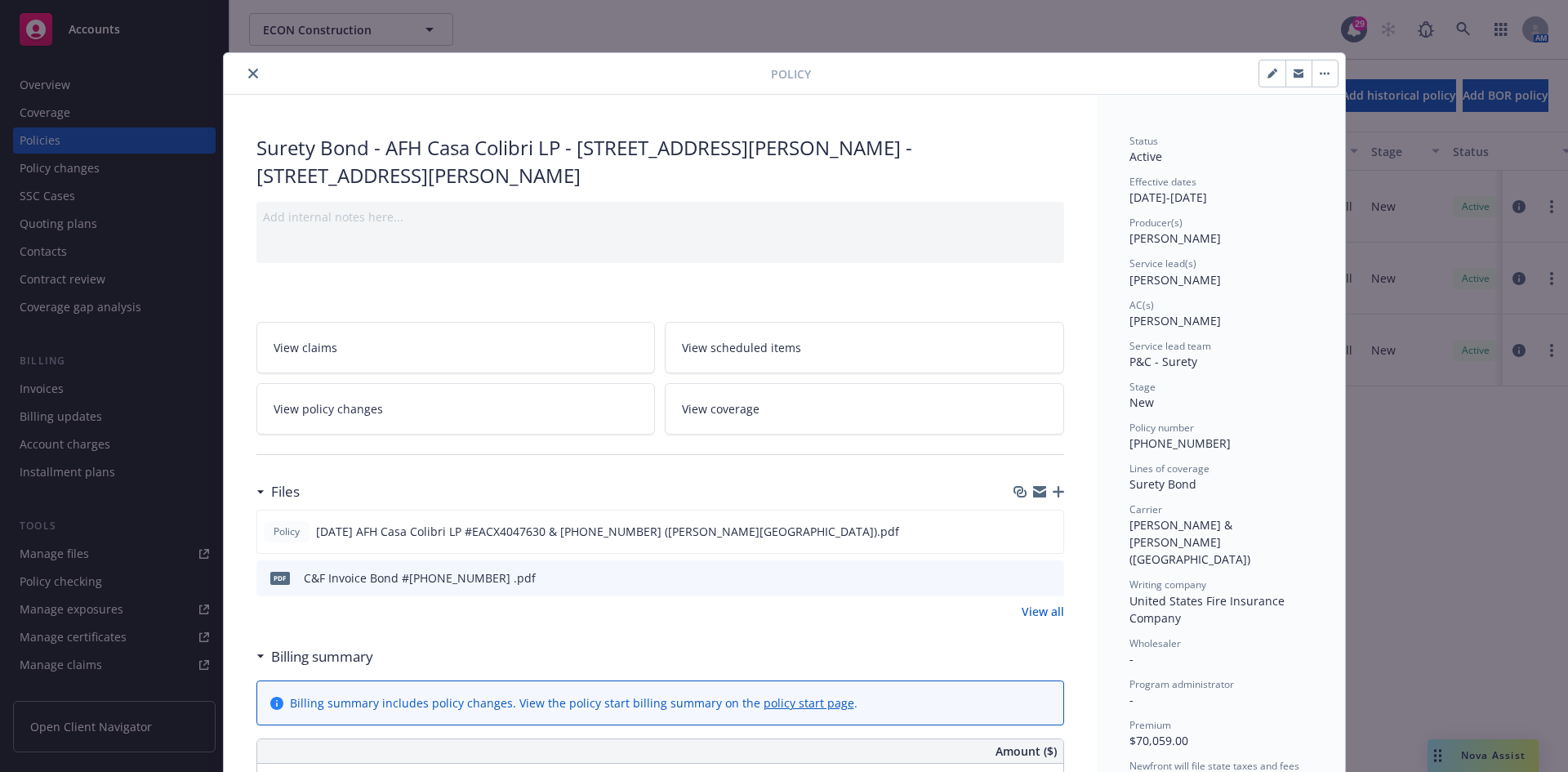
click at [239, 55] on div "Policy Surety Bond - AFH Casa Colibri LP - [STREET_ADDRESS][PERSON_NAME] - [STR…" at bounding box center [784, 386] width 1568 height 772
click at [243, 67] on button "close" at bounding box center [253, 73] width 20 height 20
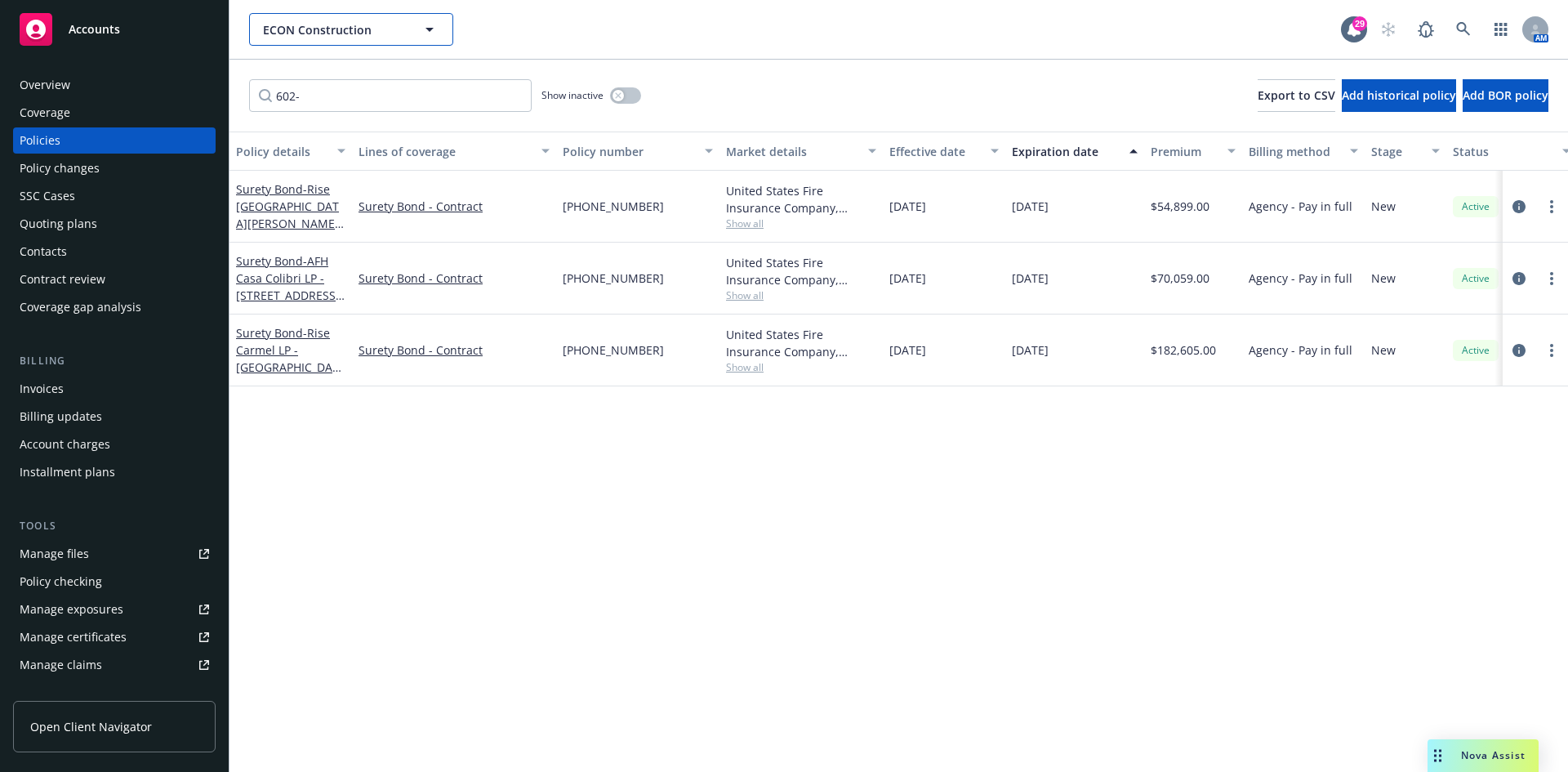
click at [324, 26] on span "ECON Construction" at bounding box center [334, 30] width 142 height 17
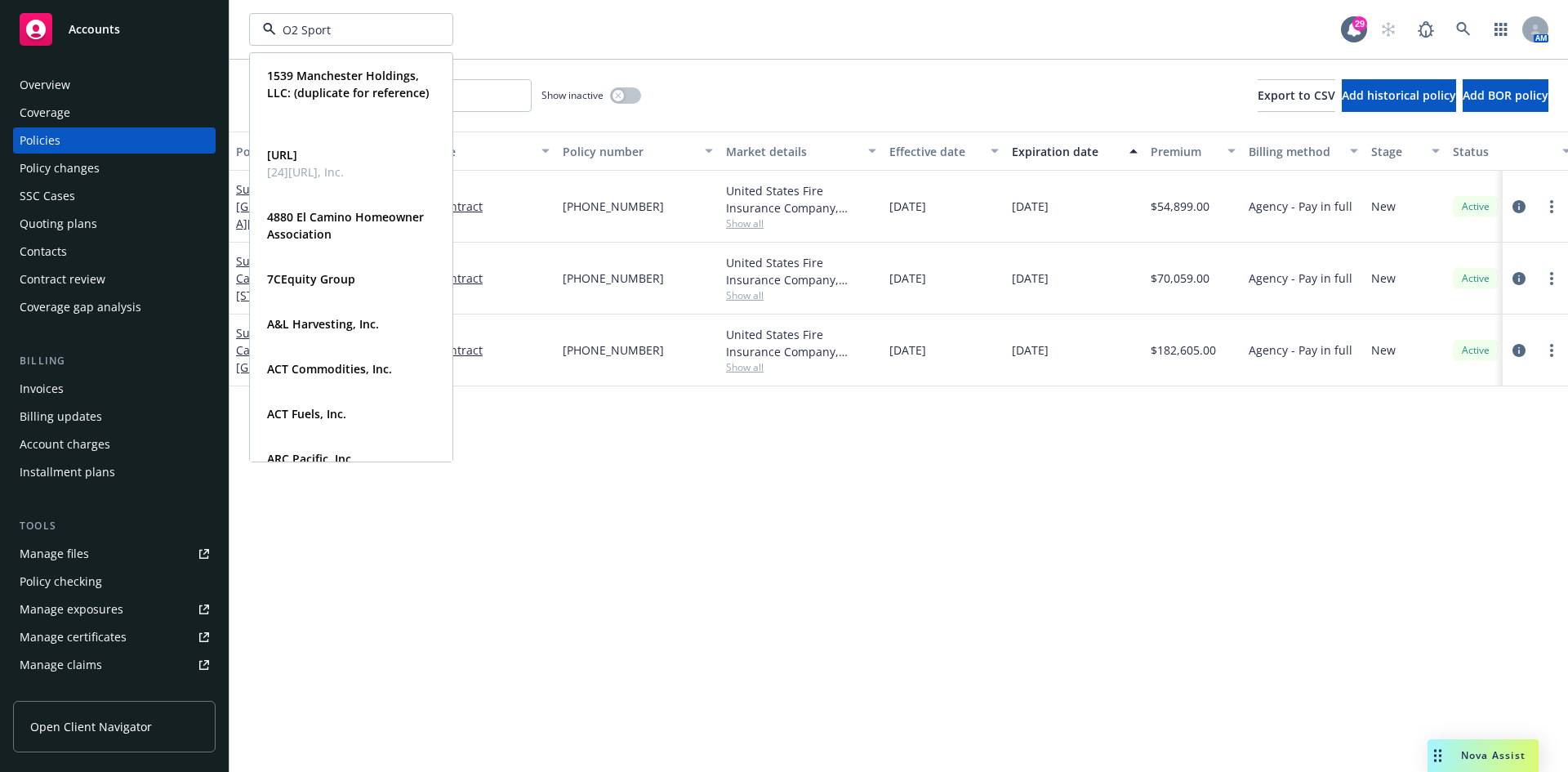
type input "O2 Sports"
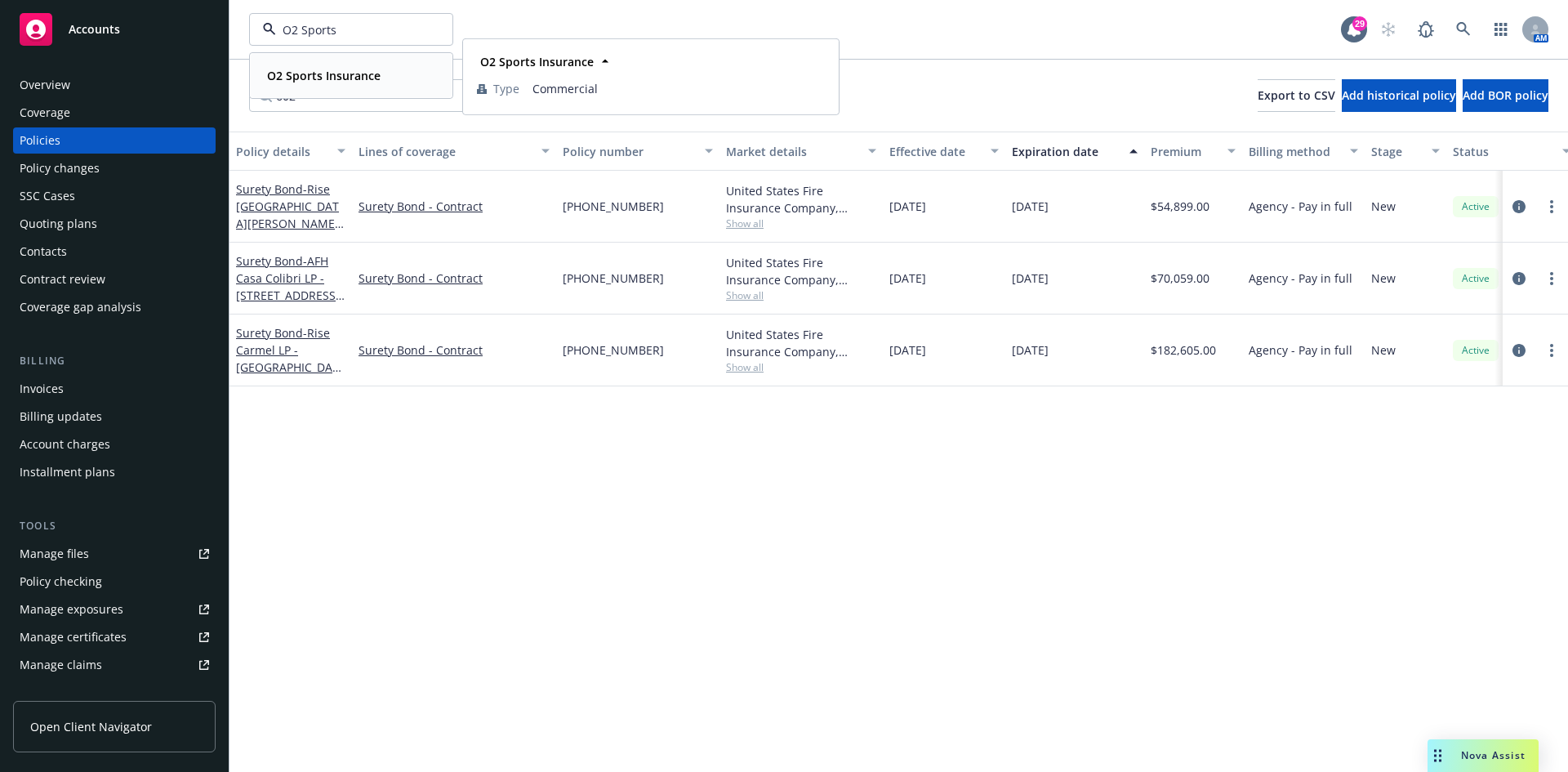
click at [330, 69] on strong "O2 Sports Insurance" at bounding box center [324, 75] width 114 height 16
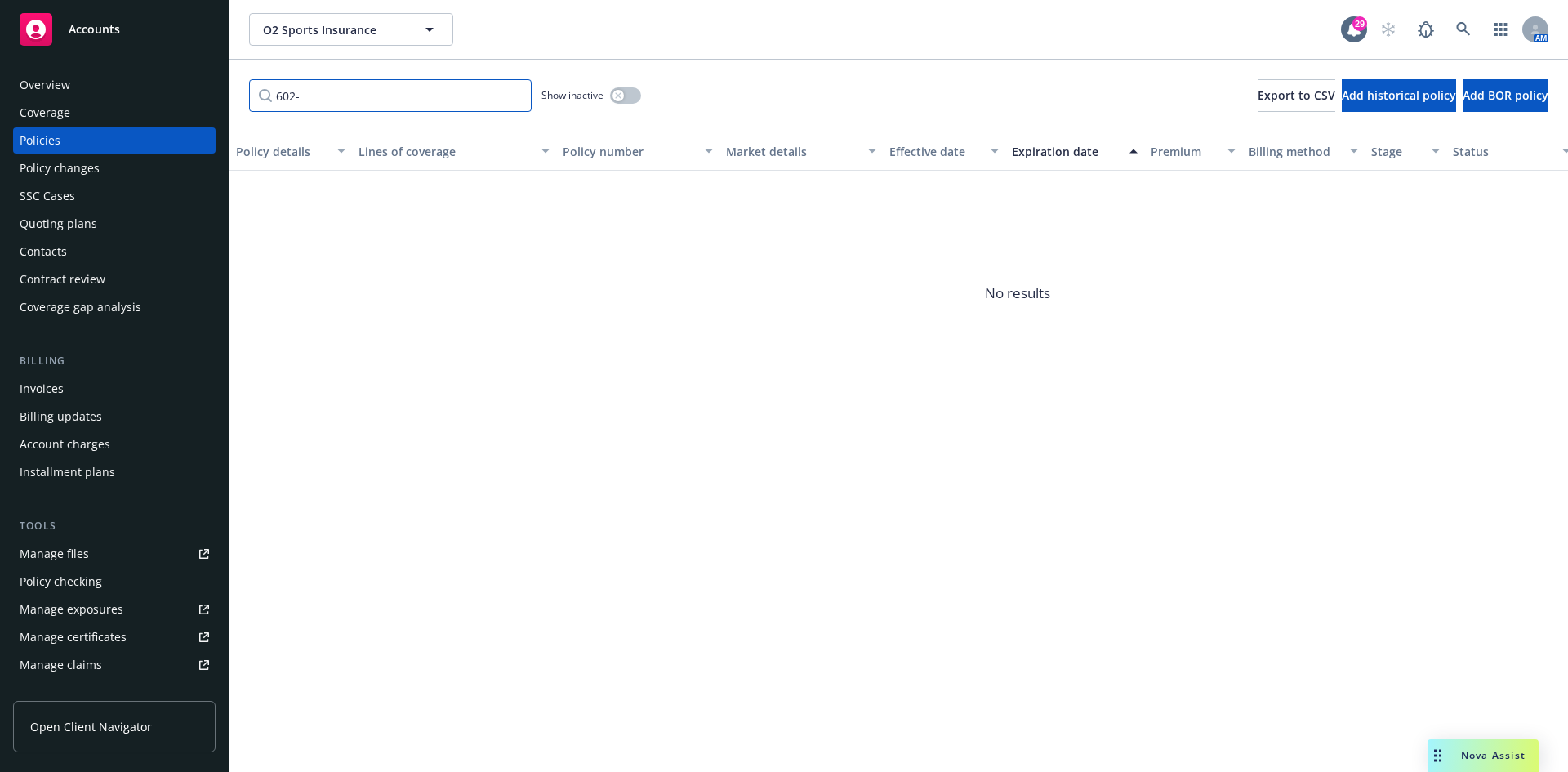
click at [461, 97] on input "602-" at bounding box center [390, 96] width 282 height 33
type input "57"
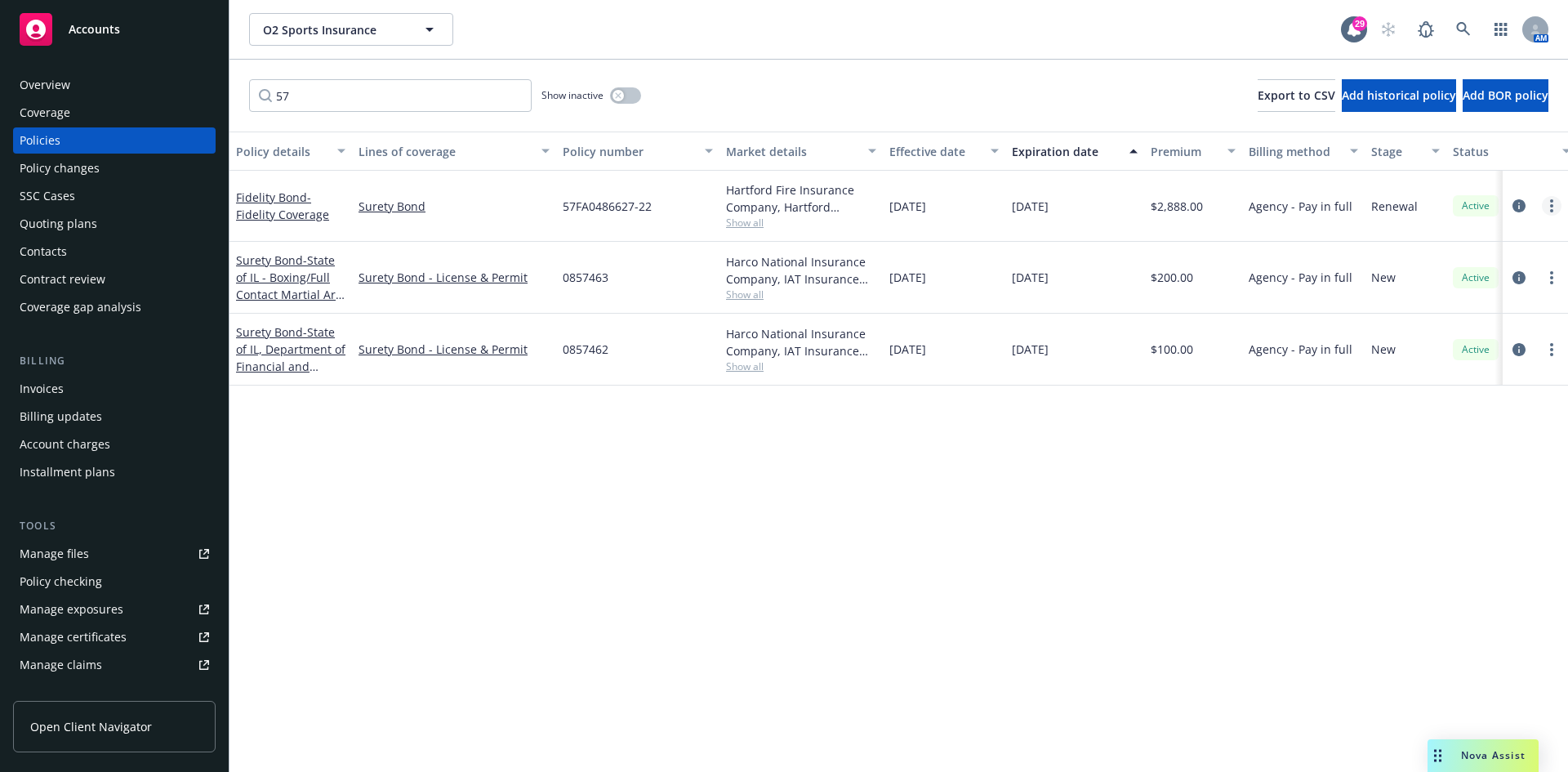
click at [1557, 210] on link "more" at bounding box center [1552, 206] width 20 height 20
click at [1448, 273] on link "Renew with incumbent" at bounding box center [1464, 272] width 192 height 33
select select "12"
select select "CA"
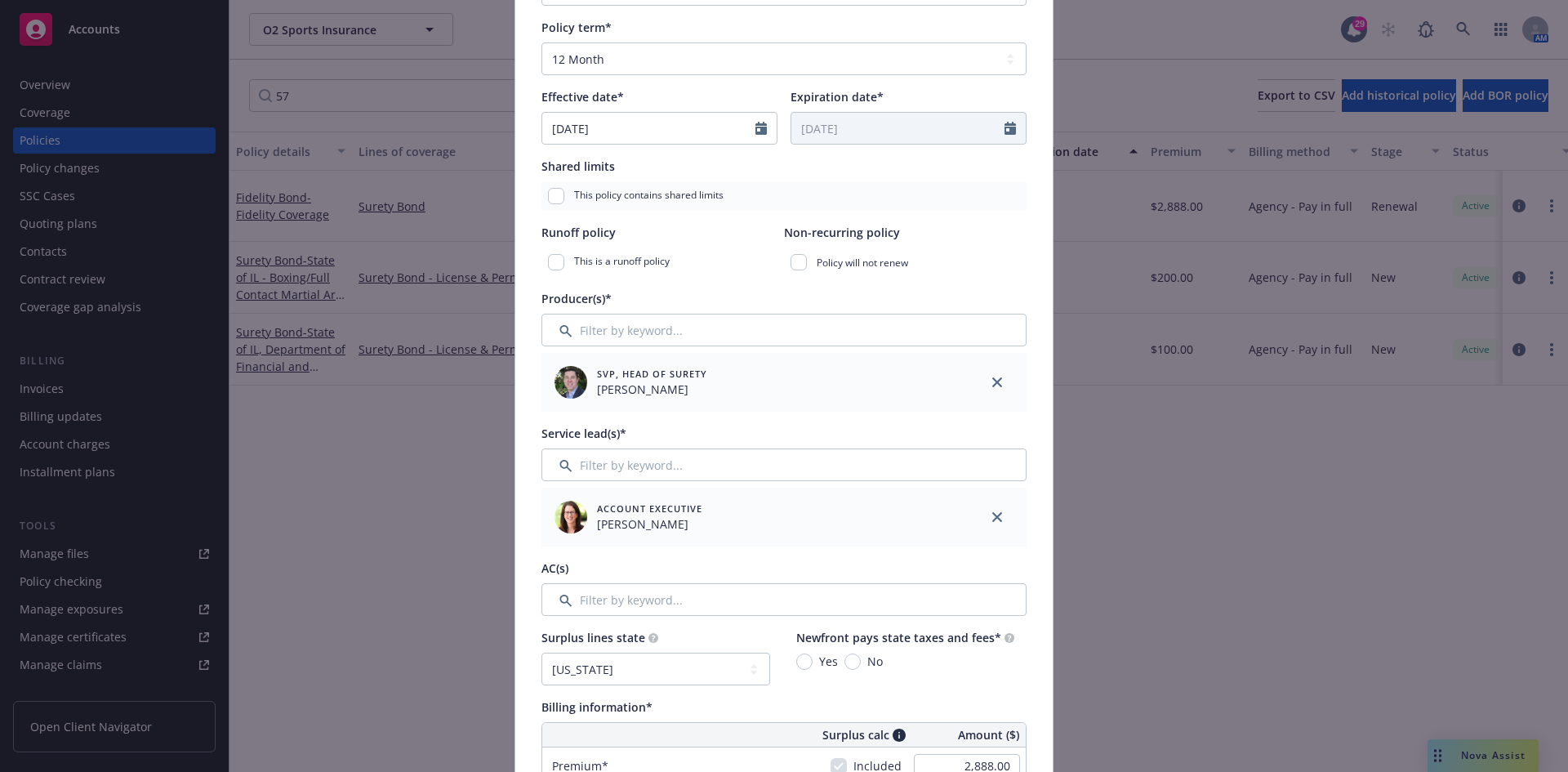
scroll to position [327, 0]
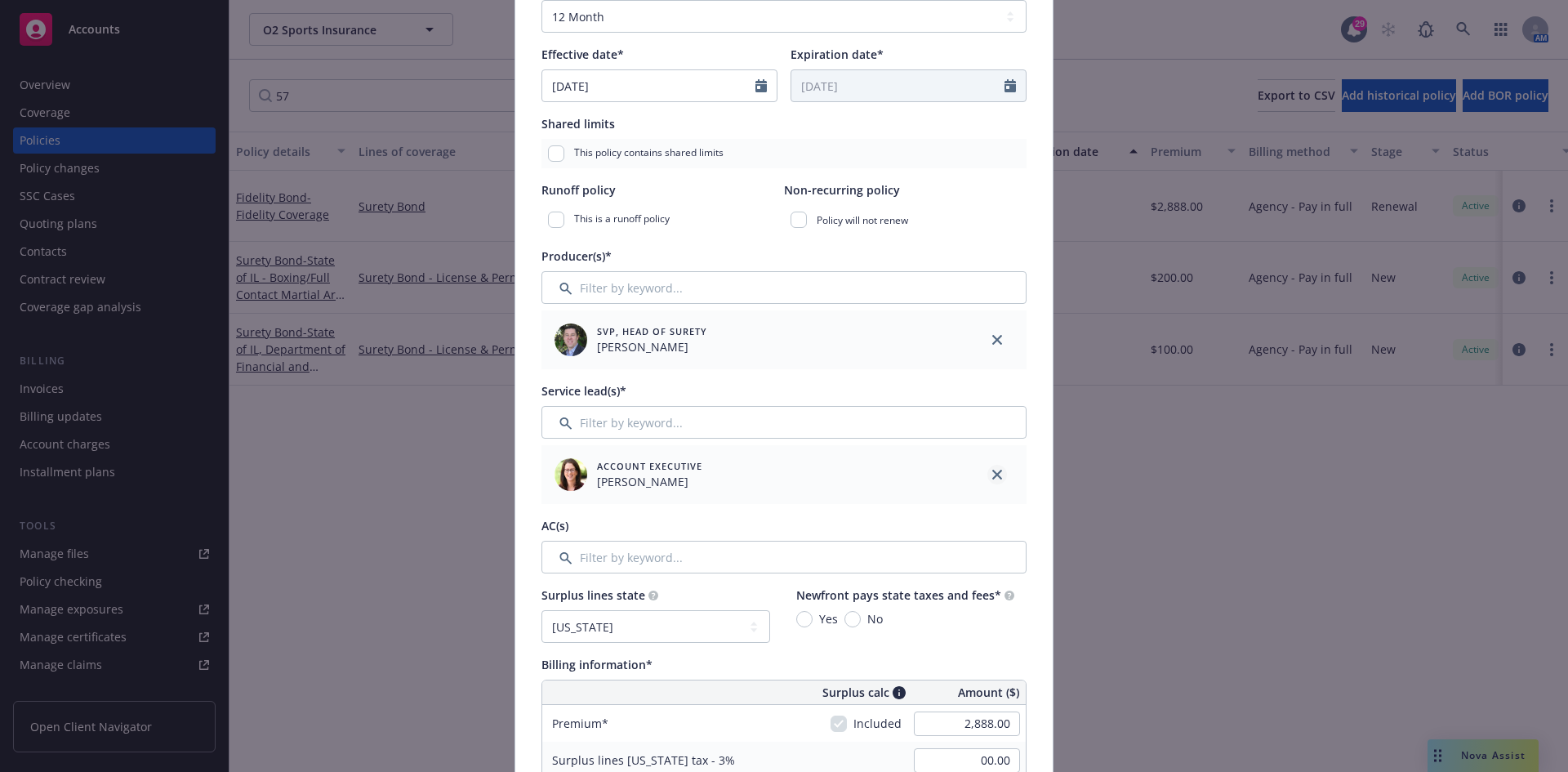
click at [987, 471] on link "close" at bounding box center [997, 475] width 20 height 20
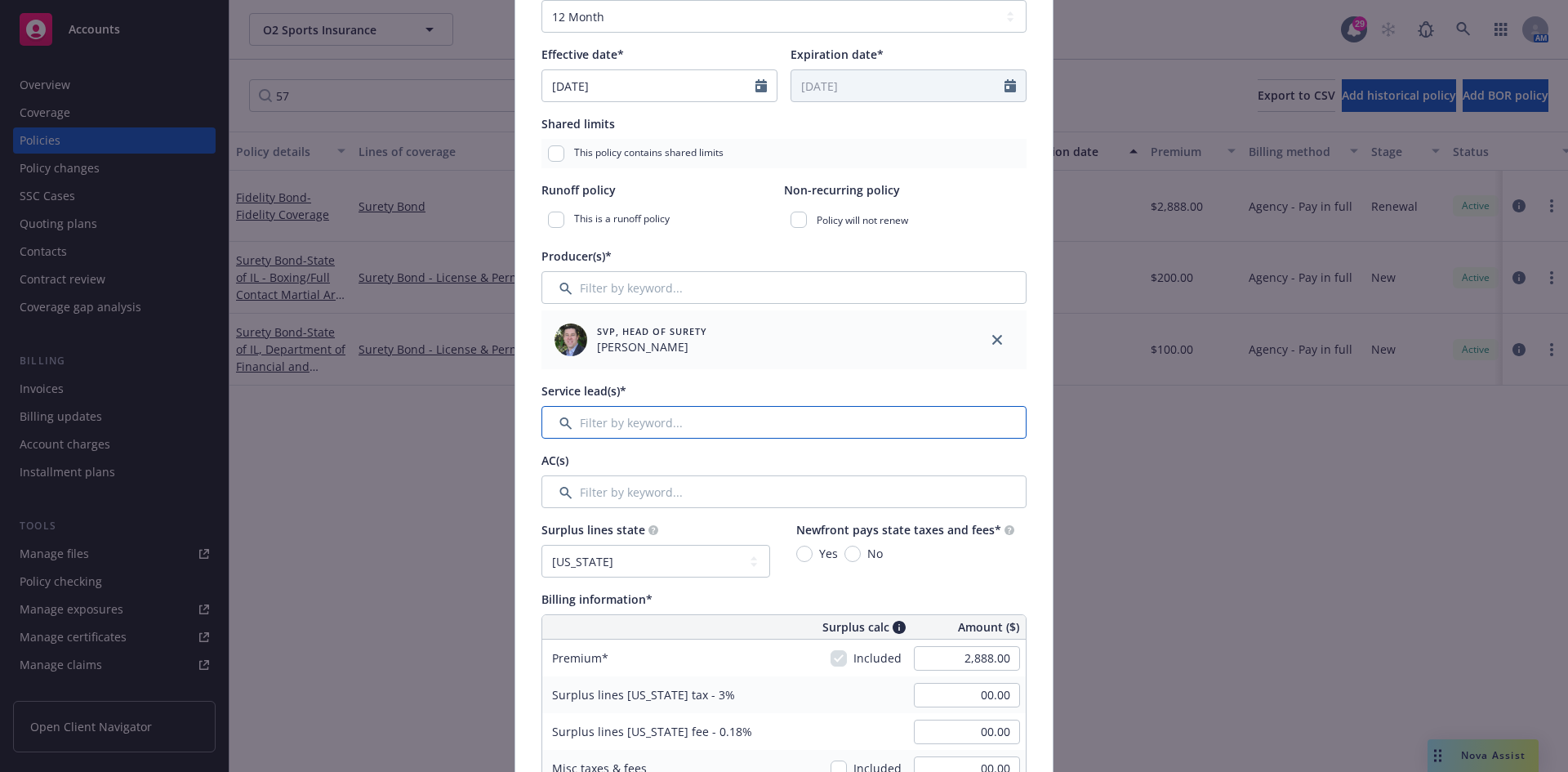
click at [764, 425] on input "Filter by keyword..." at bounding box center [783, 423] width 485 height 33
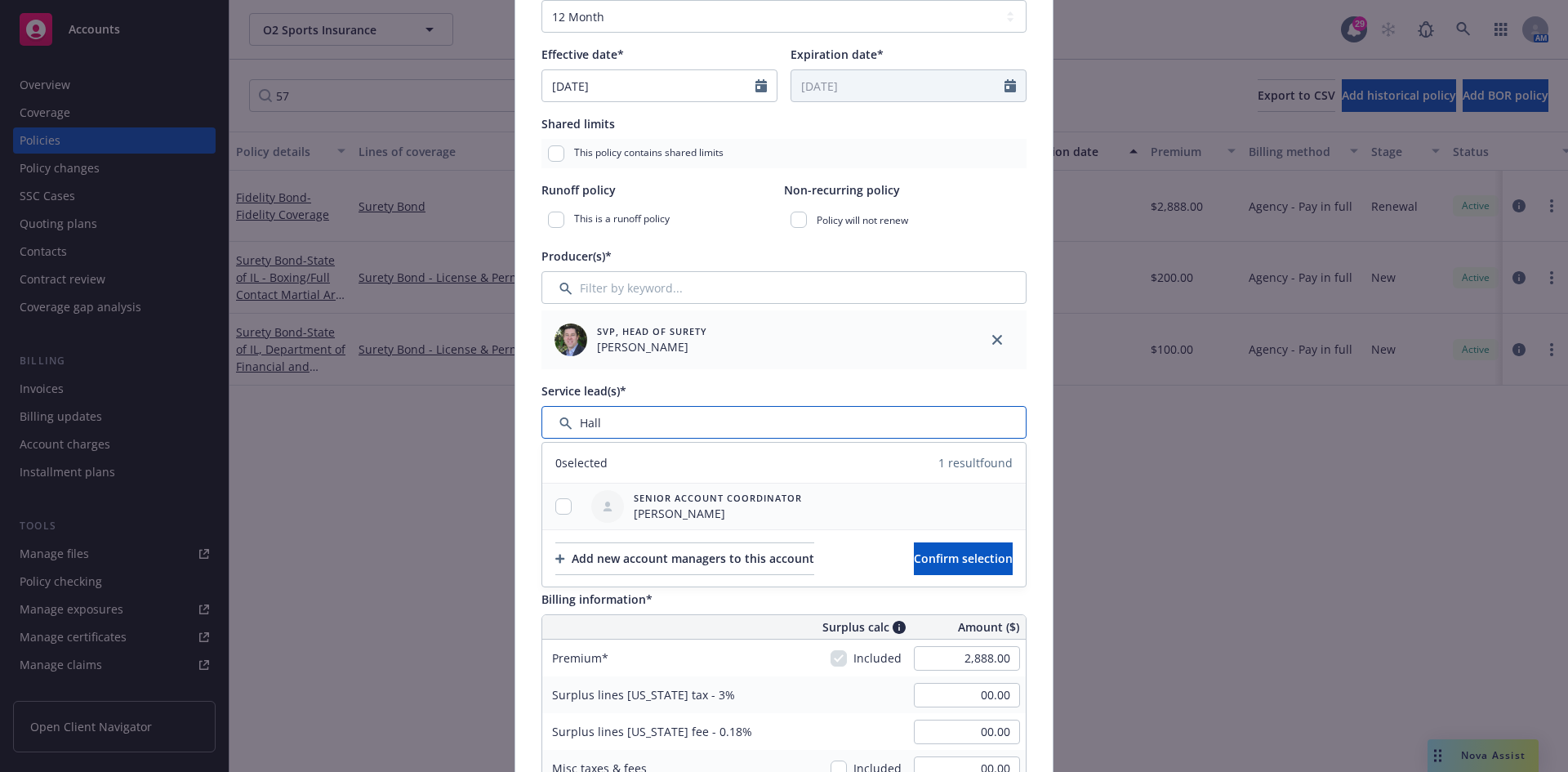
type input "Hall"
click at [557, 503] on input "checkbox" at bounding box center [563, 507] width 16 height 16
checkbox input "true"
click at [937, 553] on span "Confirm selection" at bounding box center [963, 558] width 99 height 16
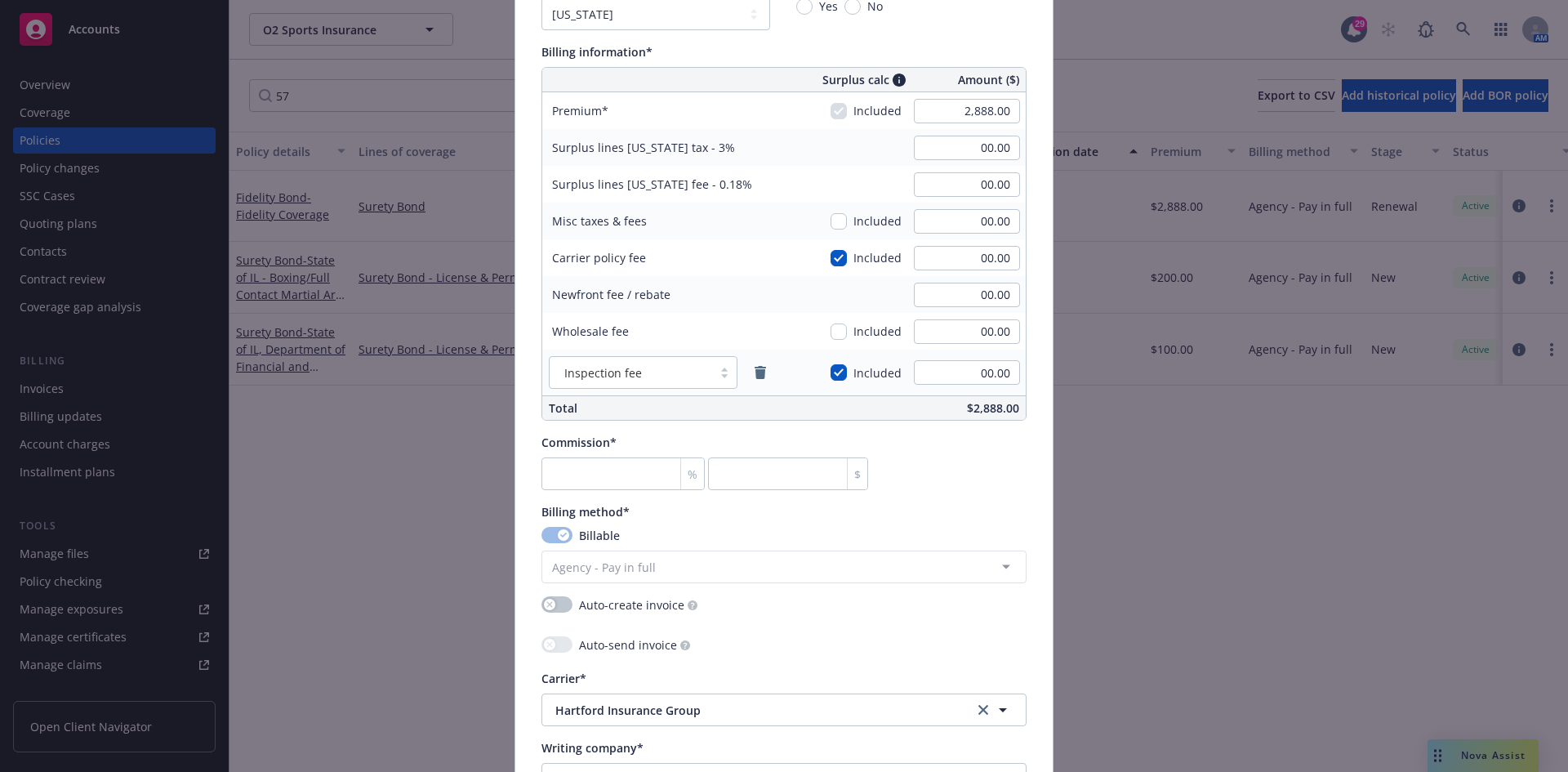
scroll to position [899, 0]
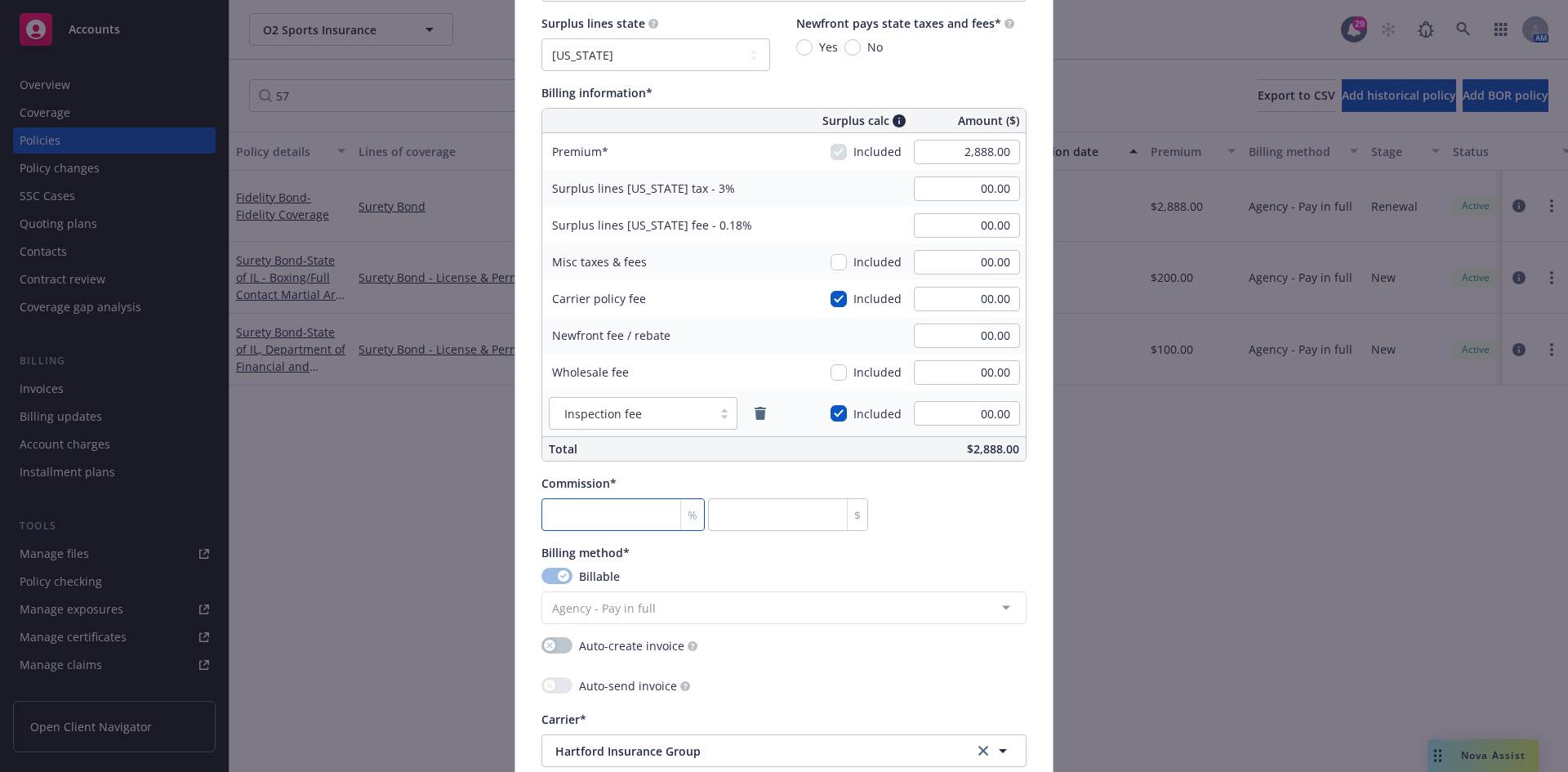
click at [611, 508] on input "number" at bounding box center [623, 515] width 163 height 33
type input "1"
type input "28.88"
type input "15"
type input "433.2"
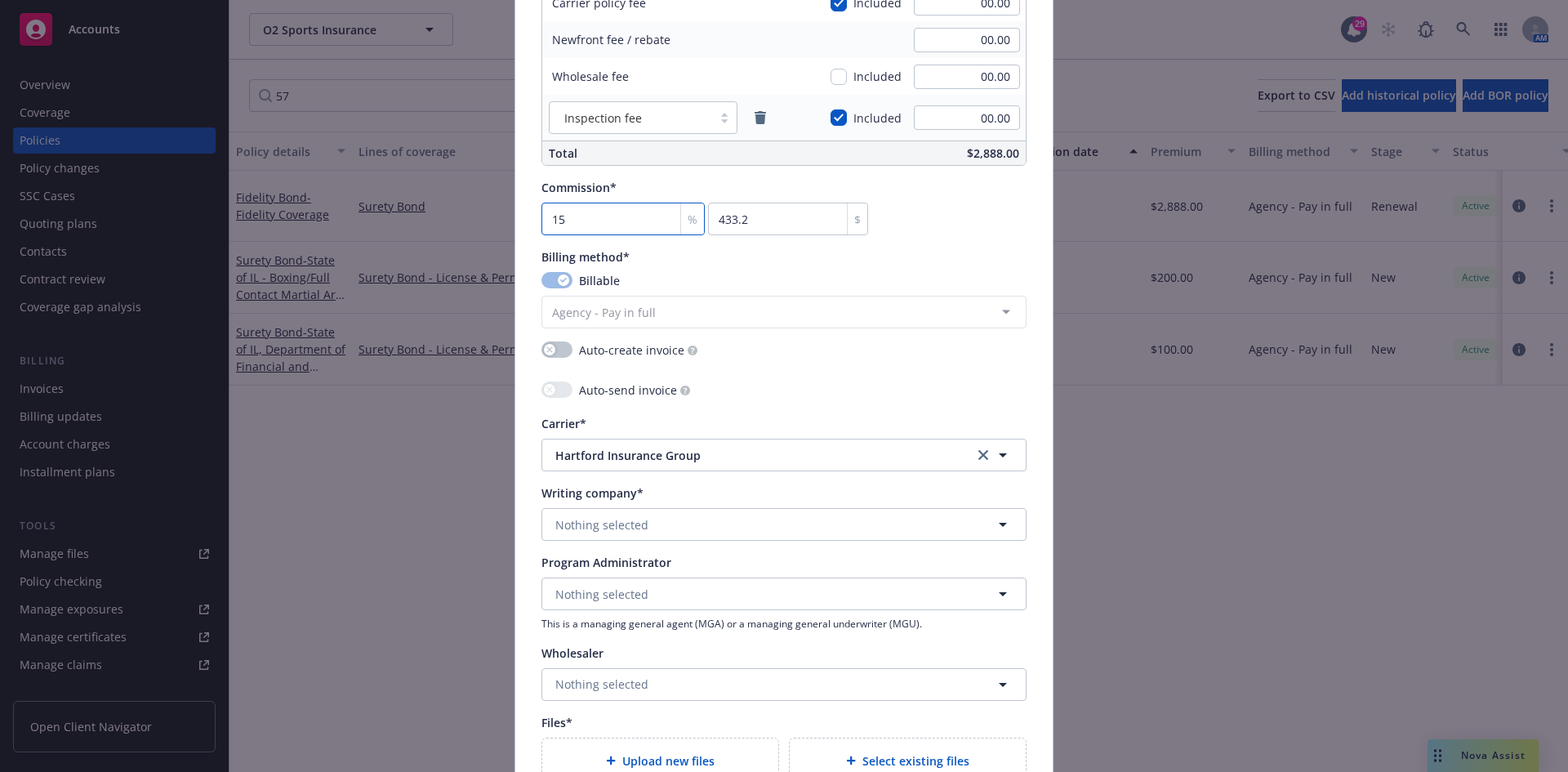
scroll to position [1225, 0]
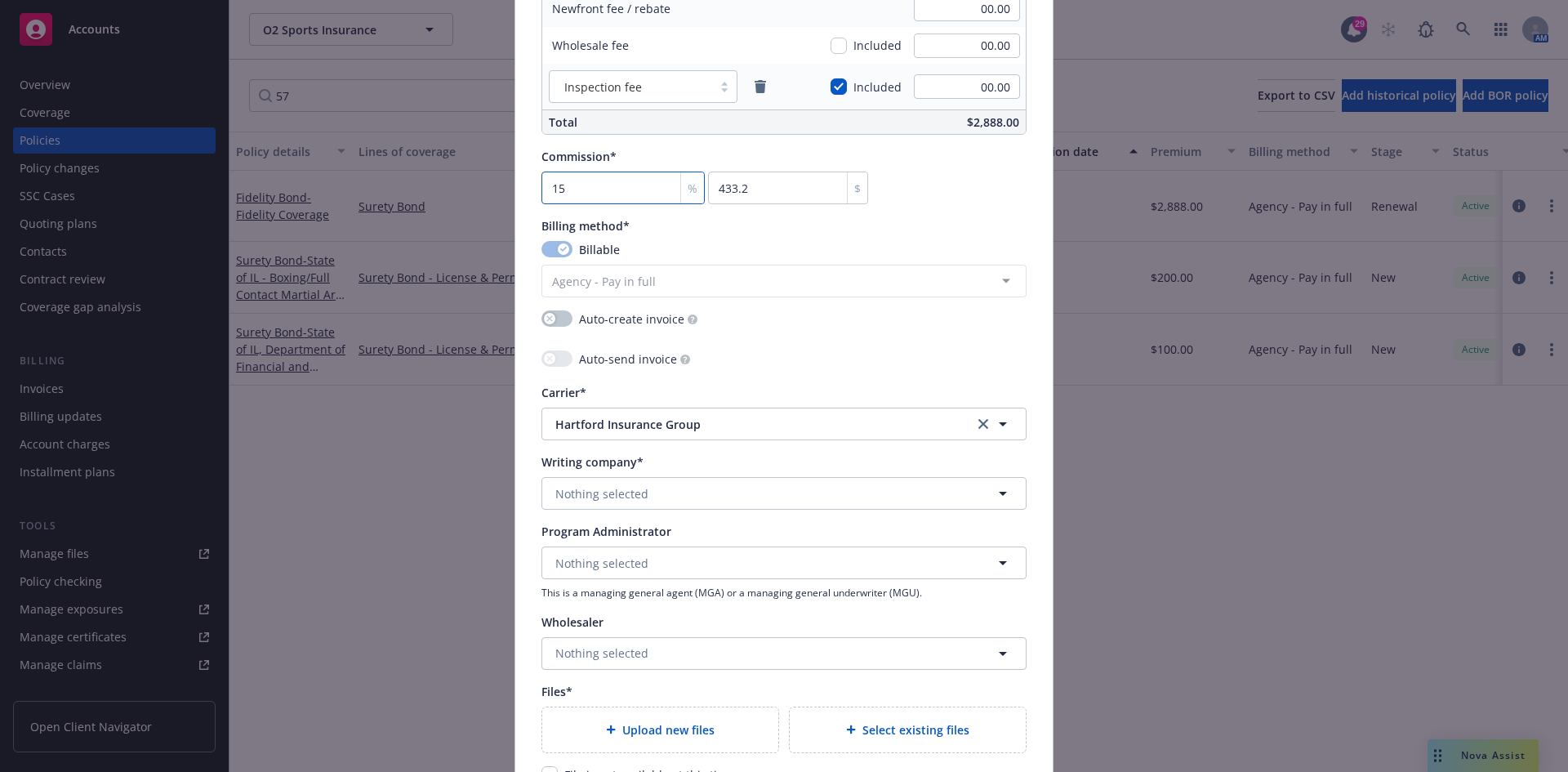
type input "15"
click at [630, 493] on span "Nothing selected" at bounding box center [601, 494] width 93 height 17
type input "Hartford Fire"
click at [705, 441] on span "Domestic - 19682" at bounding box center [652, 447] width 187 height 17
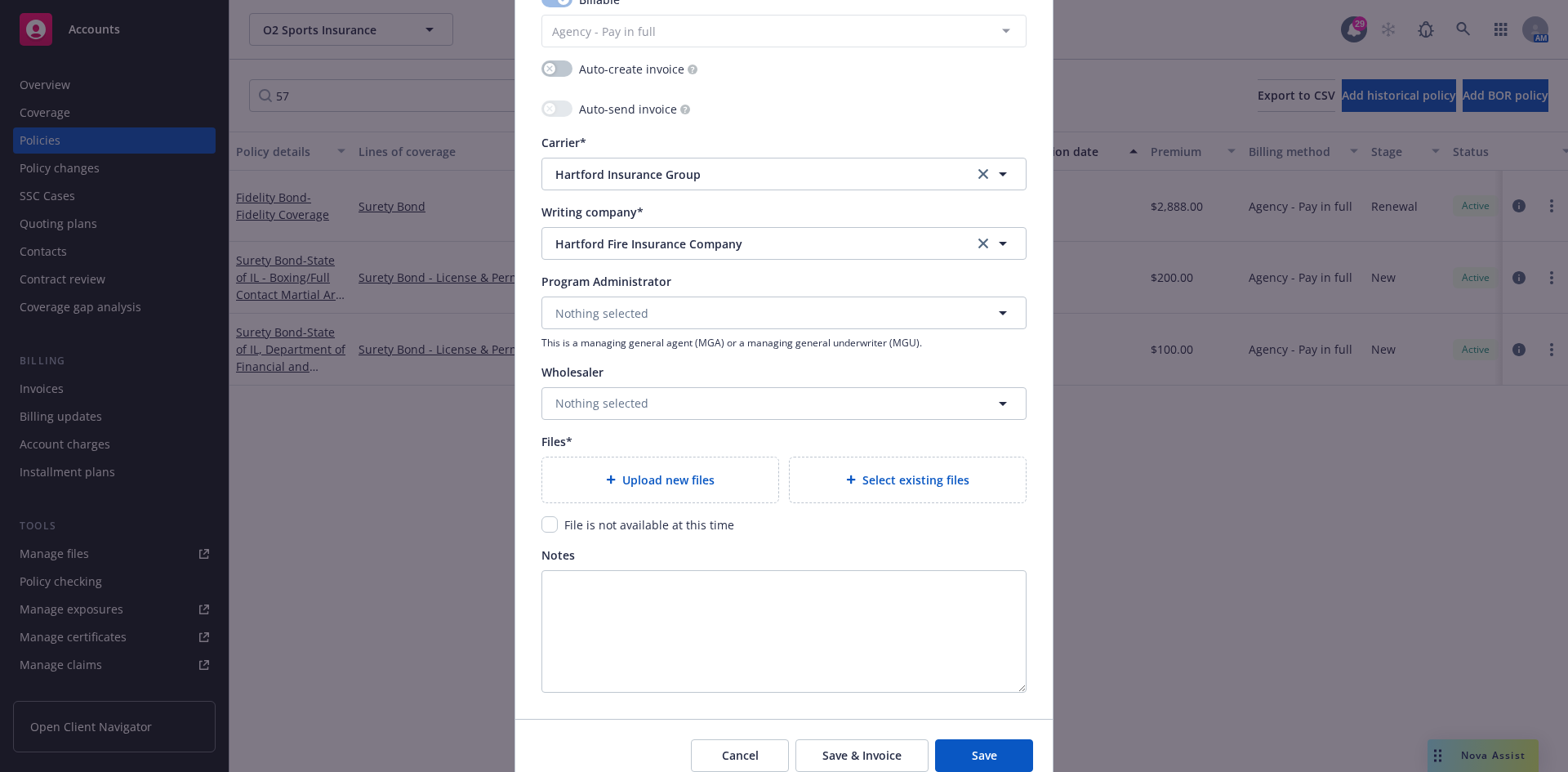
scroll to position [1548, 0]
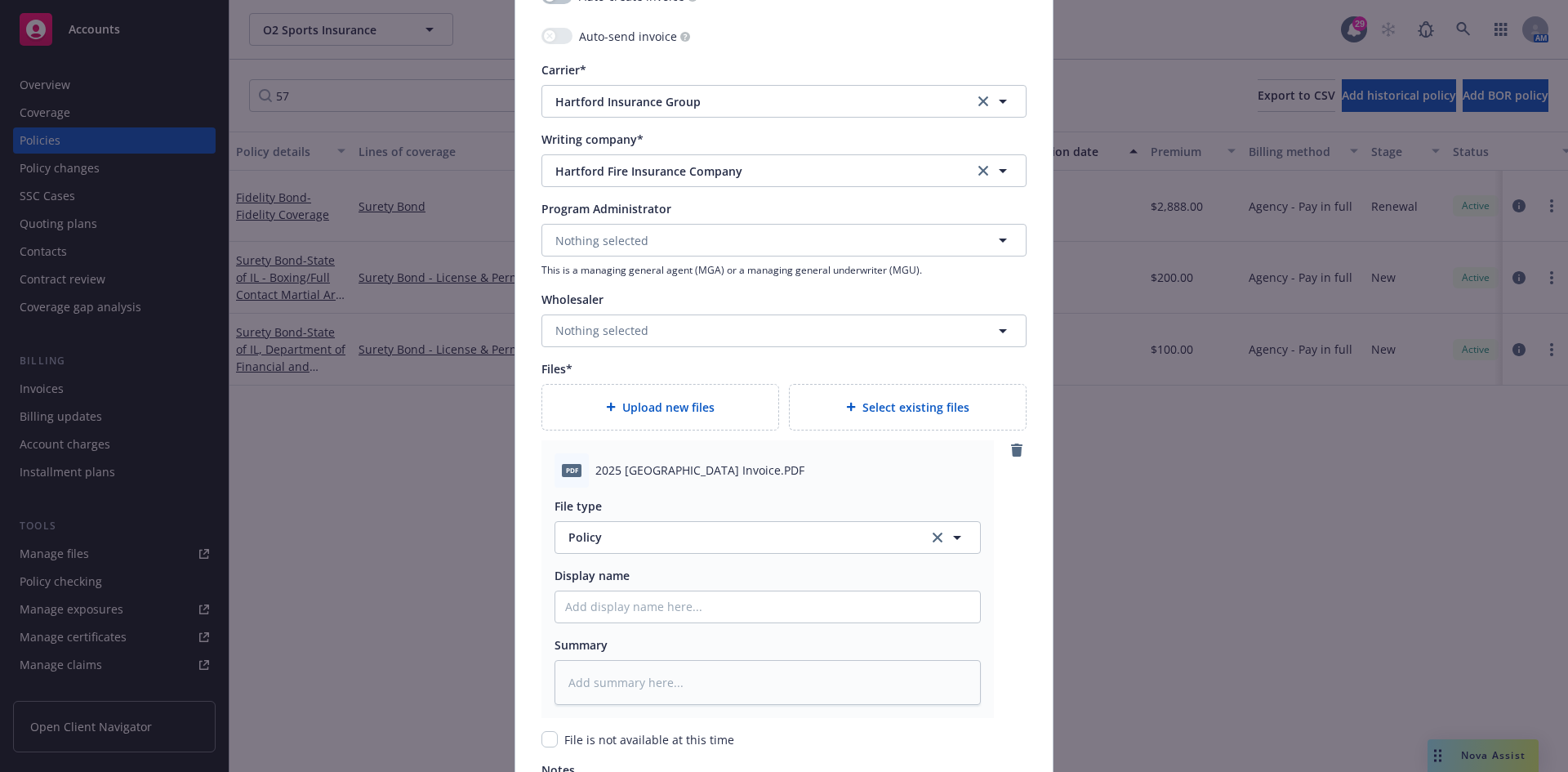
click at [670, 473] on span "2025 [GEOGRAPHIC_DATA] Invoice.PDF" at bounding box center [700, 470] width 209 height 17
click at [670, 472] on span "2025 [GEOGRAPHIC_DATA] Invoice.PDF" at bounding box center [700, 470] width 209 height 17
click at [670, 471] on span "2025 [GEOGRAPHIC_DATA] Invoice.PDF" at bounding box center [700, 470] width 209 height 17
copy span "2025 [GEOGRAPHIC_DATA] Invoice.PDF"
click at [601, 545] on span "Policy" at bounding box center [739, 536] width 341 height 17
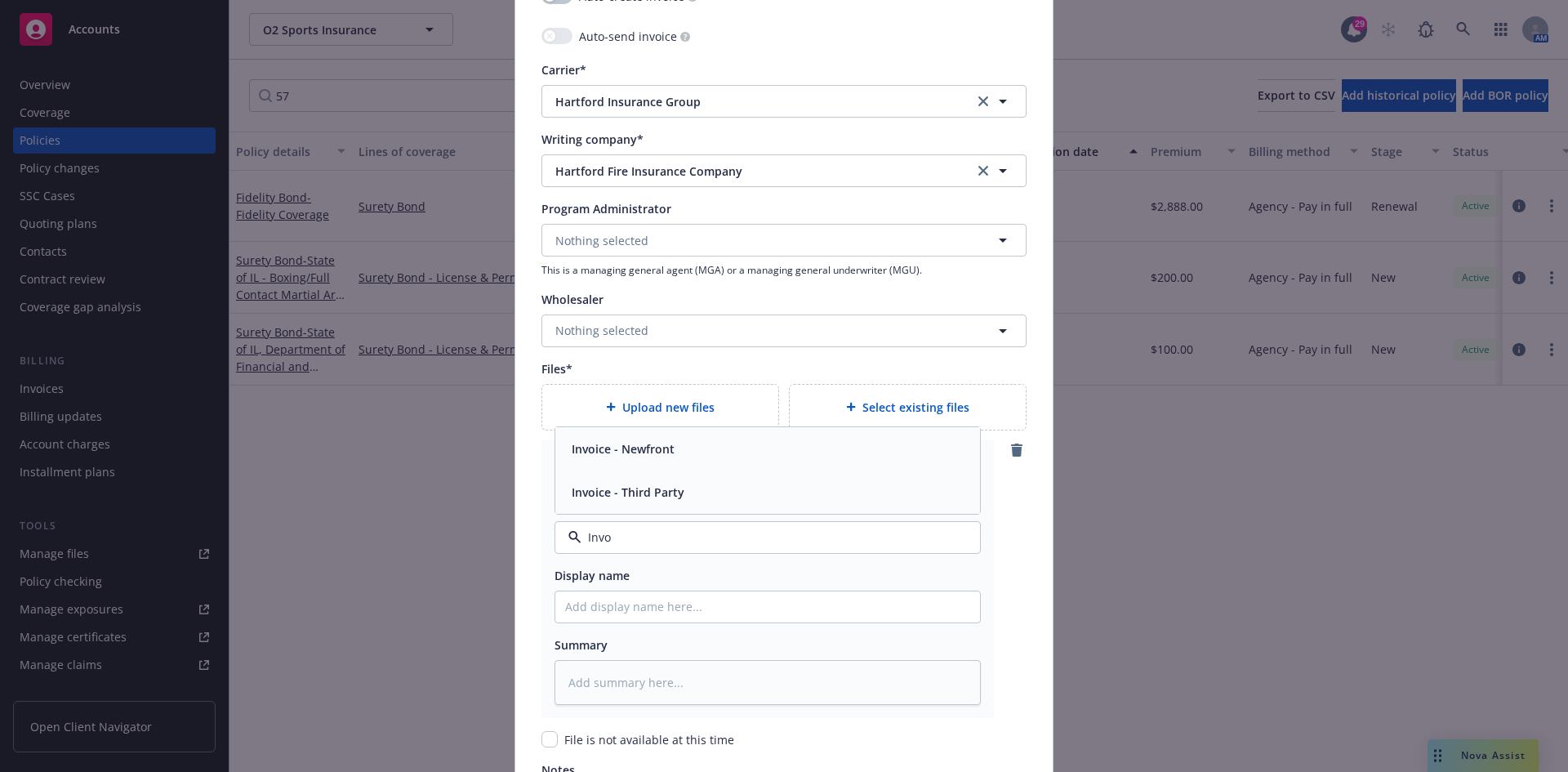
type input "Invoi"
click at [625, 472] on div "Invoice - Third Party" at bounding box center [768, 492] width 425 height 44
click at [643, 589] on div "Display name" at bounding box center [768, 595] width 427 height 56
click at [644, 607] on input "Policy display name" at bounding box center [768, 607] width 425 height 31
paste input "2025 [GEOGRAPHIC_DATA] Invoice.PDF"
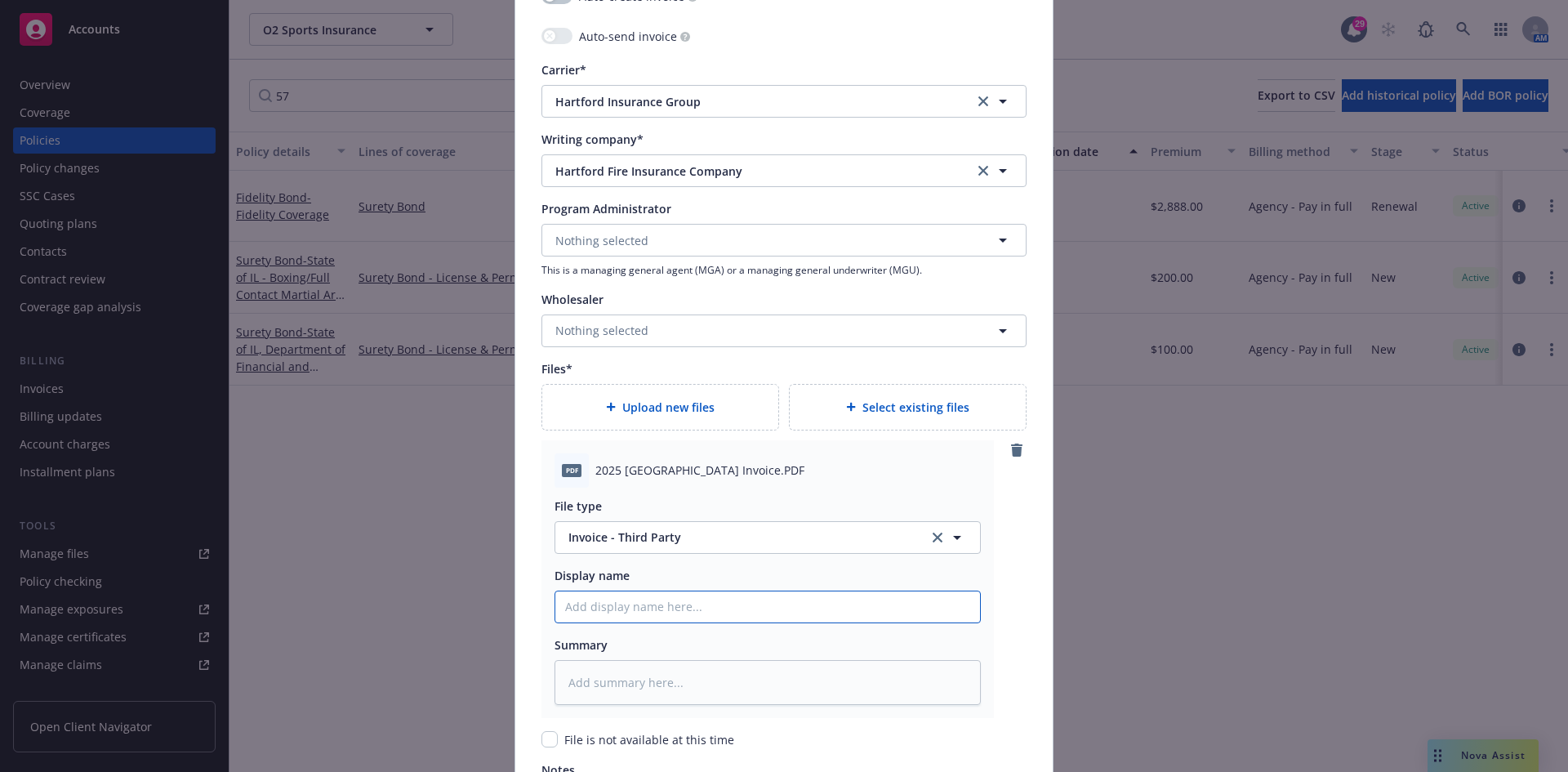
type textarea "x"
type input "2025 [GEOGRAPHIC_DATA] Invoice.PDF"
type textarea "x"
type input "2025 Hartford Invoice.PD"
type textarea "x"
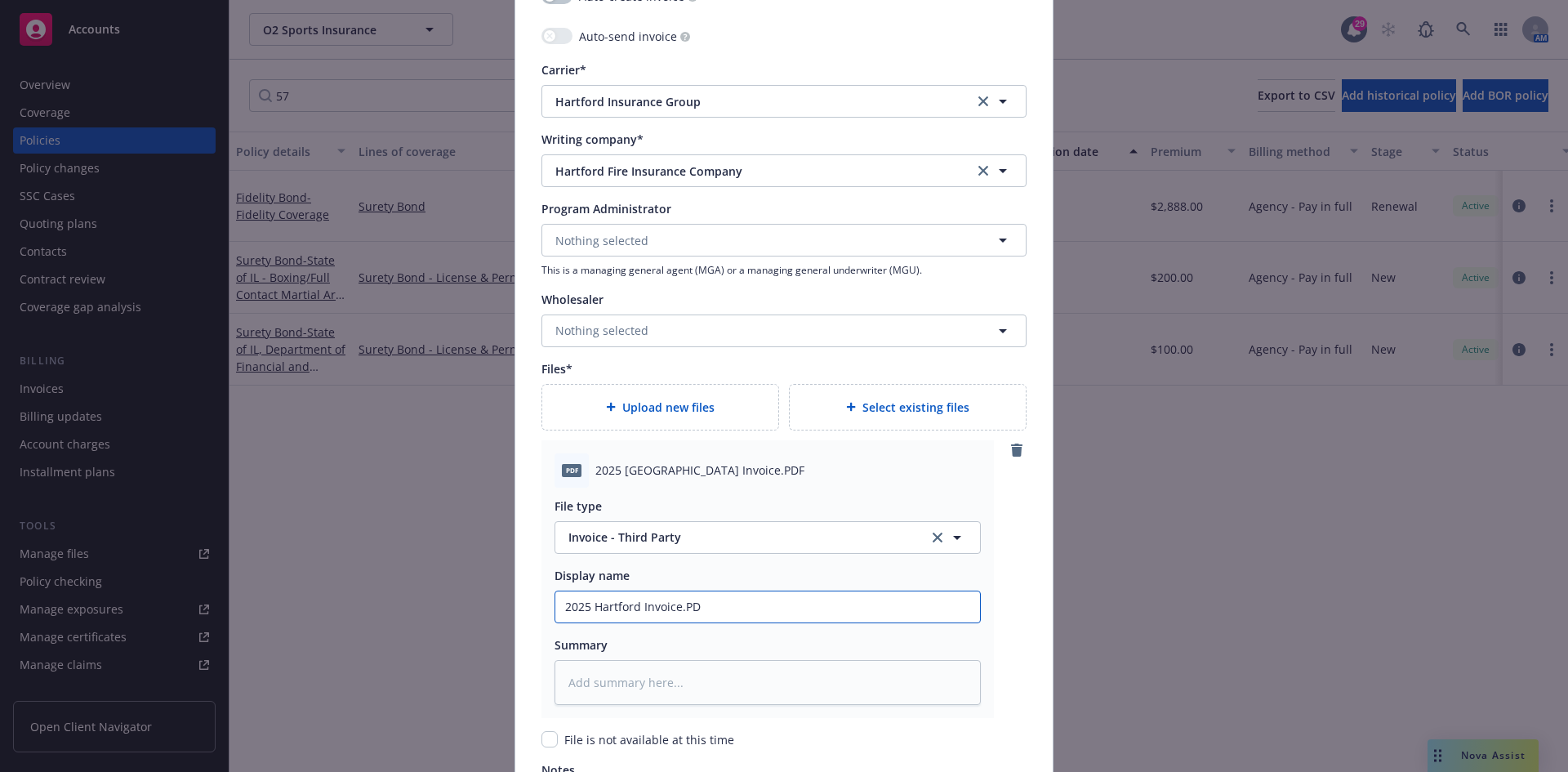
type input "2025 Hartford Invoice.P"
type textarea "x"
type input "2025 [GEOGRAPHIC_DATA] Invoice."
type textarea "x"
type input "2025 [GEOGRAPHIC_DATA] Invoice"
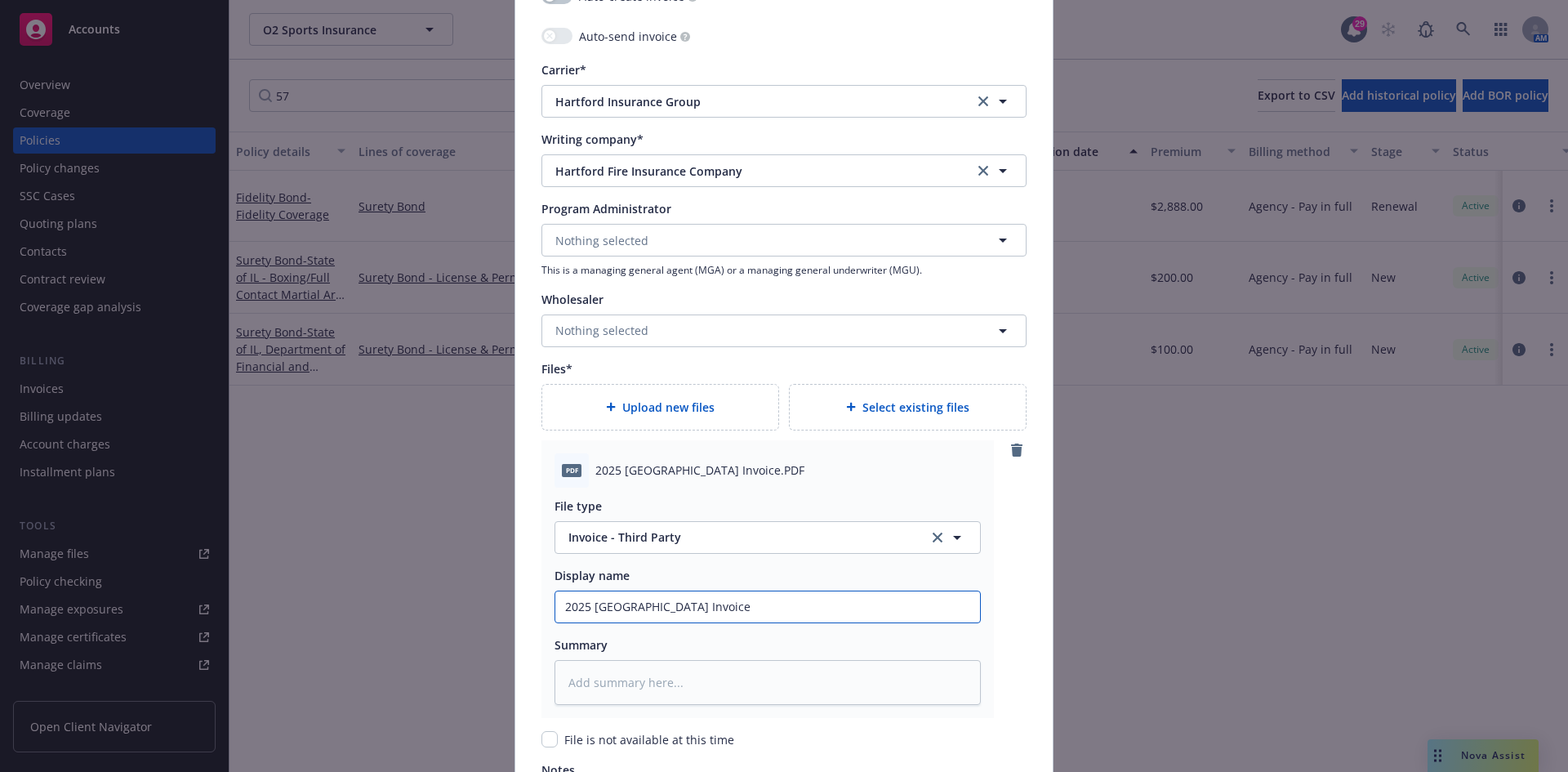
type textarea "x"
type input "2025 [GEOGRAPHIC_DATA] Invoice"
type textarea "x"
type input "2025 Hartford Invoice ("
type textarea "x"
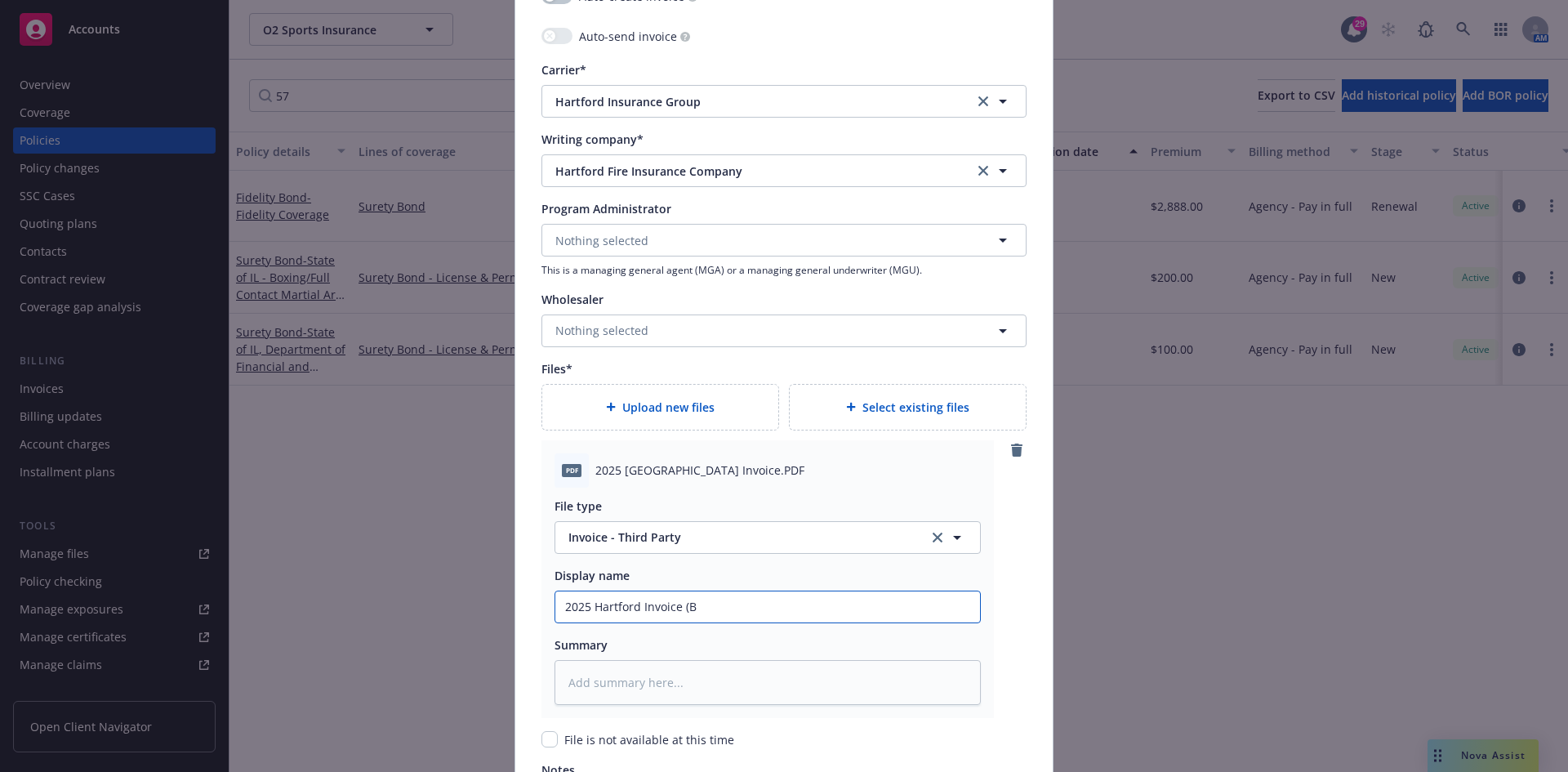
type input "2025 Hartford Invoice (BO"
type textarea "x"
type input "2025 Hartford Invoice (BOn"
type textarea "x"
type input "2025 Hartford Invoice (BOnd"
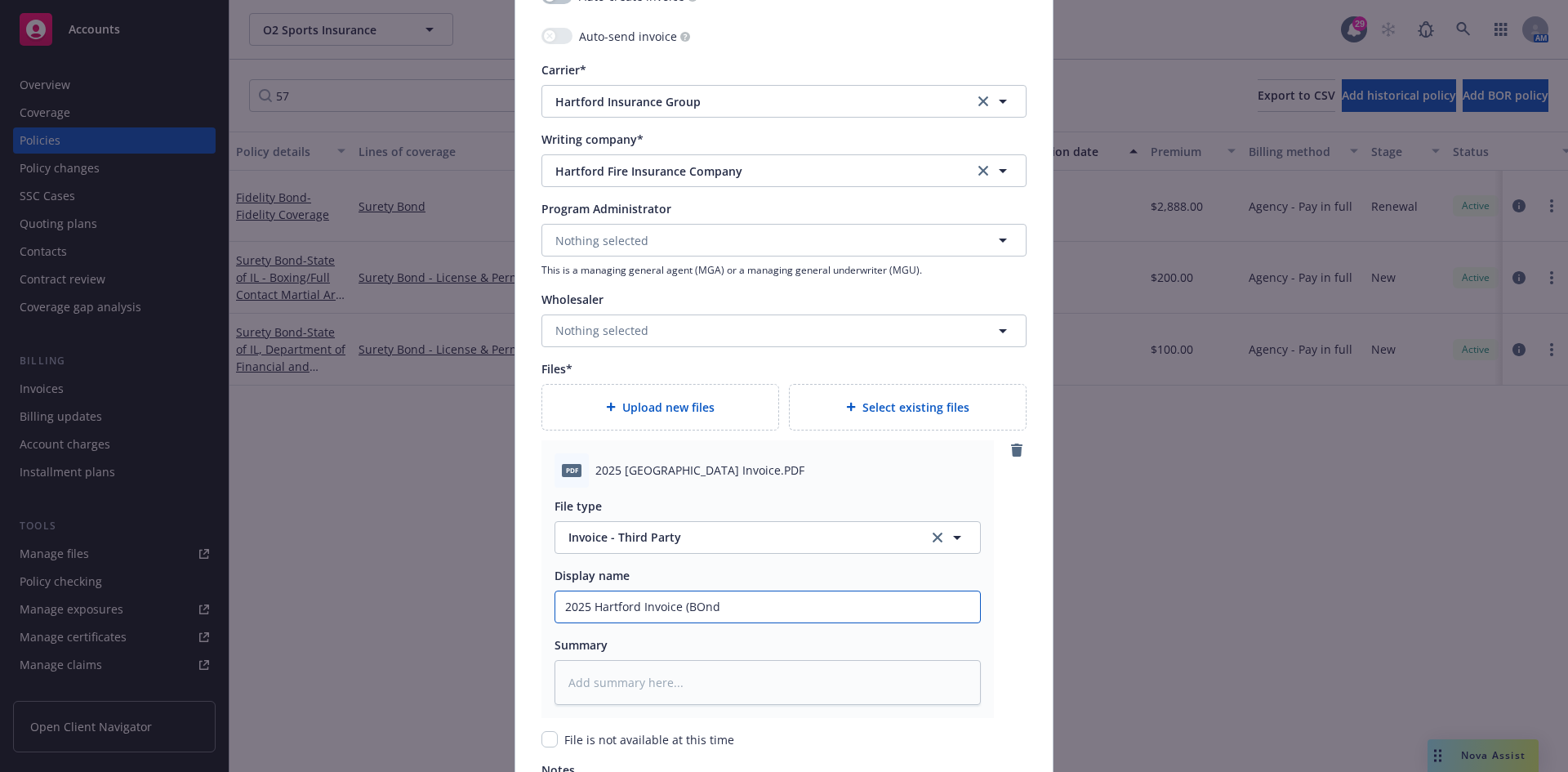
type textarea "x"
type input "2025 Hartford Invoice (BOnd"
type textarea "x"
type input "2025 Hartford Invoice (BOnd"
type textarea "x"
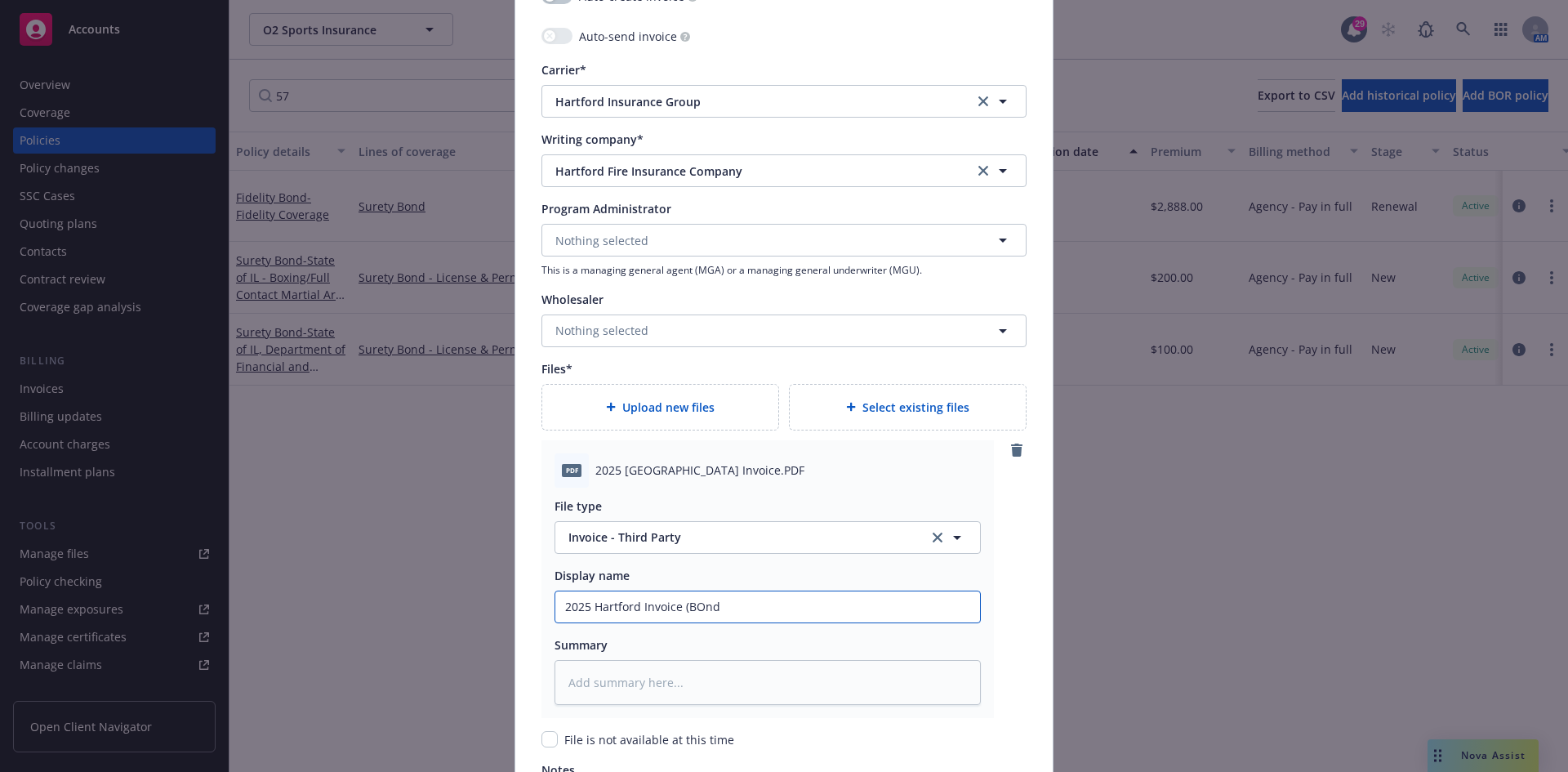
type input "2025 Hartford Invoice (BOn"
type textarea "x"
type input "2025 Hartford Invoice (BO"
type textarea "x"
type input "2025 Hartford Invoice (B"
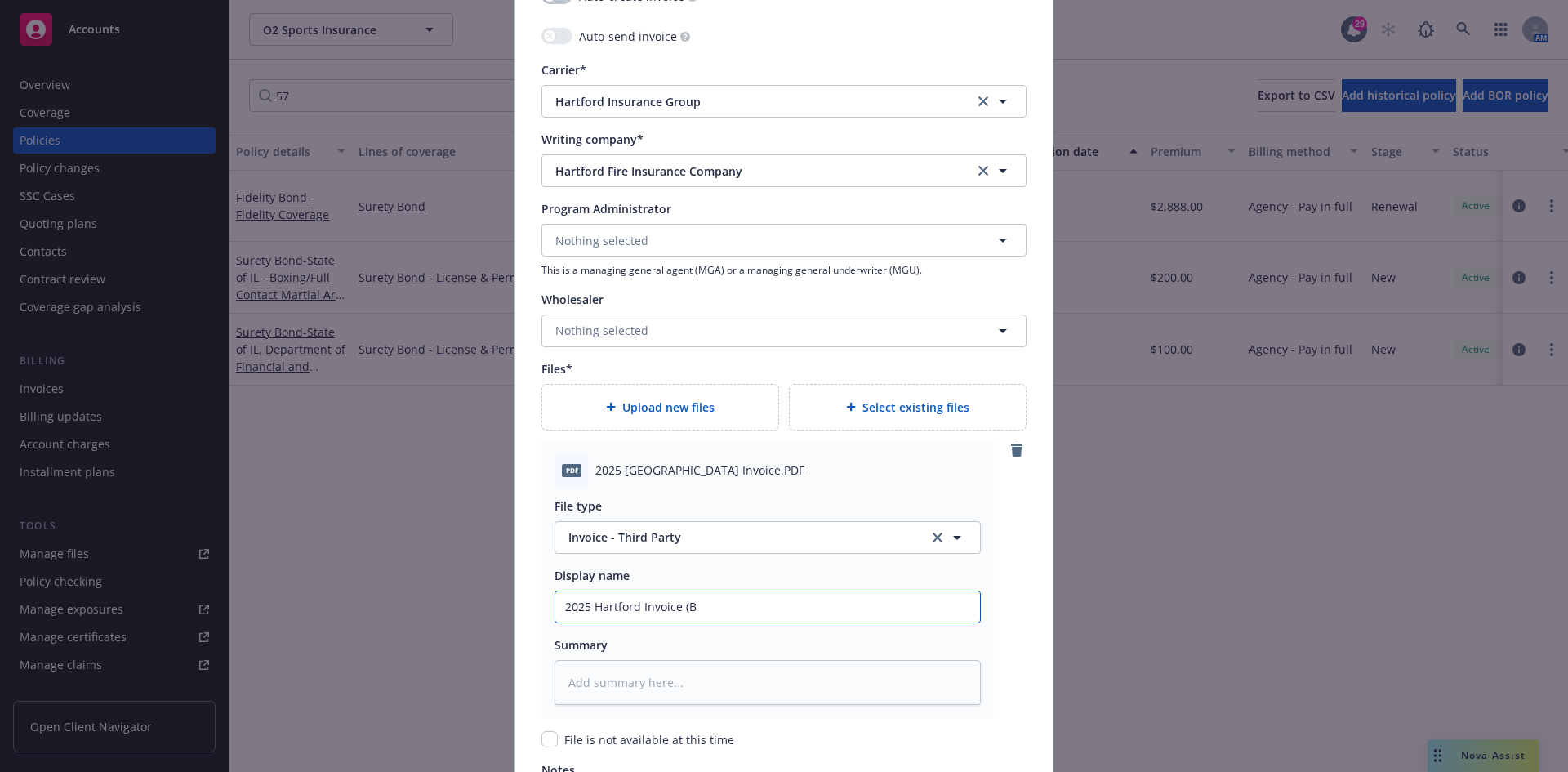
type textarea "x"
type input "2025 Hartford Invoice (Bo"
type textarea "x"
type input "2025 Hartford Invoice (Bon"
type textarea "x"
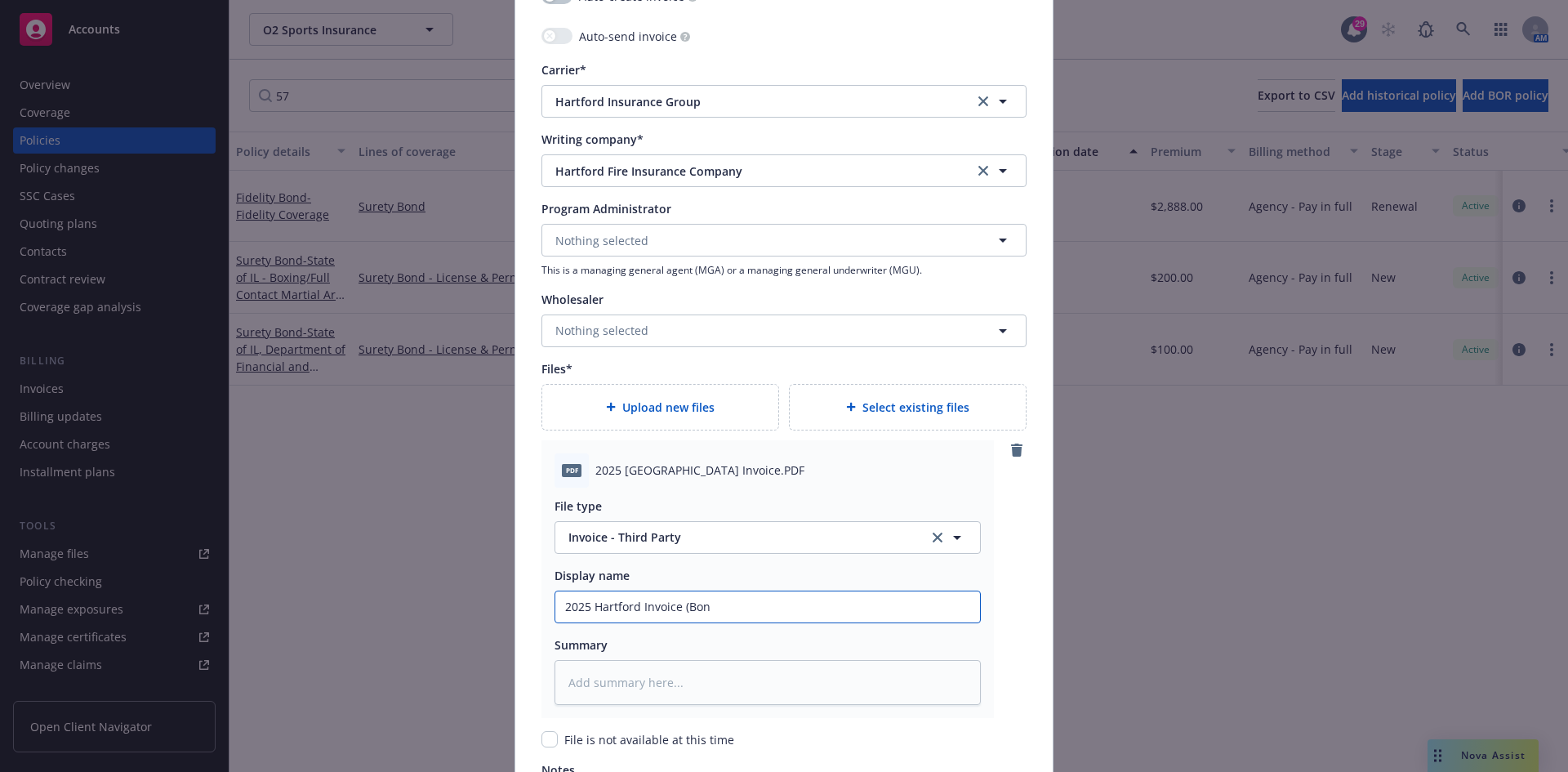
type input "2025 Hartford Invoice (Bond"
type textarea "x"
type input "2025 Hartford Invoice (Bond"
type textarea "x"
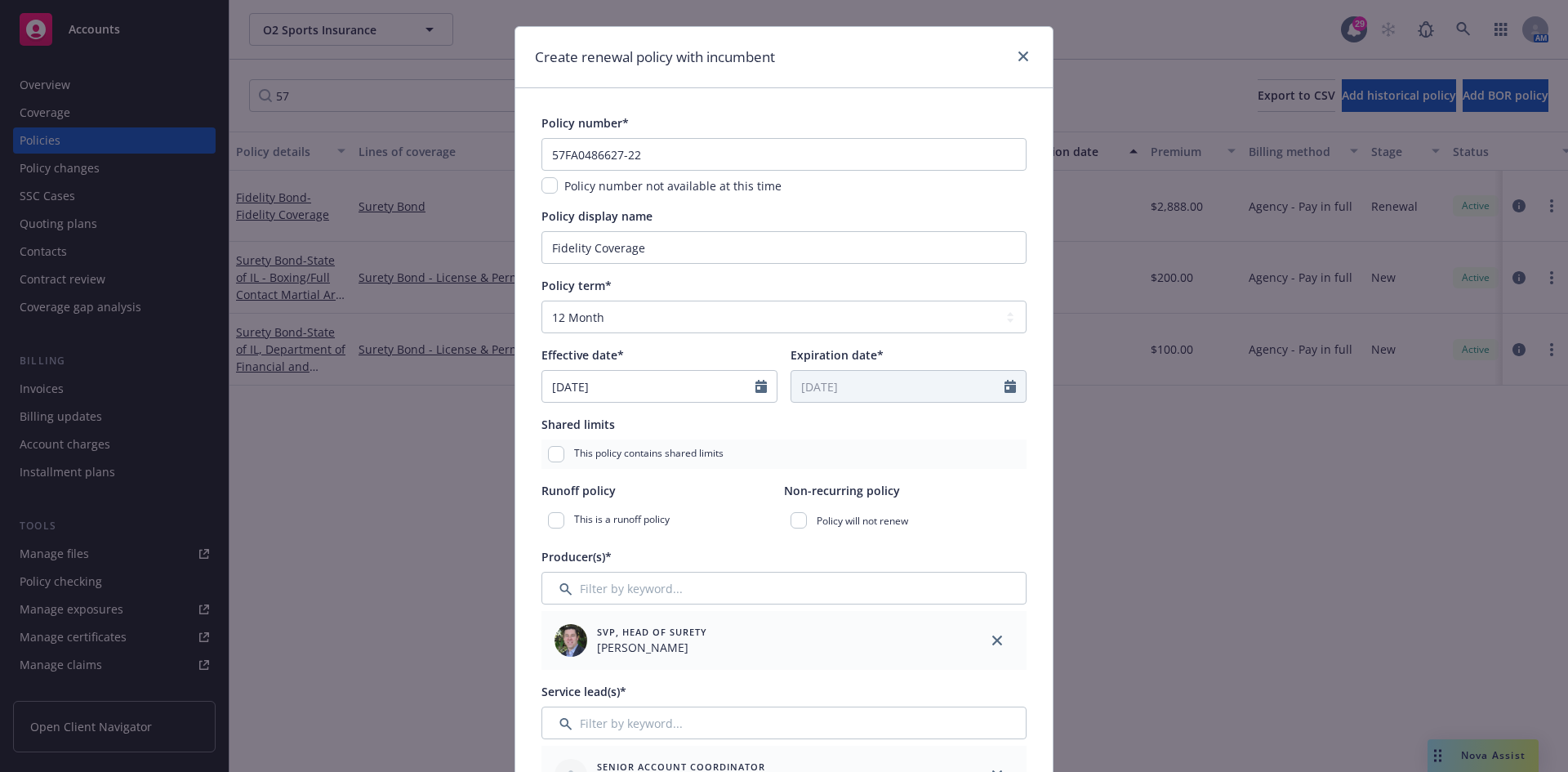
scroll to position [0, 0]
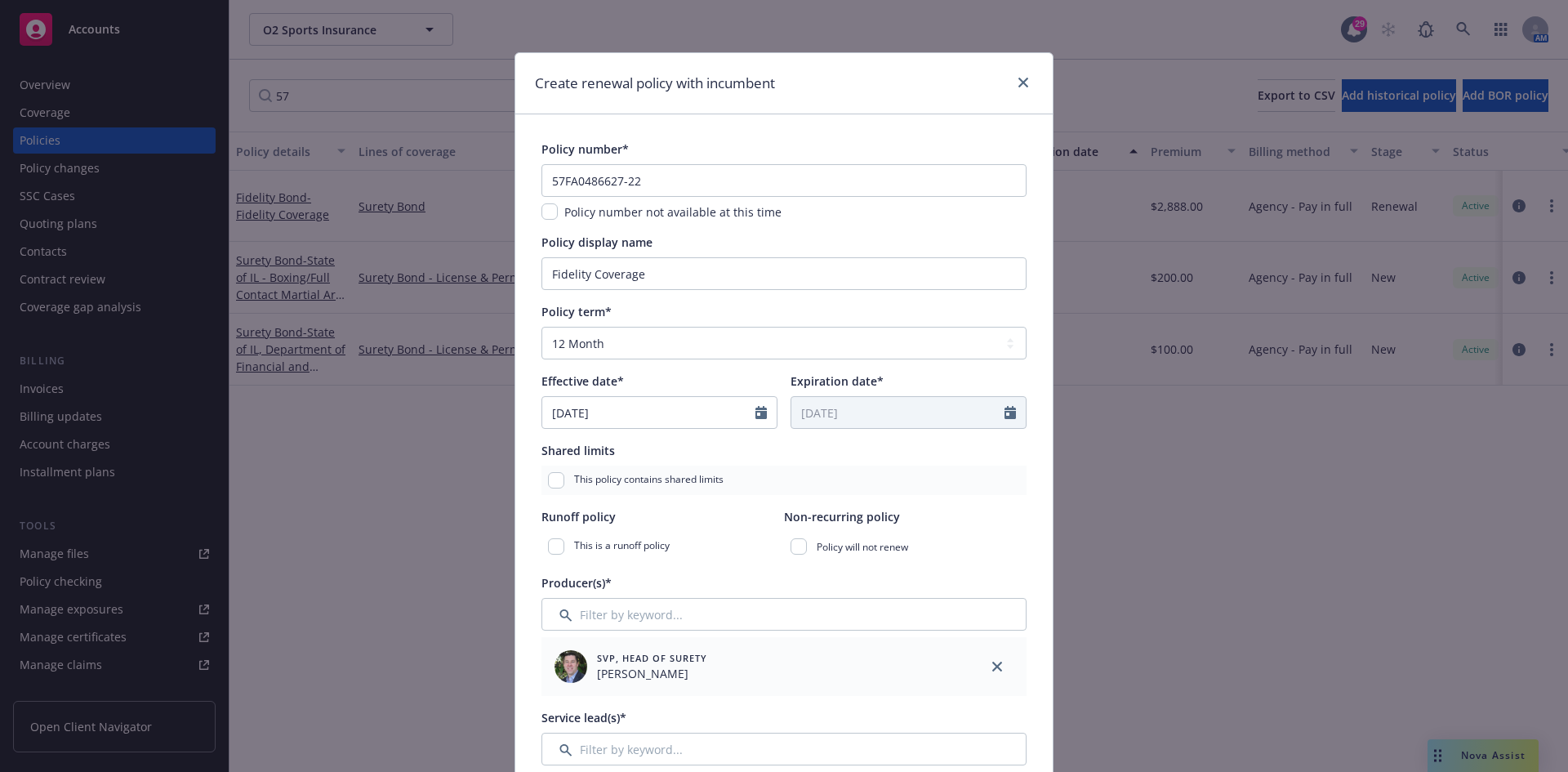
type input "2025 Hartford Invoice (Bond #"
click at [655, 175] on input "57FA0486627-22" at bounding box center [783, 180] width 485 height 33
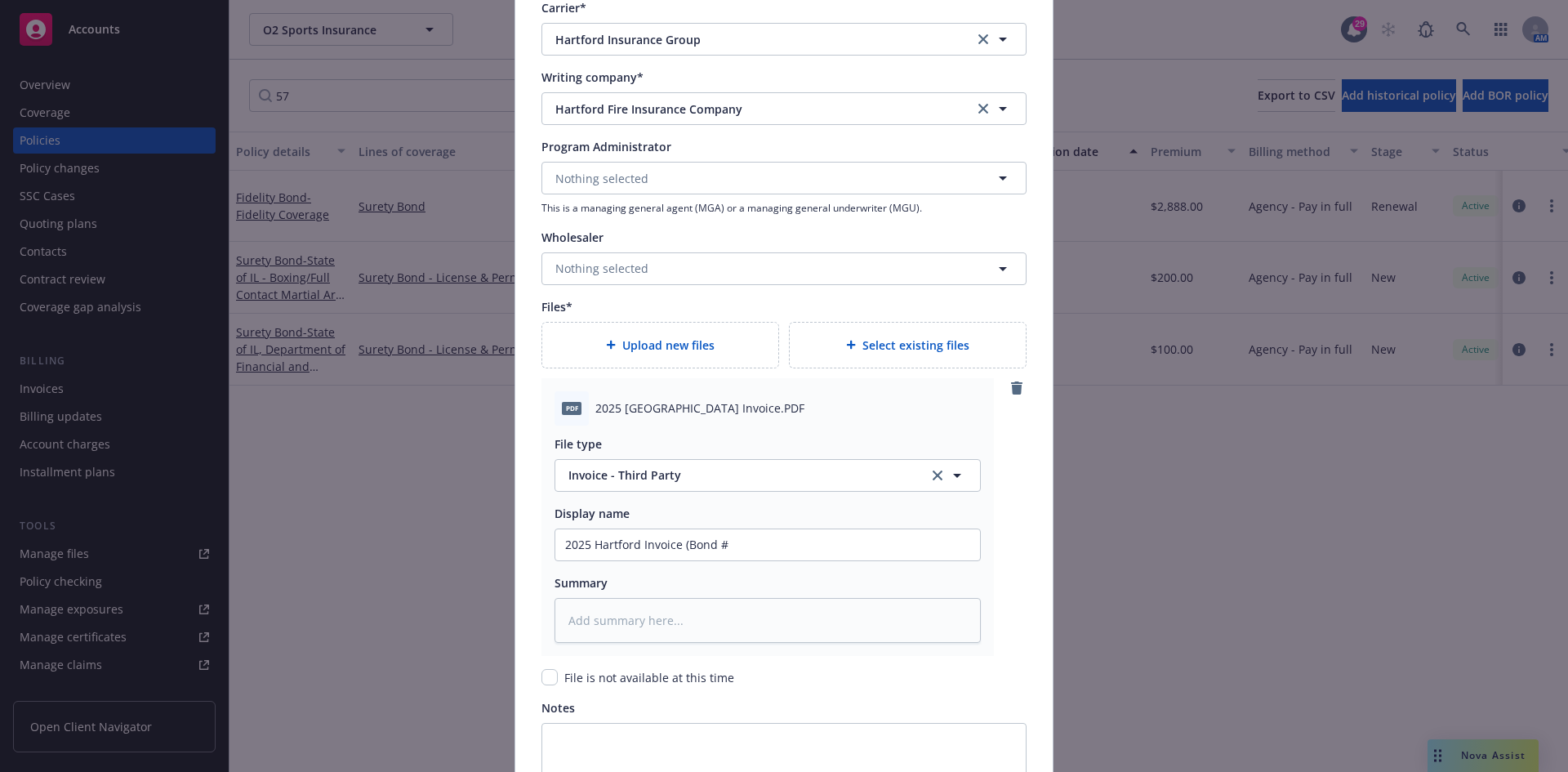
scroll to position [1634, 0]
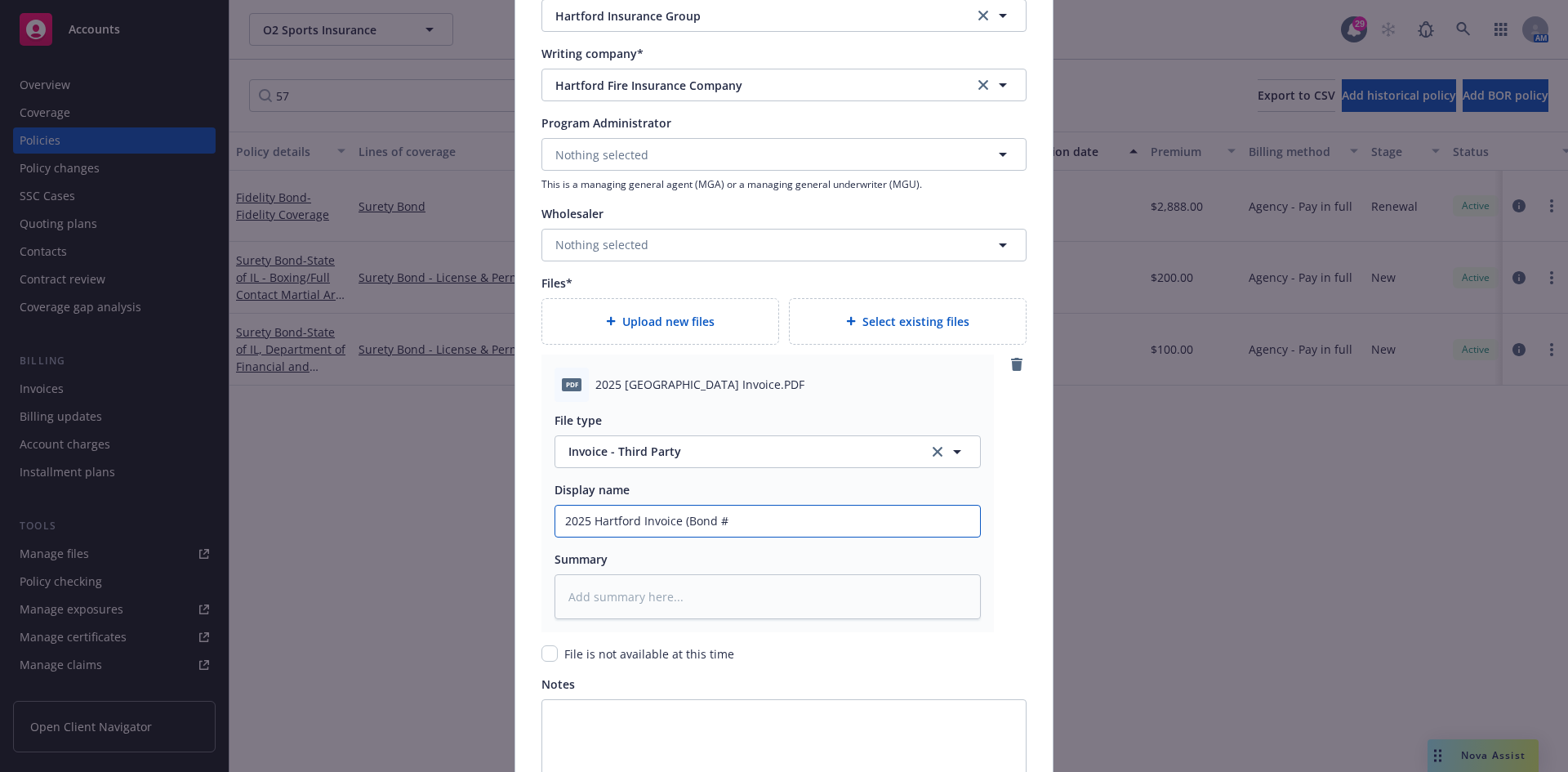
click at [743, 517] on input "2025 Hartford Invoice (Bond #" at bounding box center [768, 522] width 425 height 31
paste input "57FA0486627-22"
type textarea "x"
type input "2025 Hartford Invoice (Bond #57FA0486627-22"
type textarea "x"
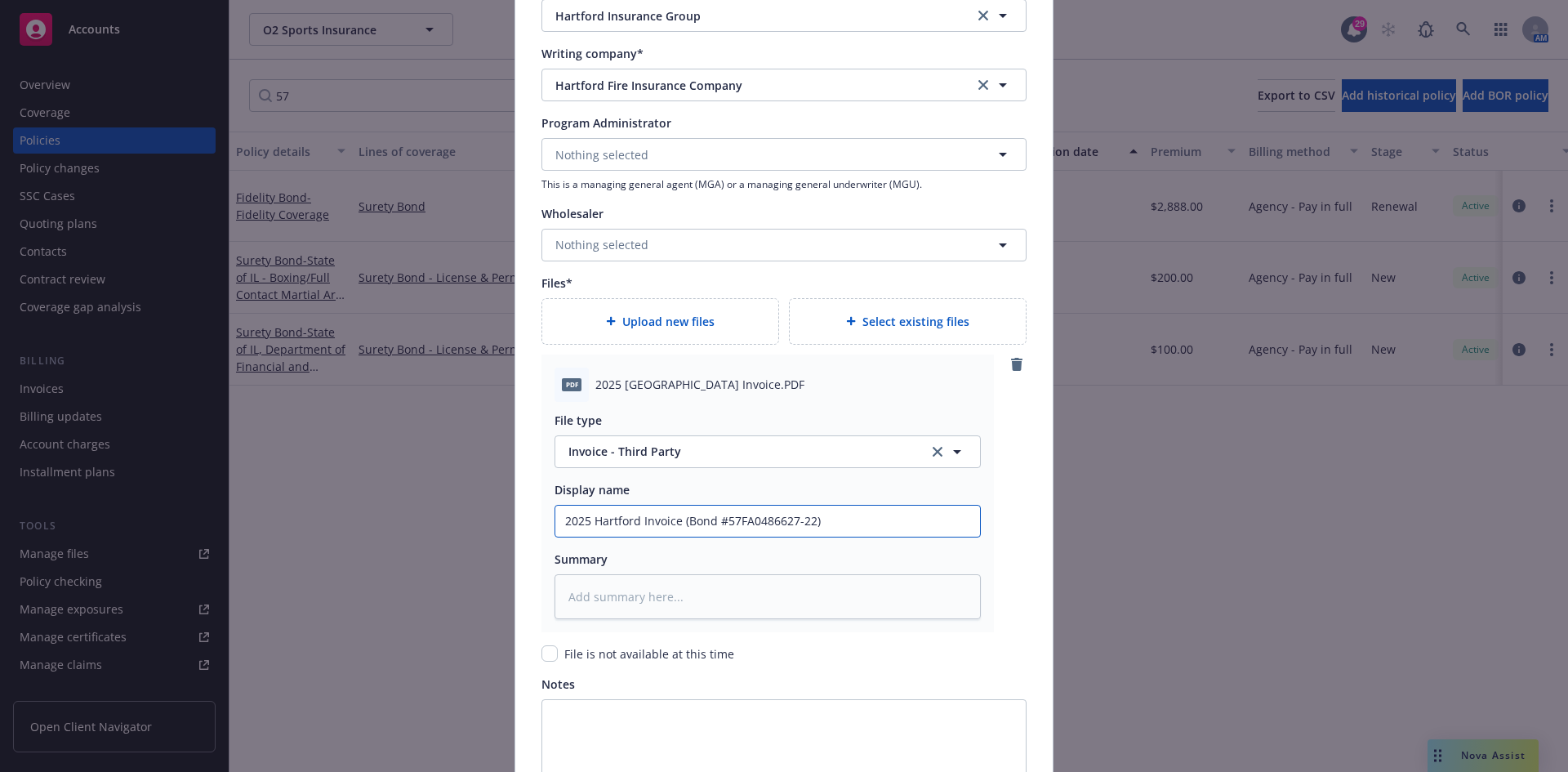
type input "2025 Hartford Invoice (Bond #57FA0486627-22)"
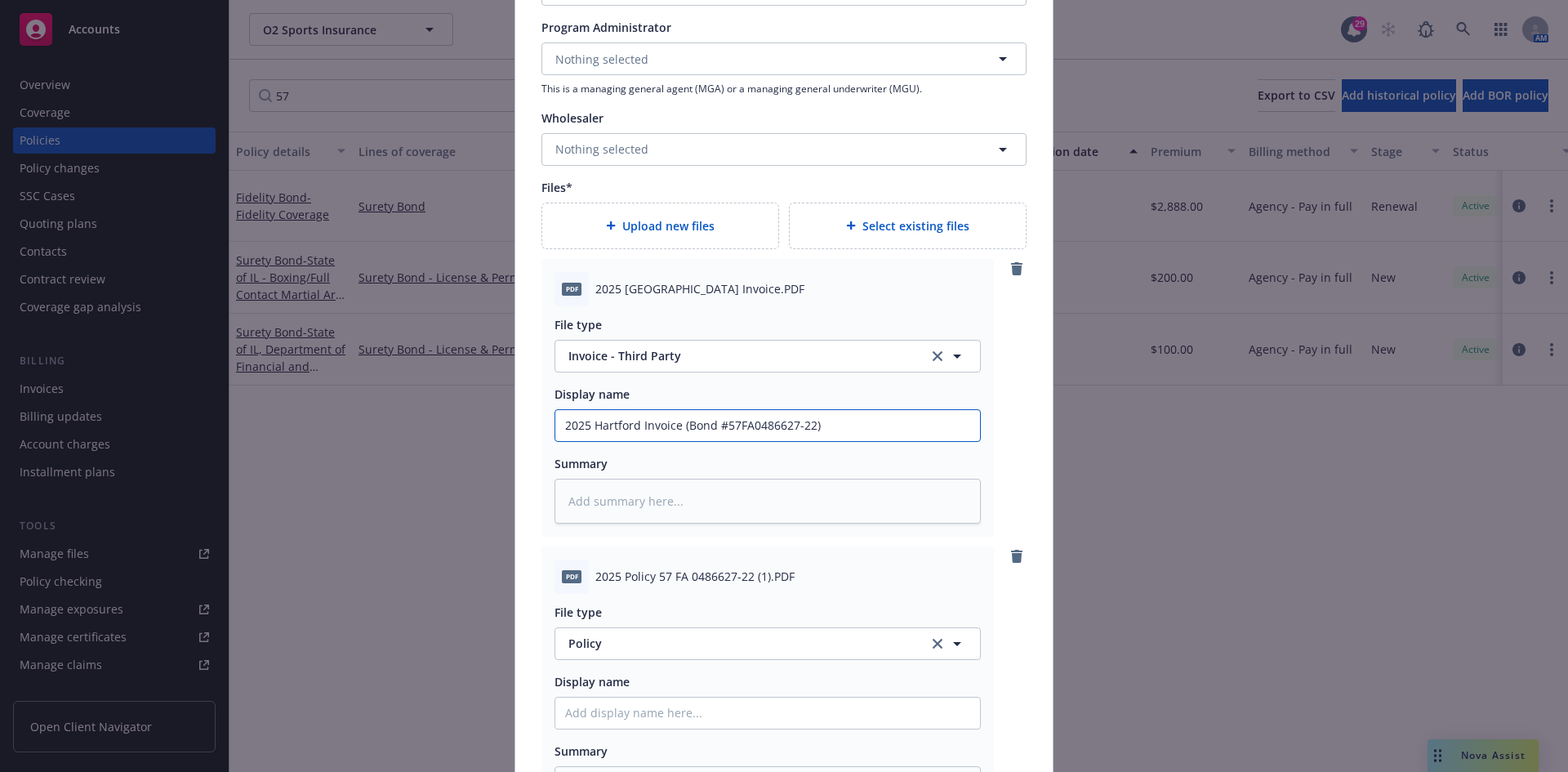
scroll to position [1879, 0]
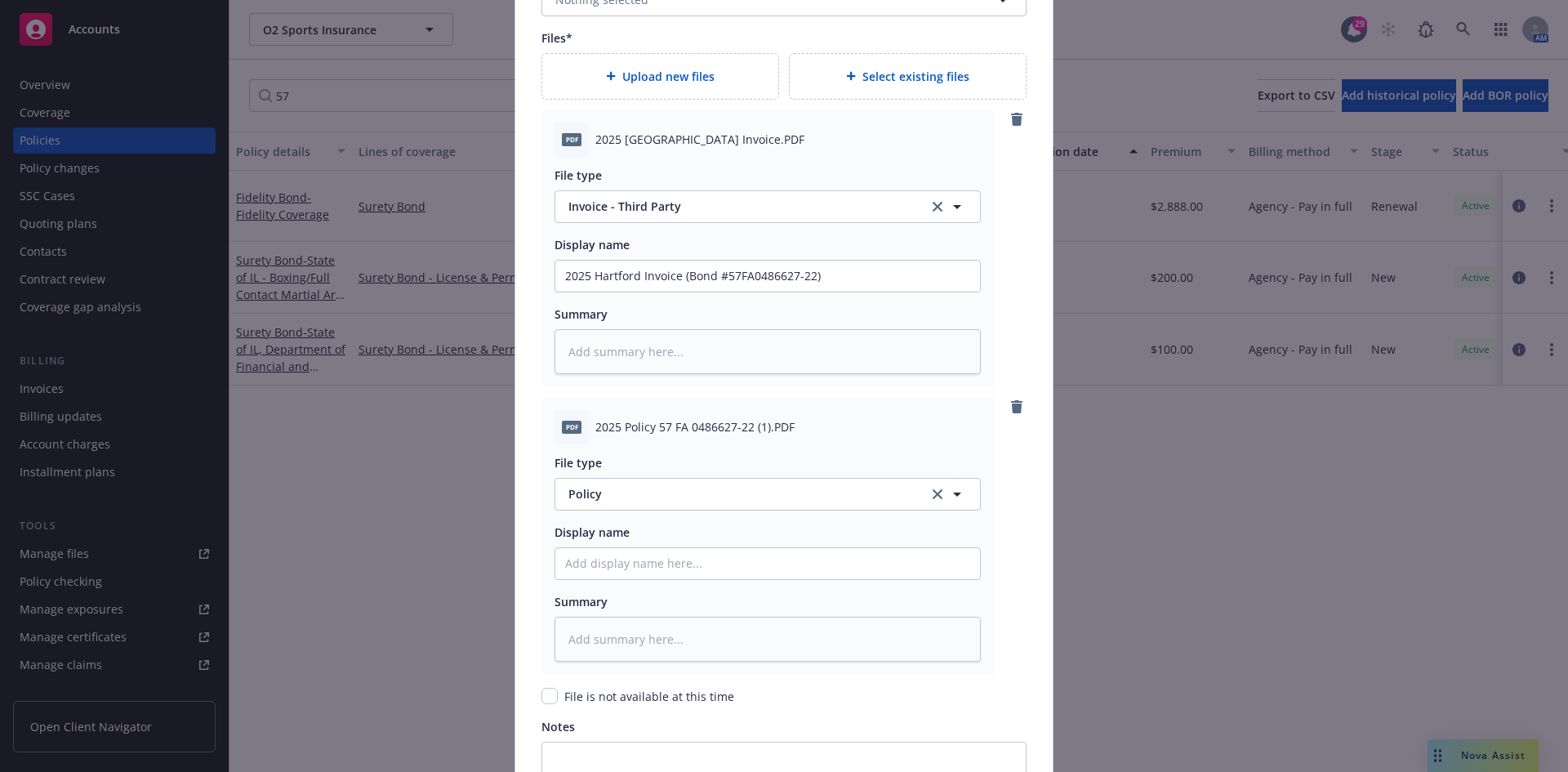
click at [661, 426] on span "2025 Policy 57 FA 0486627-22 (1).PDF" at bounding box center [695, 427] width 199 height 17
copy span "2025 Policy 57 FA 0486627-22 (1).PDF"
click at [615, 560] on input "Policy display name" at bounding box center [768, 564] width 425 height 31
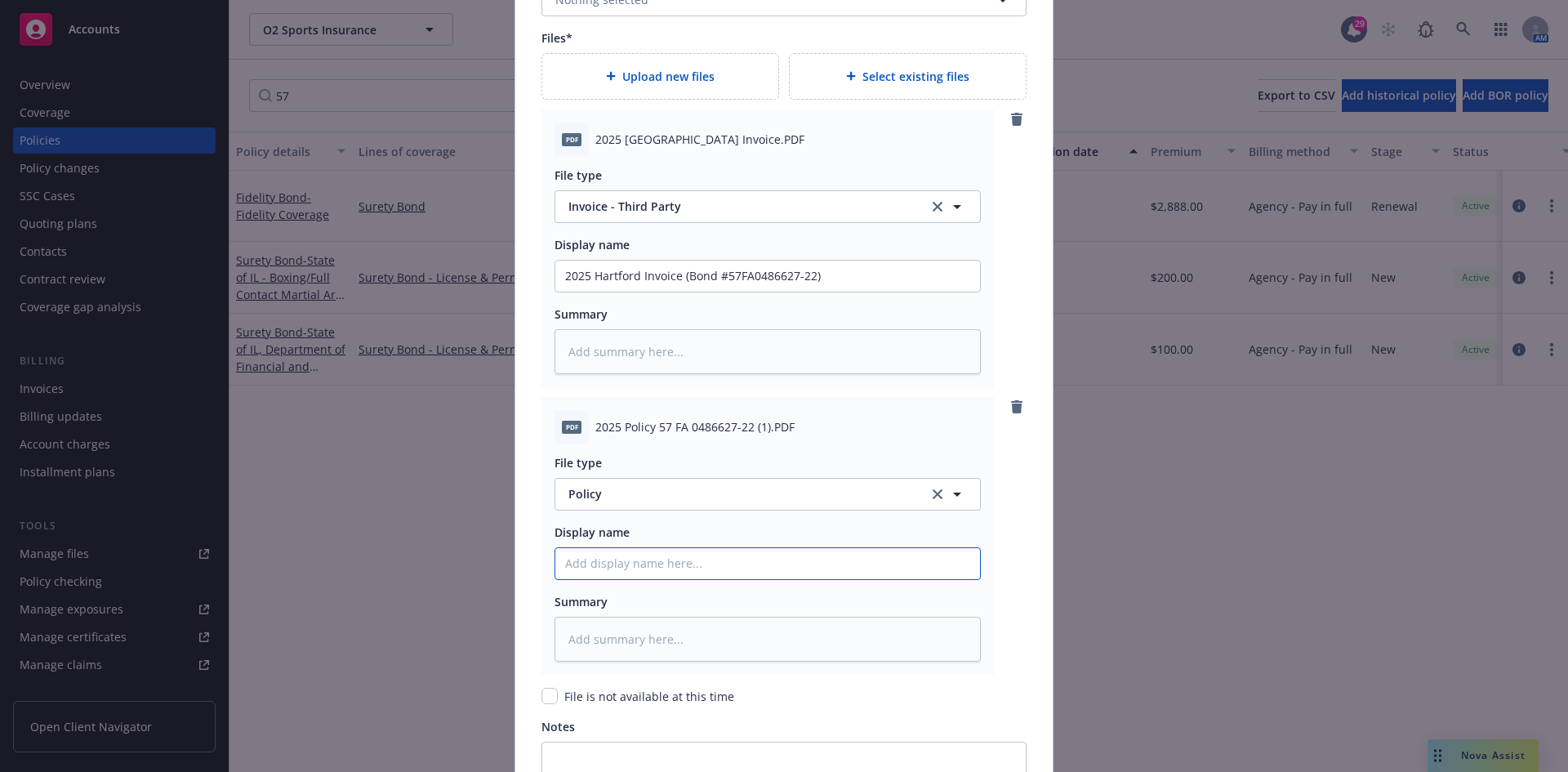
paste input "2025 Policy 57 FA 0486627-22 (1).PDF"
type textarea "x"
type input "2025 Policy 57 FA 0486627-22 (1).PDF"
type textarea "x"
type input "2025 Policy 57 FA 0486627-22 (1).PD"
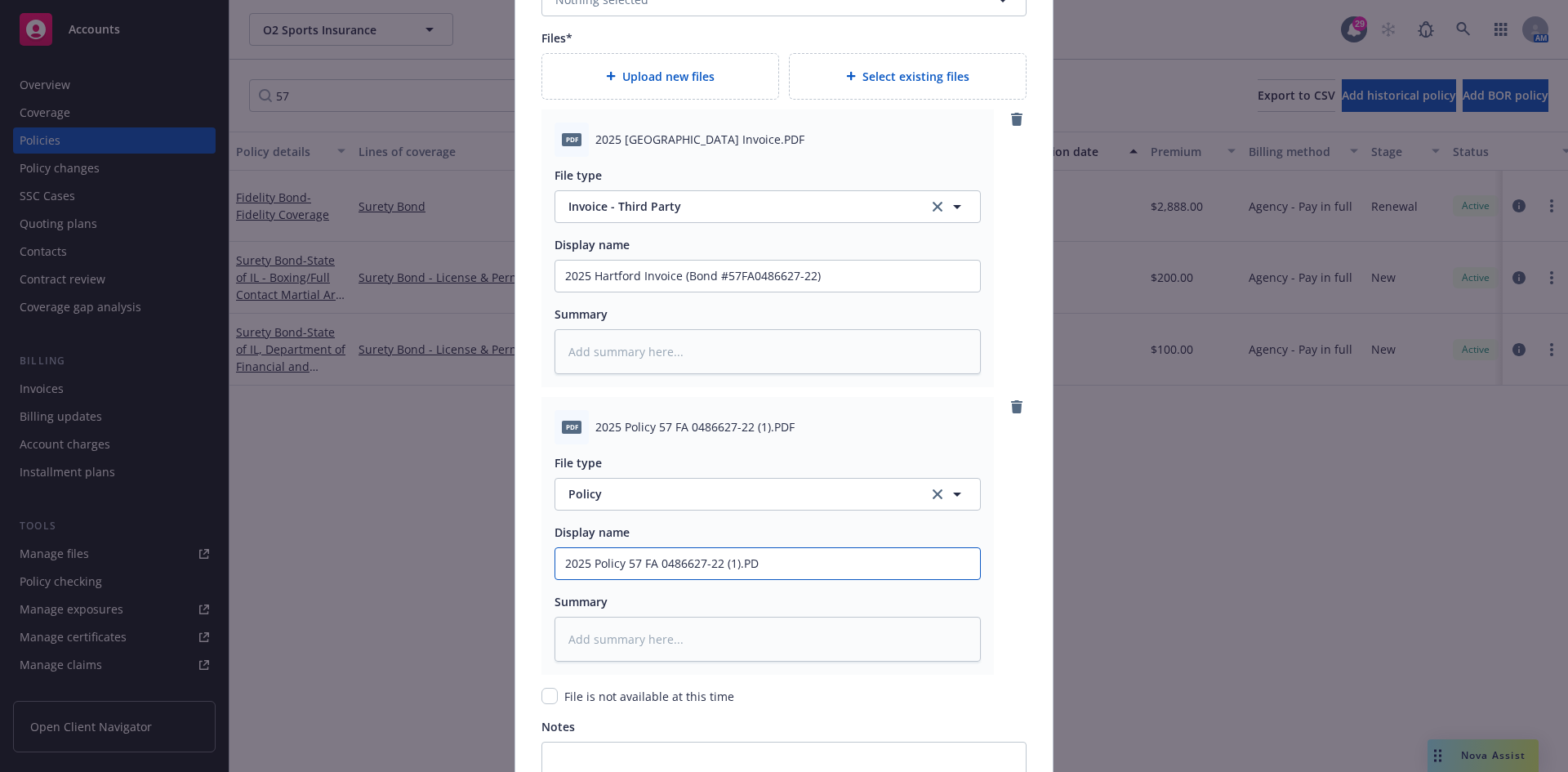
type textarea "x"
type input "2025 Policy 57 FA 0486627-22 (1).P"
type textarea "x"
type input "2025 Policy 57 FA 0486627-22 (1)."
type textarea "x"
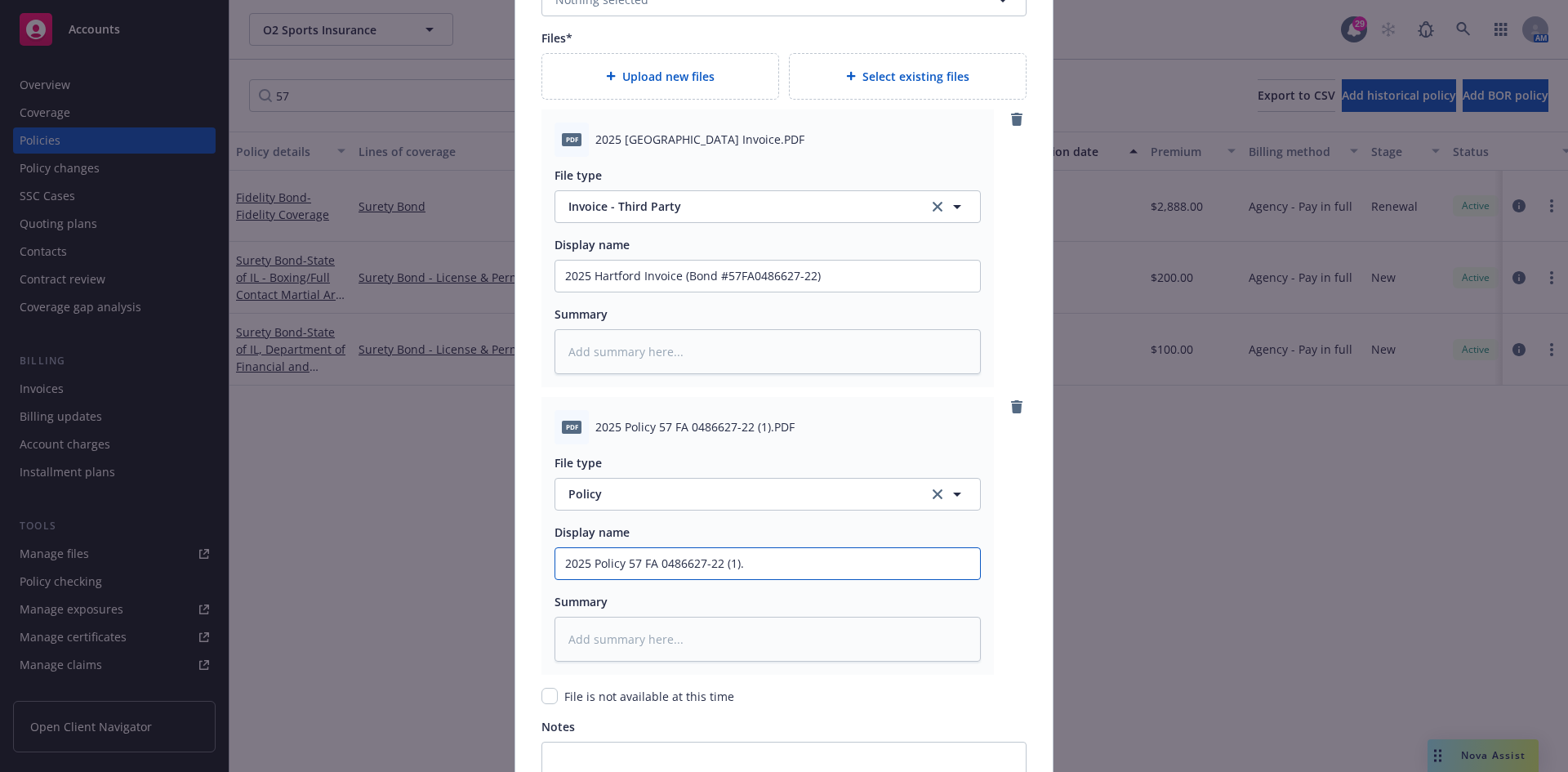
type input "2025 Policy 57 FA 0486627-22 (1)"
type textarea "x"
type input "2025 Policy 57 FA 0486627-22 (1"
type textarea "x"
type input "2025 Policy 57 FA 0486627-22 ("
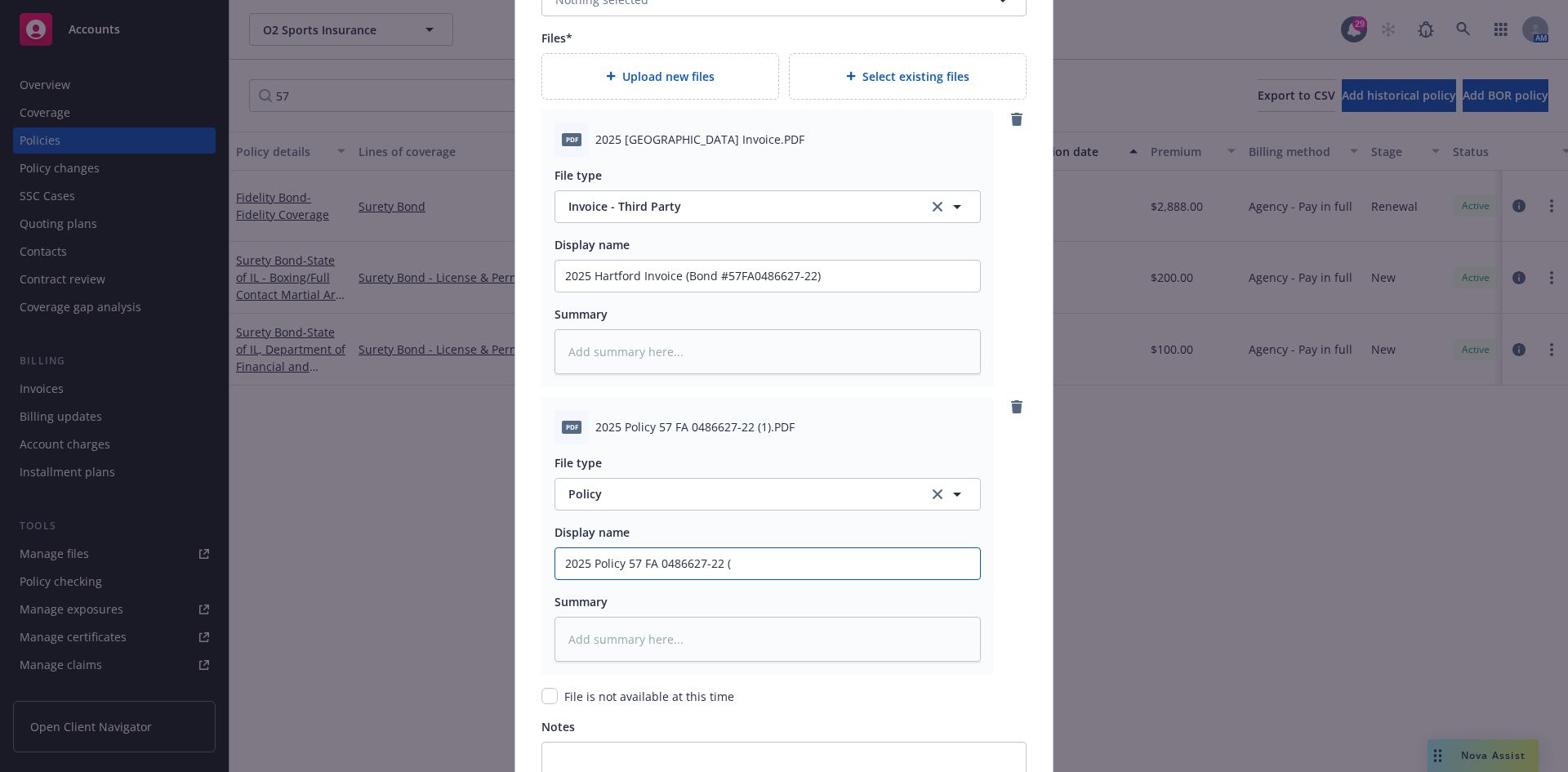
type textarea "x"
type input "2025 Policy 57 FA 0486627-22"
type textarea "x"
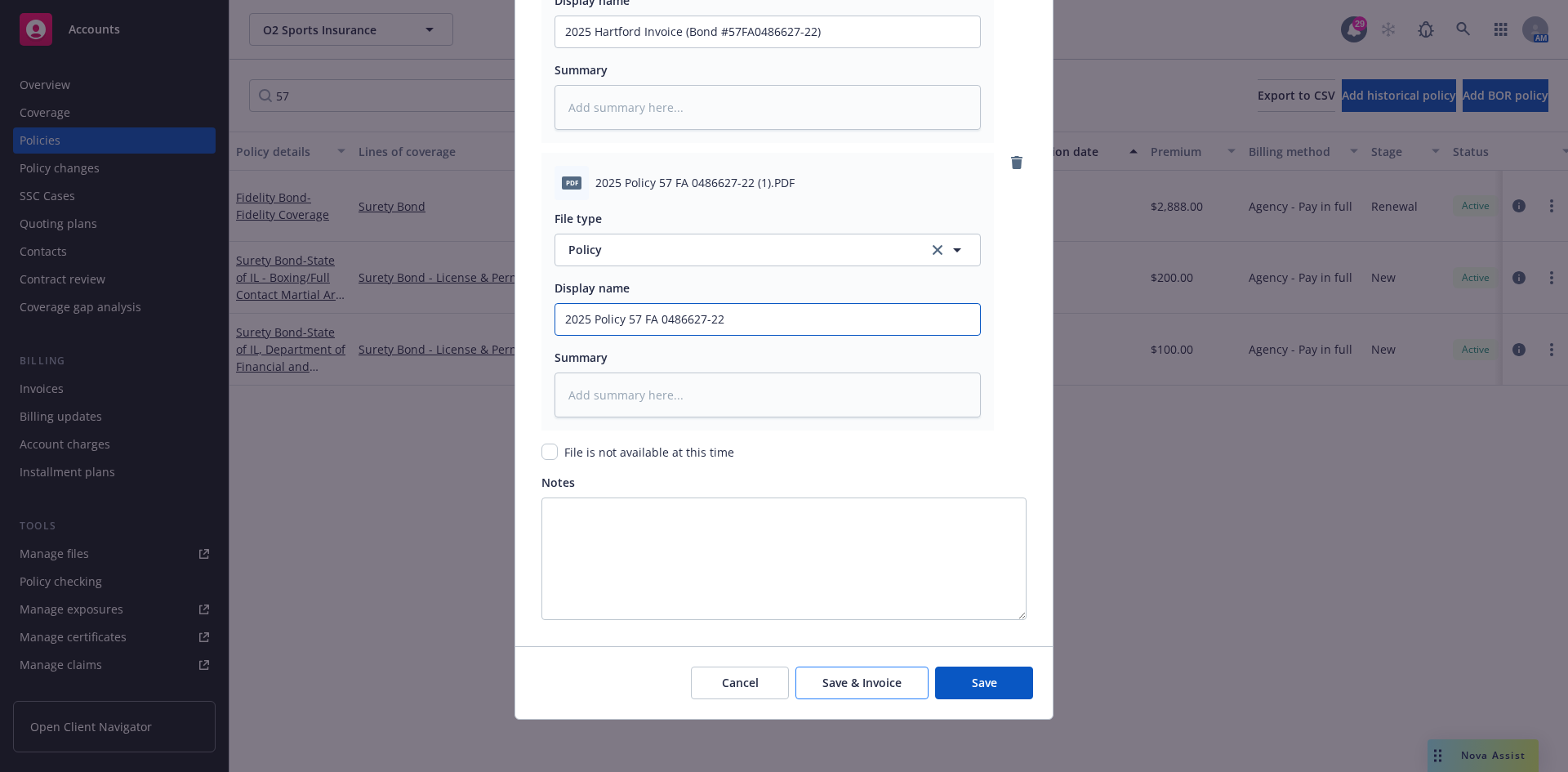
type input "2025 Policy 57 FA 0486627-22"
click at [846, 667] on button "Save & Invoice" at bounding box center [862, 683] width 133 height 33
type textarea "x"
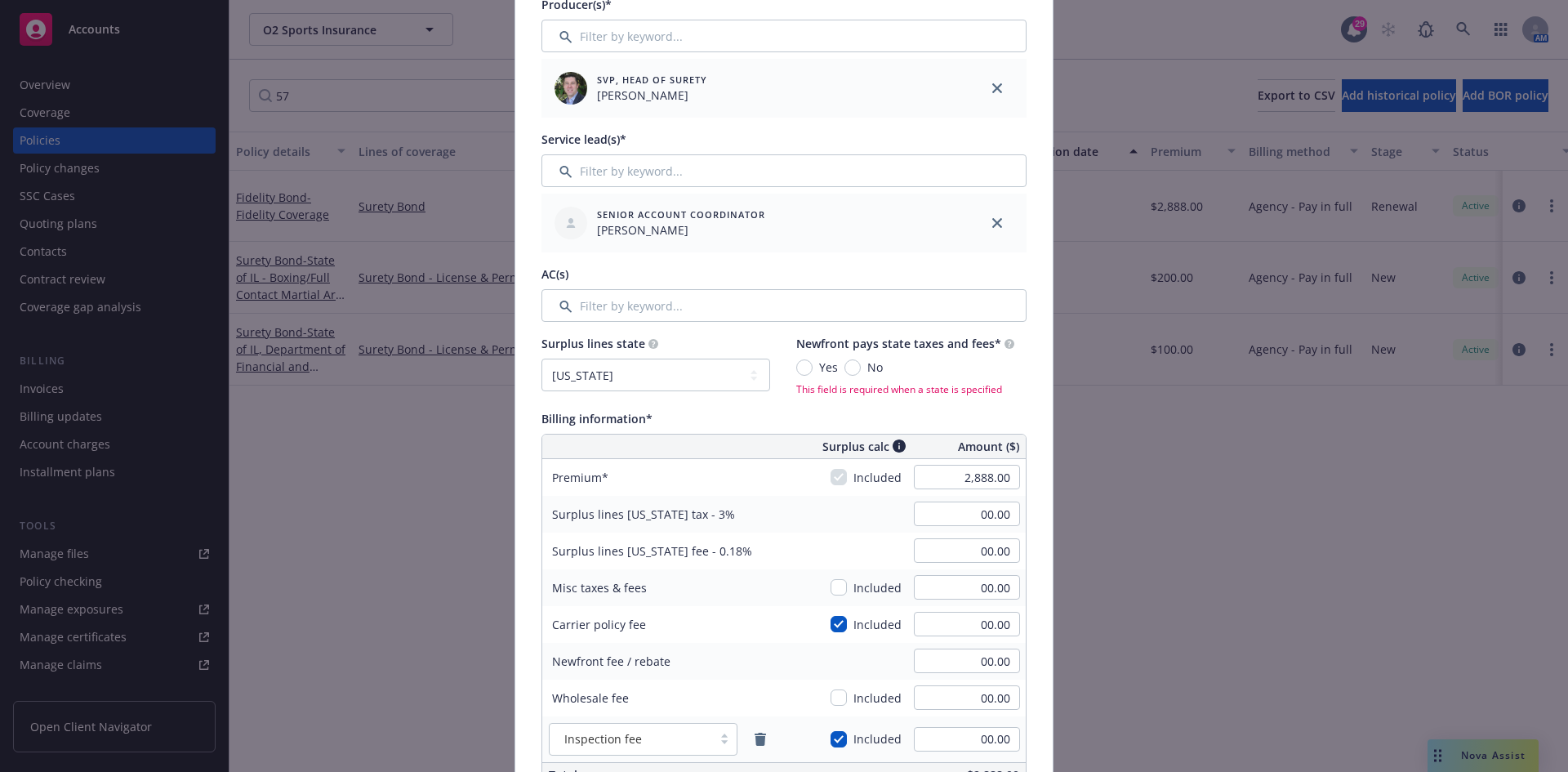
scroll to position [576, 0]
click at [844, 364] on input "No" at bounding box center [852, 370] width 16 height 16
radio input "true"
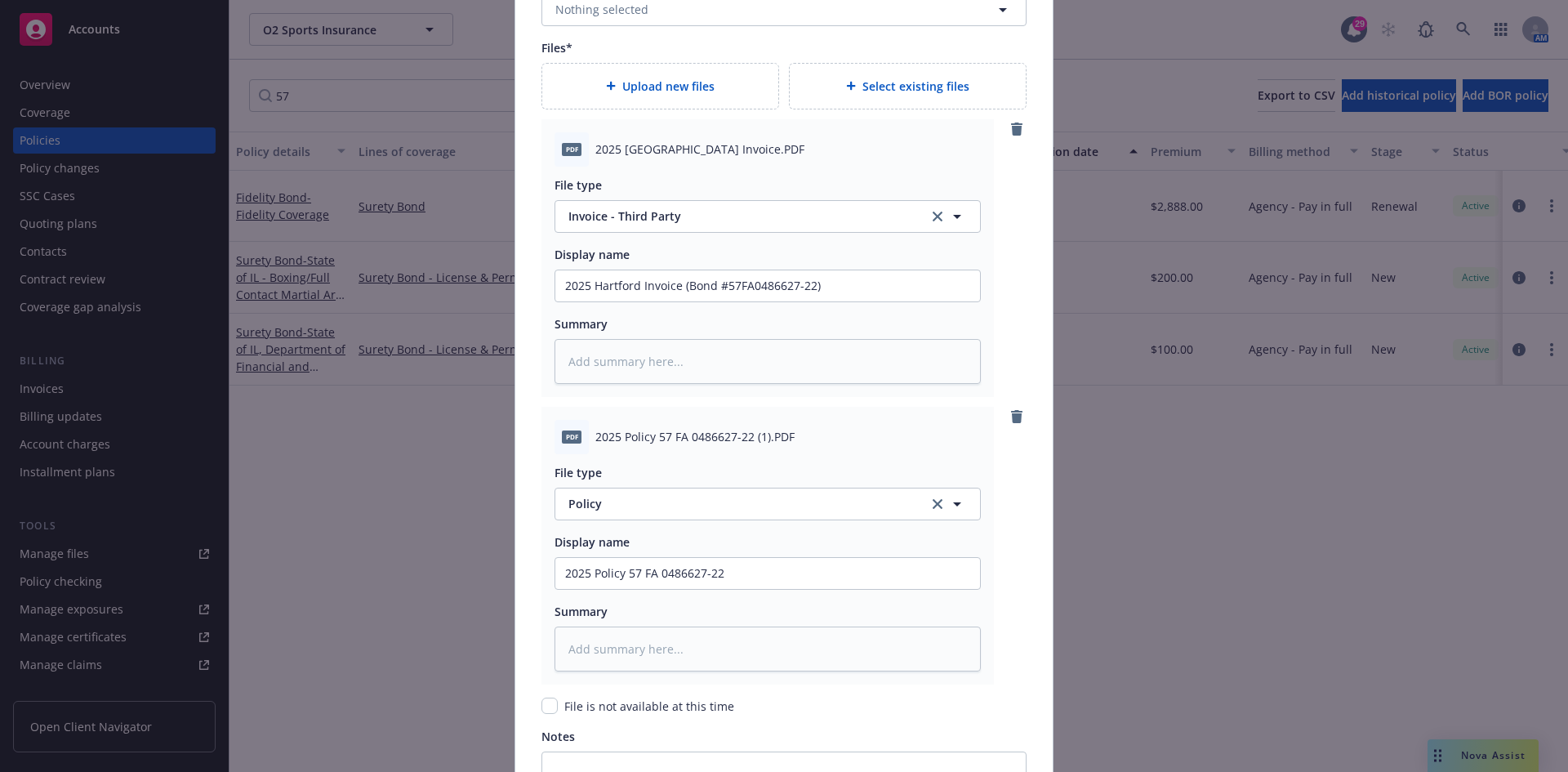
scroll to position [2128, 0]
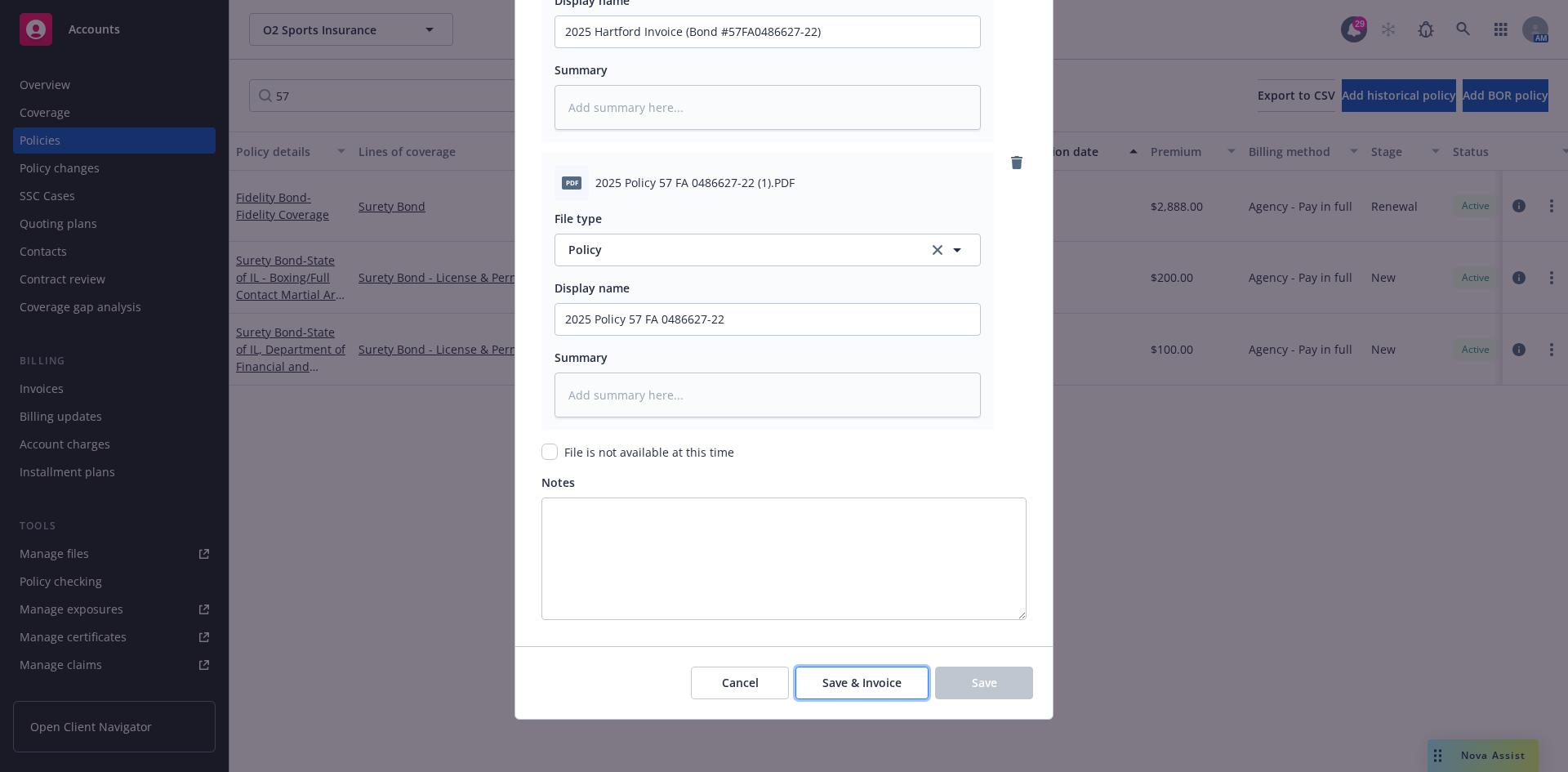
click at [872, 688] on span "Save & Invoice" at bounding box center [861, 682] width 79 height 16
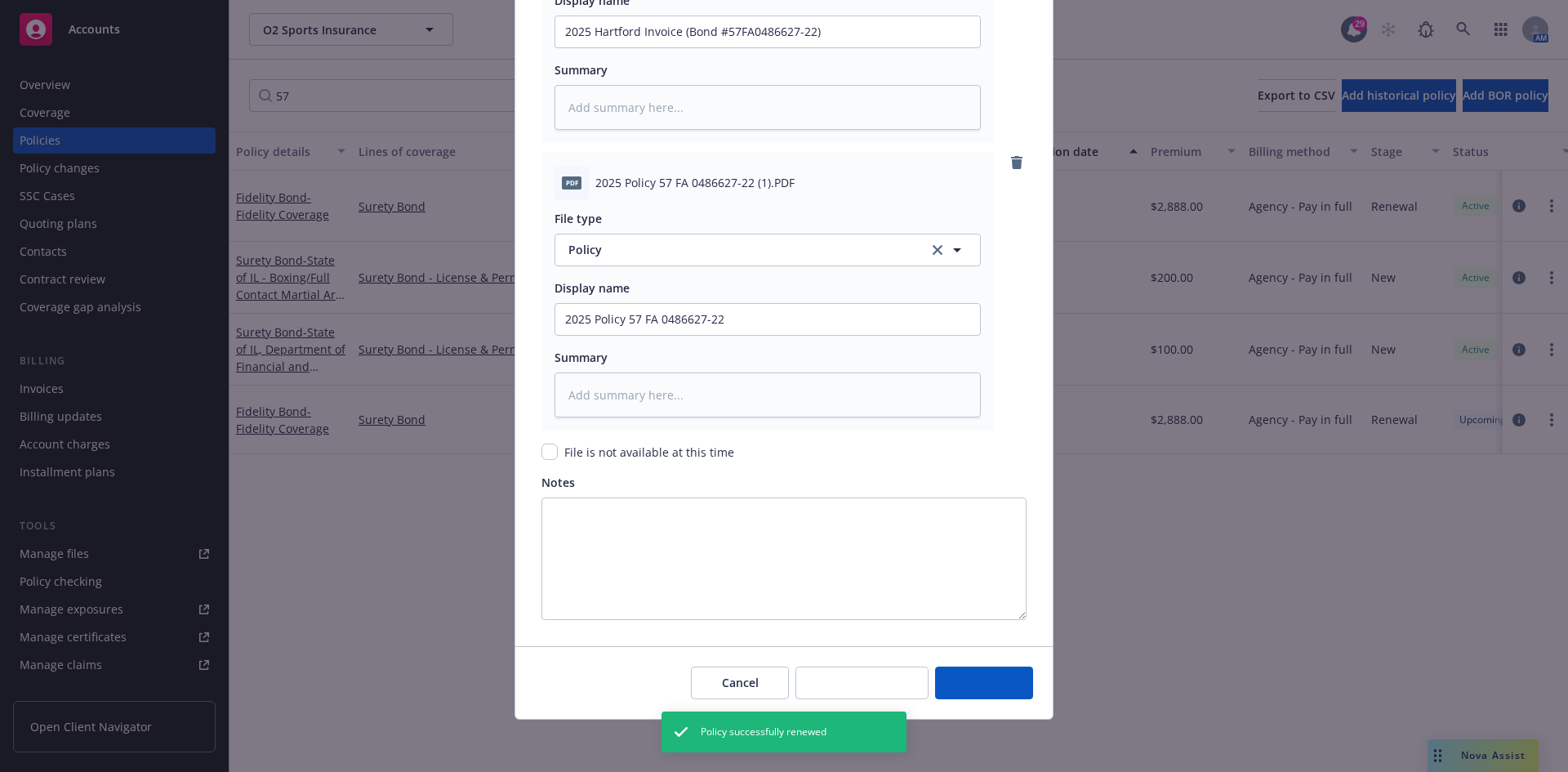
type textarea "x"
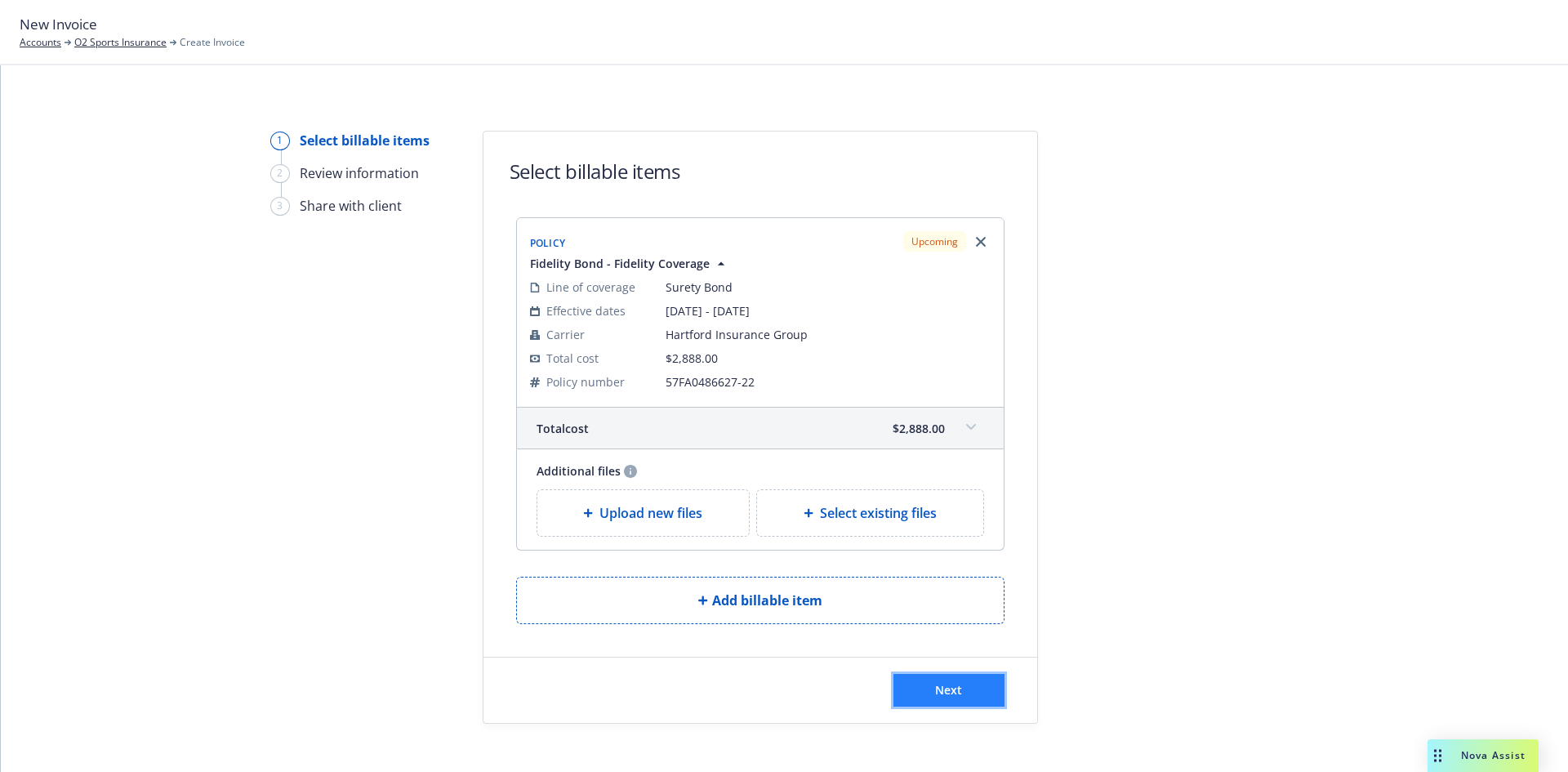
click at [950, 691] on span "Next" at bounding box center [948, 690] width 27 height 16
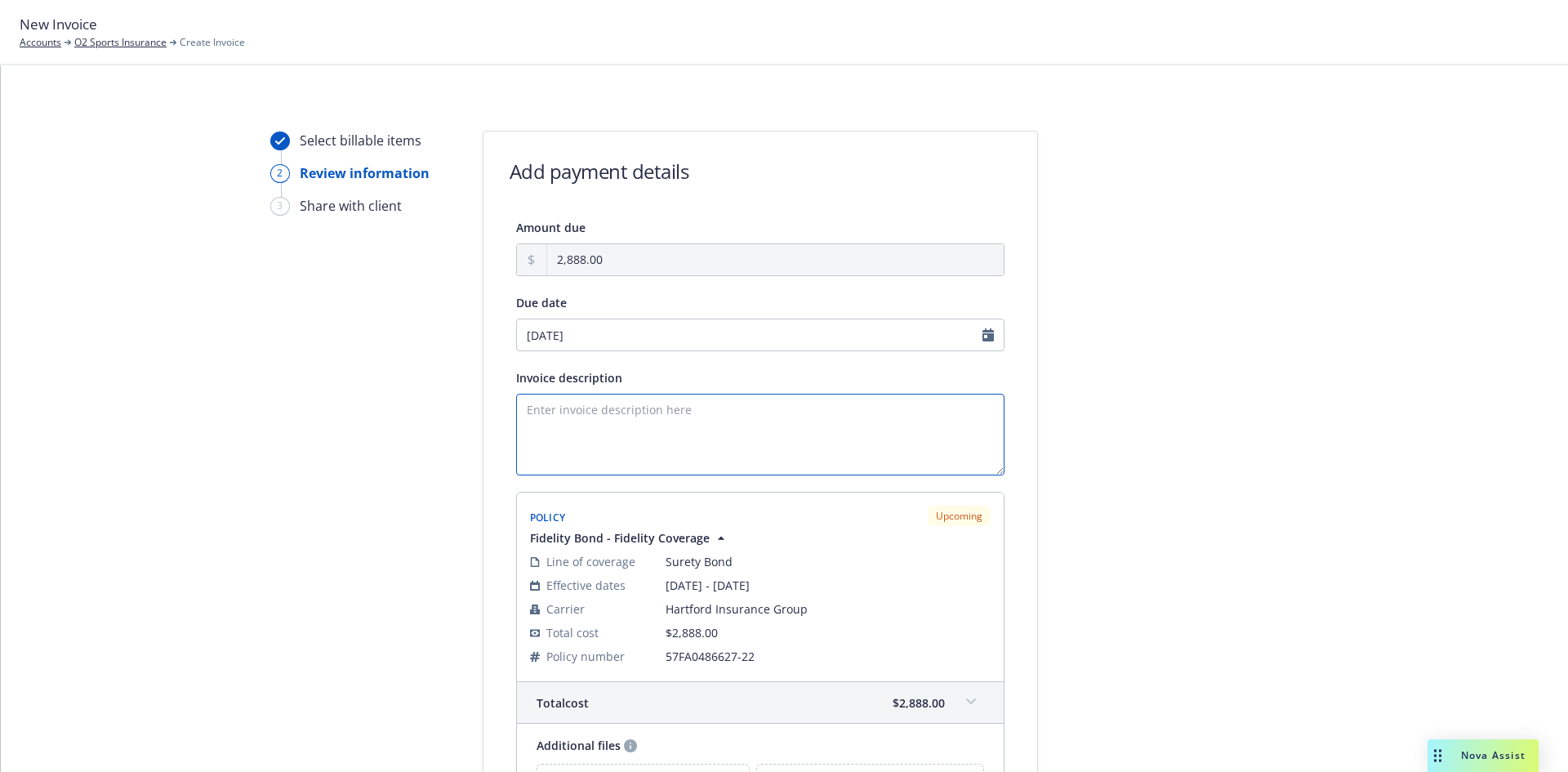
click at [632, 400] on textarea "Invoice description" at bounding box center [760, 434] width 488 height 82
paste textarea "2025 Policy 57 FA 0486627-22 (1).PDF"
drag, startPoint x: 759, startPoint y: 417, endPoint x: 439, endPoint y: 405, distance: 320.2
click at [439, 405] on div "Select billable items 2 Review information 3 Share with client Add payment deta…" at bounding box center [784, 528] width 1528 height 794
type textarea "2025 Policy 57 FA 0486627-22 (1).PDF"
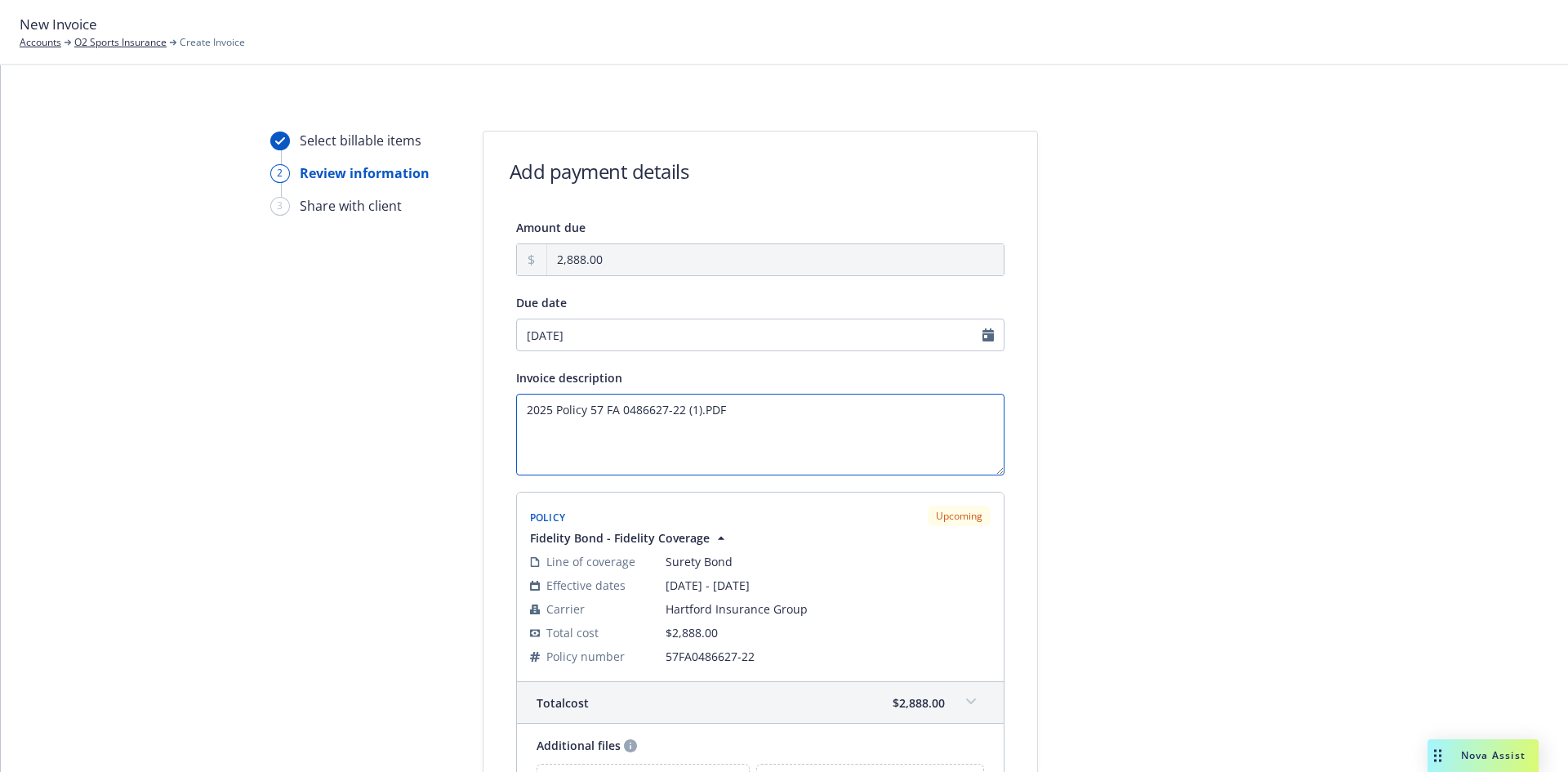
click at [784, 411] on textarea "2025 Policy 57 FA 0486627-22 (1).PDF" at bounding box center [760, 434] width 488 height 82
paste textarea "O2 Sports Insurance Annual Premium: $2,888.00 Local Taxes and Fees - $28.50 Fid…"
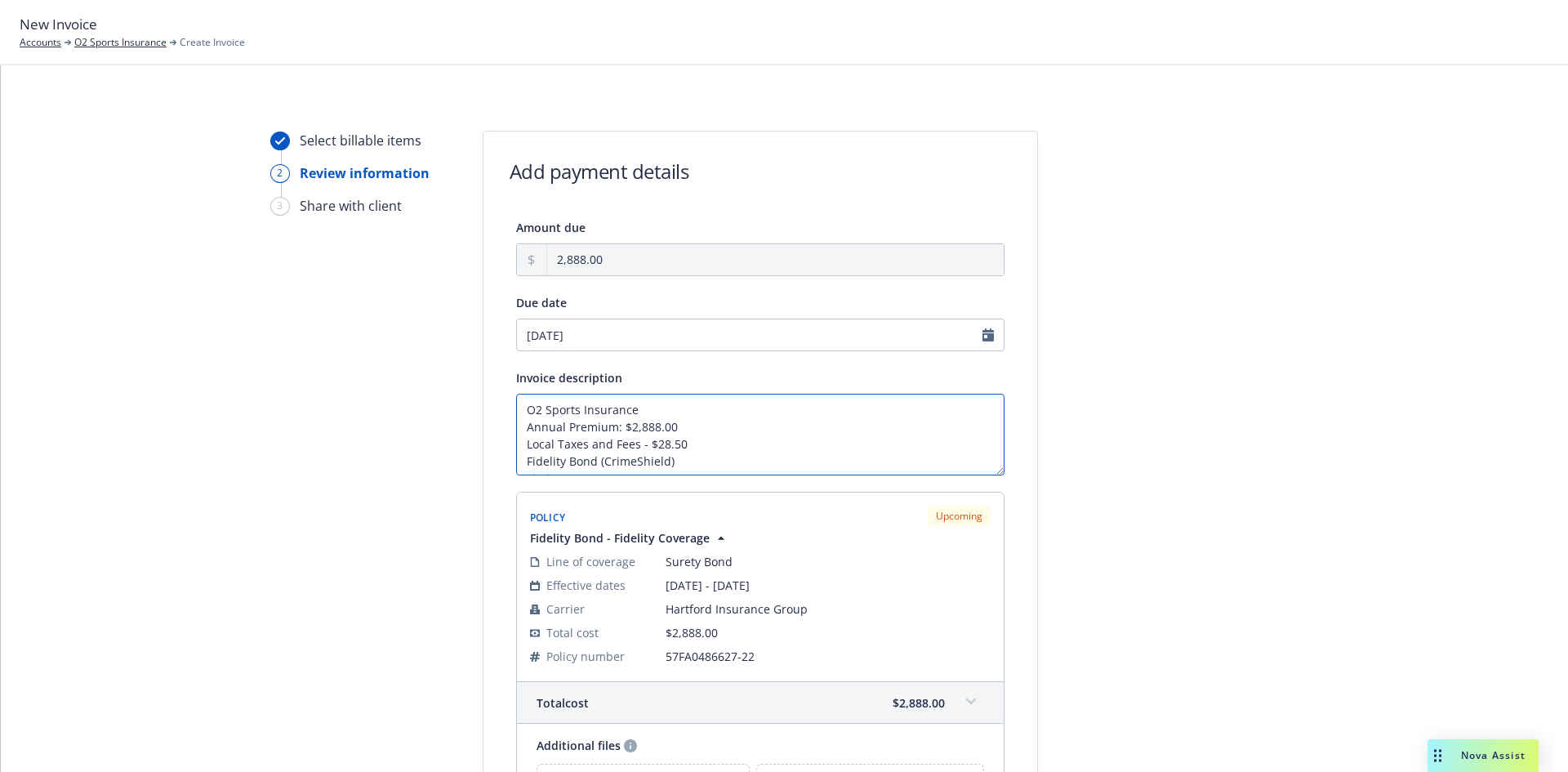
scroll to position [29, 0]
click at [667, 456] on textarea "O2 Sports Insurance Annual Premium: $2,888.00 Local Taxes and Fees - $28.50 Fid…" at bounding box center [760, 434] width 488 height 82
drag, startPoint x: 677, startPoint y: 441, endPoint x: 497, endPoint y: 443, distance: 180.0
click at [497, 443] on div "Amount due 2,888.00 Due date 11/01/2025 Invoice description O2 Sports Insurance…" at bounding box center [760, 522] width 553 height 608
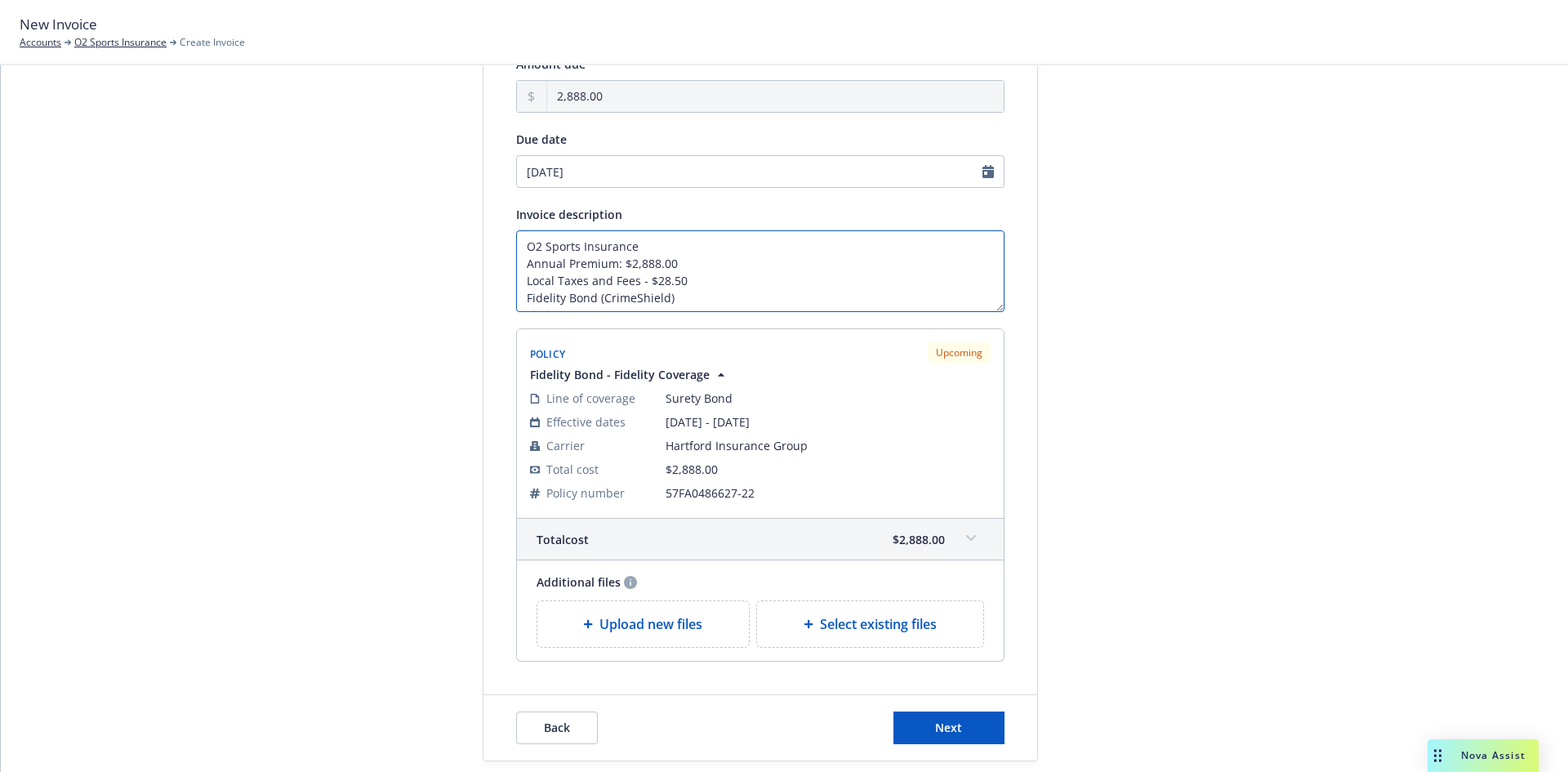
scroll to position [218, 0]
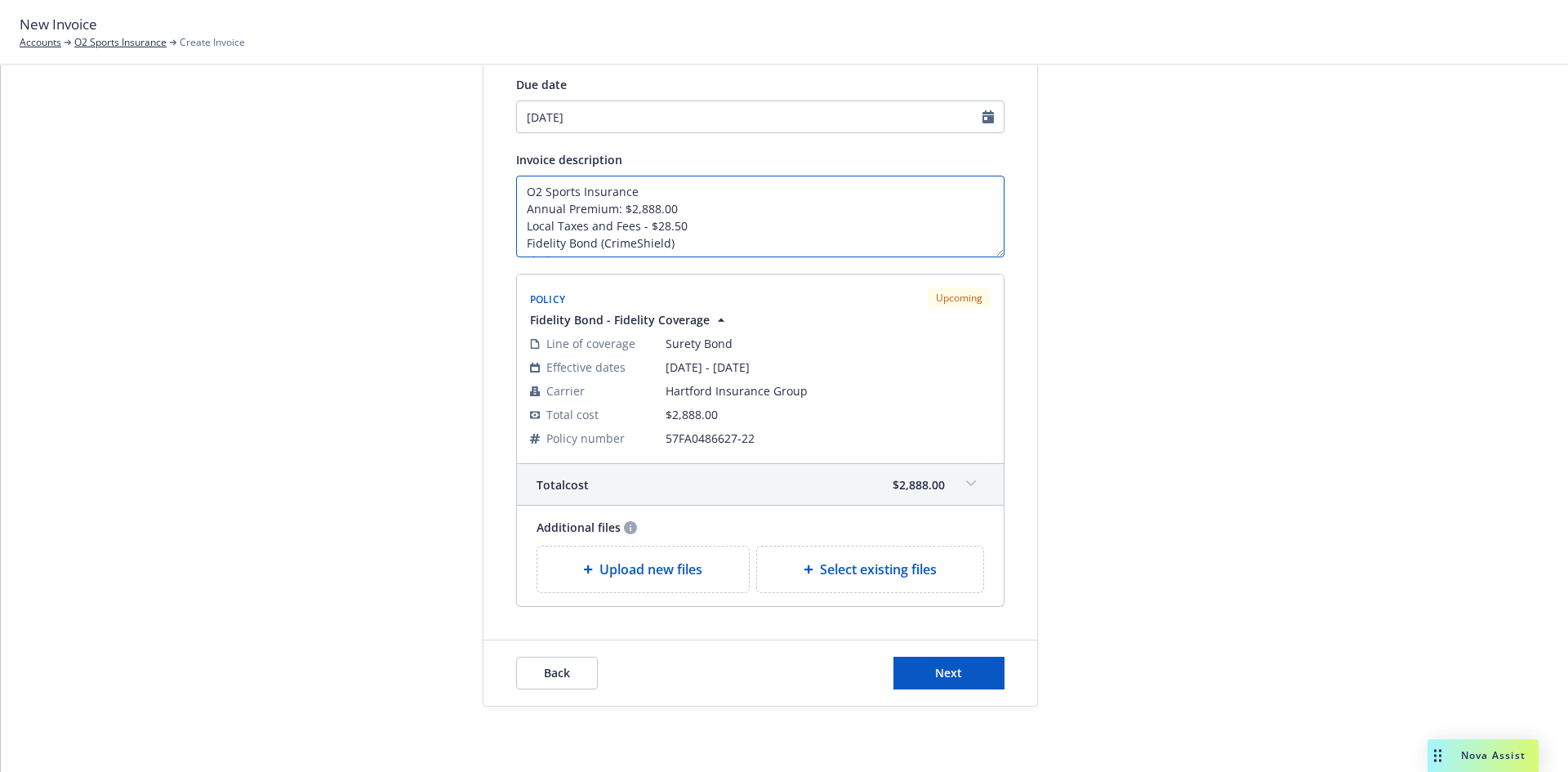
type textarea "O2 Sports Insurance Annual Premium: $2,888.00 Local Taxes and Fees - $28.50 Fid…"
click at [552, 651] on div "Back Next" at bounding box center [760, 672] width 553 height 65
click at [546, 671] on span "Back" at bounding box center [557, 672] width 26 height 16
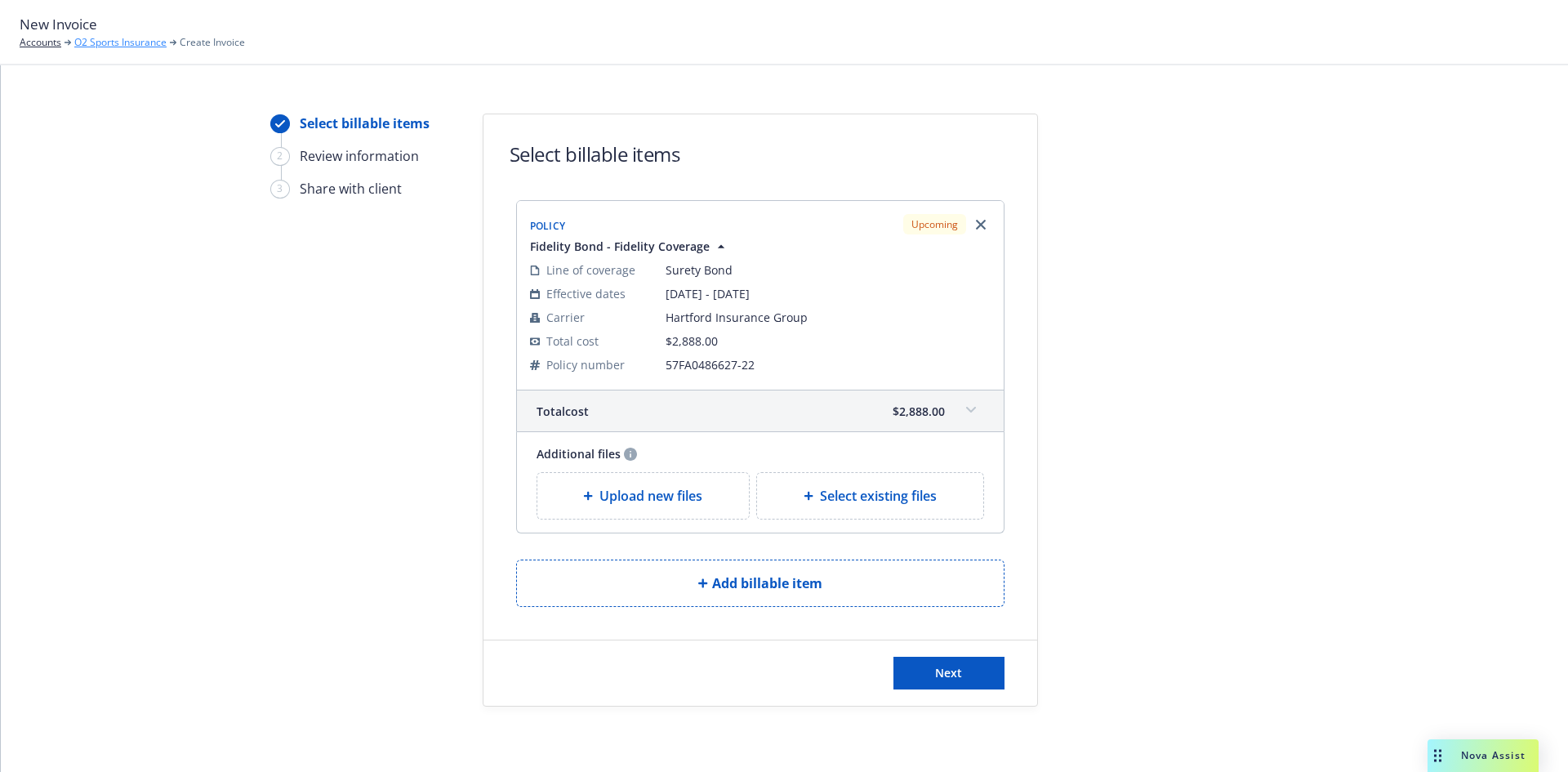
click at [160, 41] on link "O2 Sports Insurance" at bounding box center [120, 43] width 92 height 15
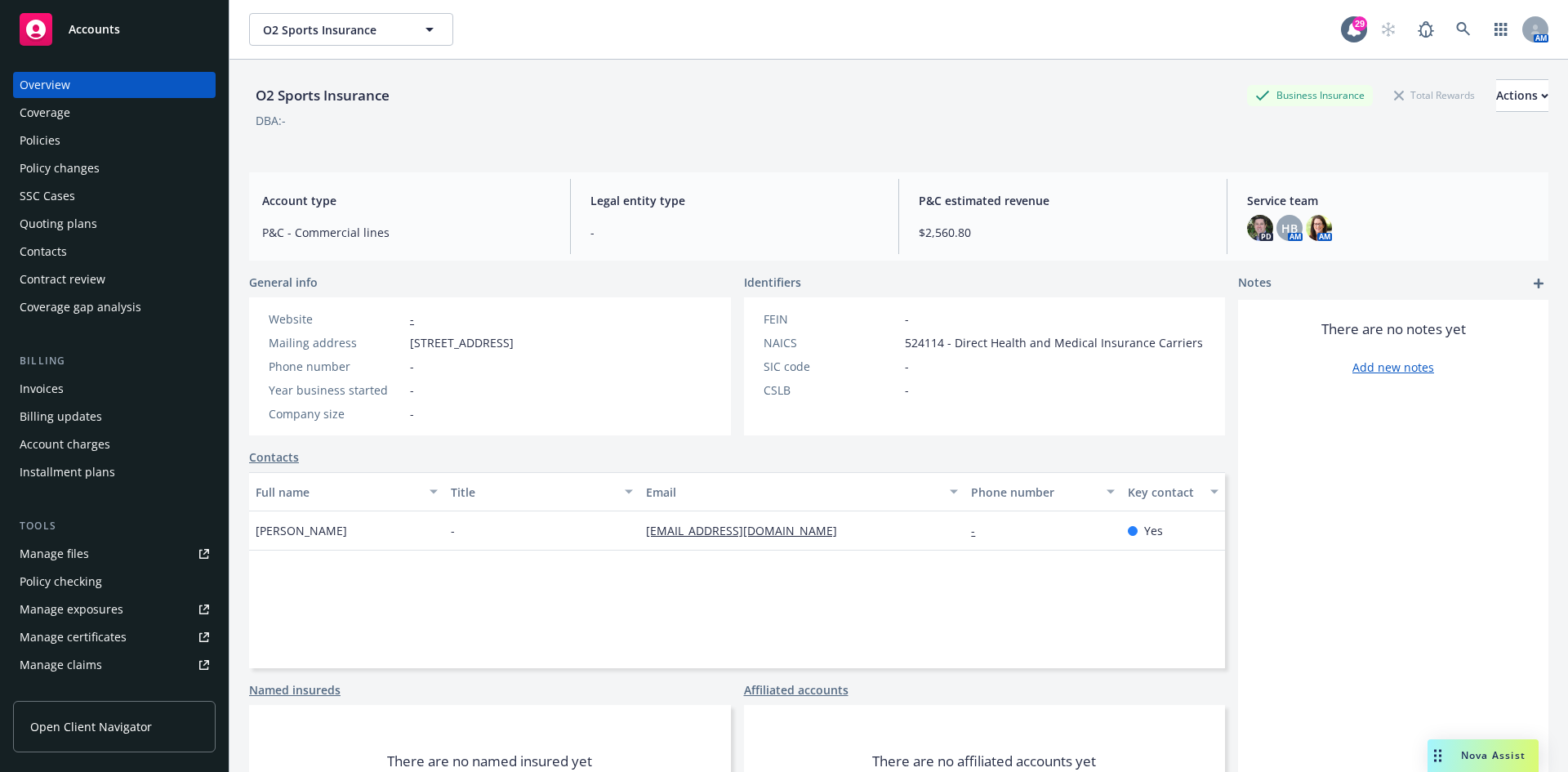
click at [55, 138] on div "Policies" at bounding box center [40, 141] width 41 height 26
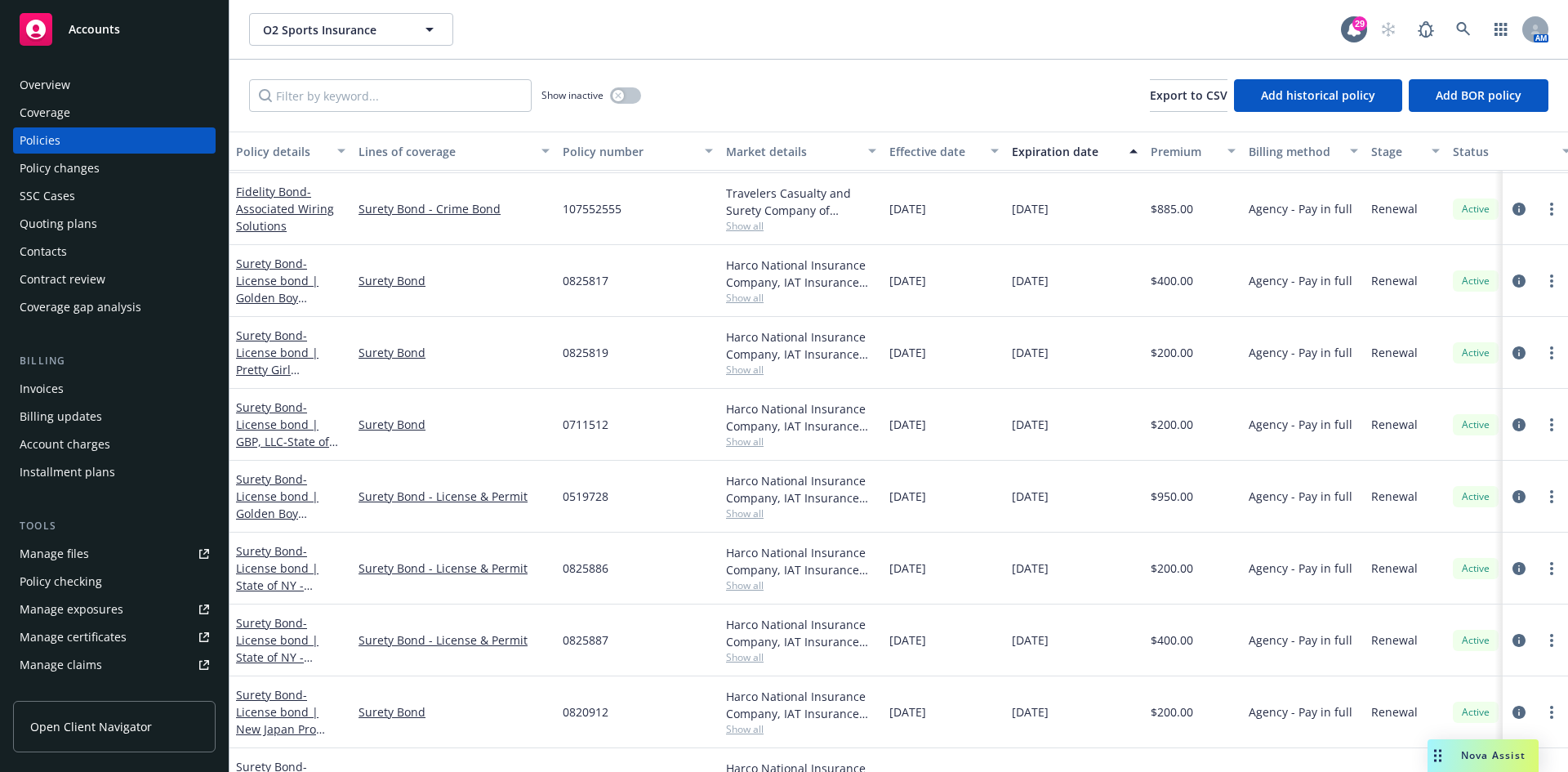
scroll to position [82, 0]
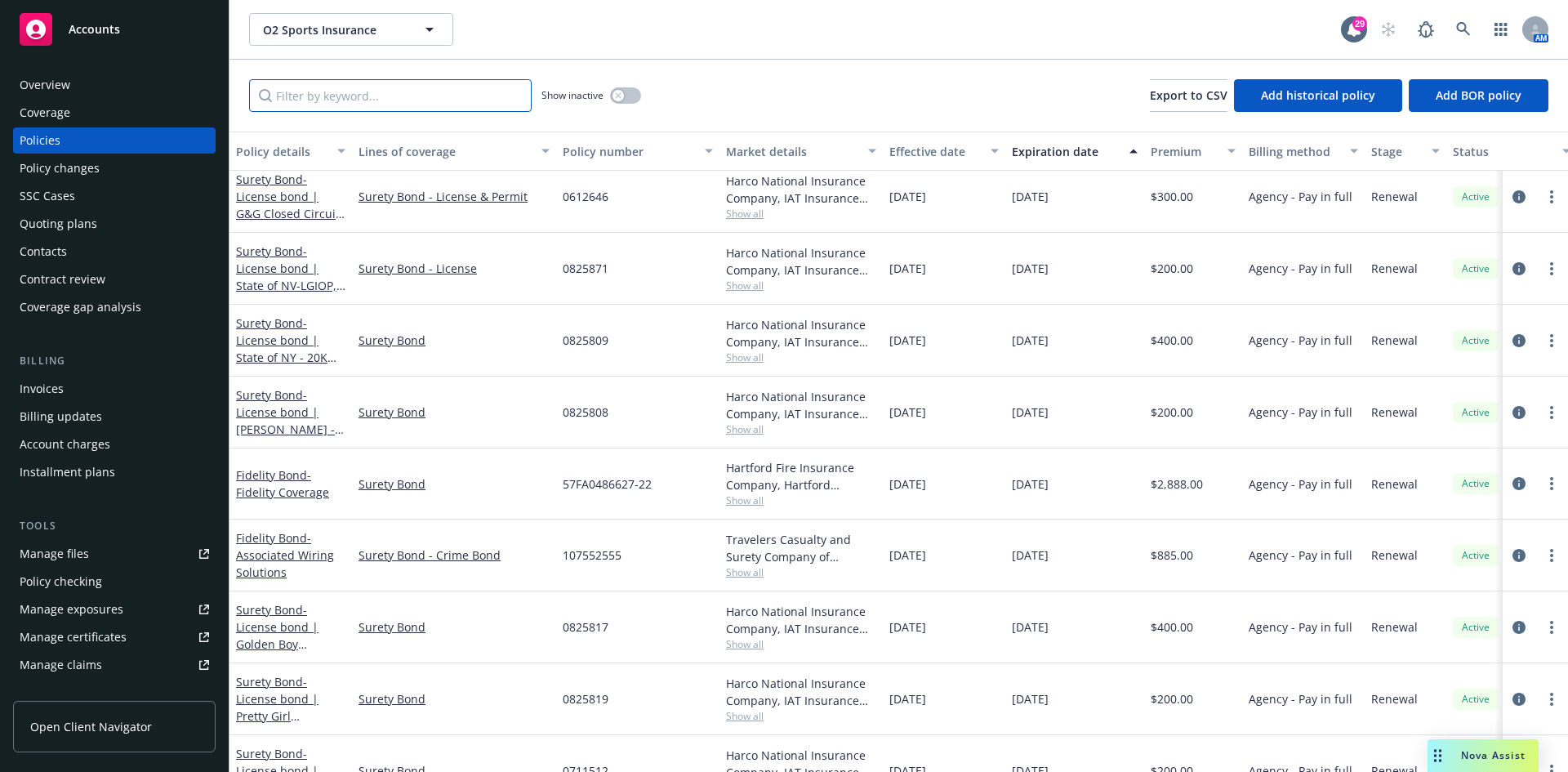
click at [392, 109] on input "Filter by keyword..." at bounding box center [390, 96] width 282 height 33
paste input "O2 Sports Insurance Annual Premium: $2,888.00 Local Taxes and Fees - $28.50 Fid…"
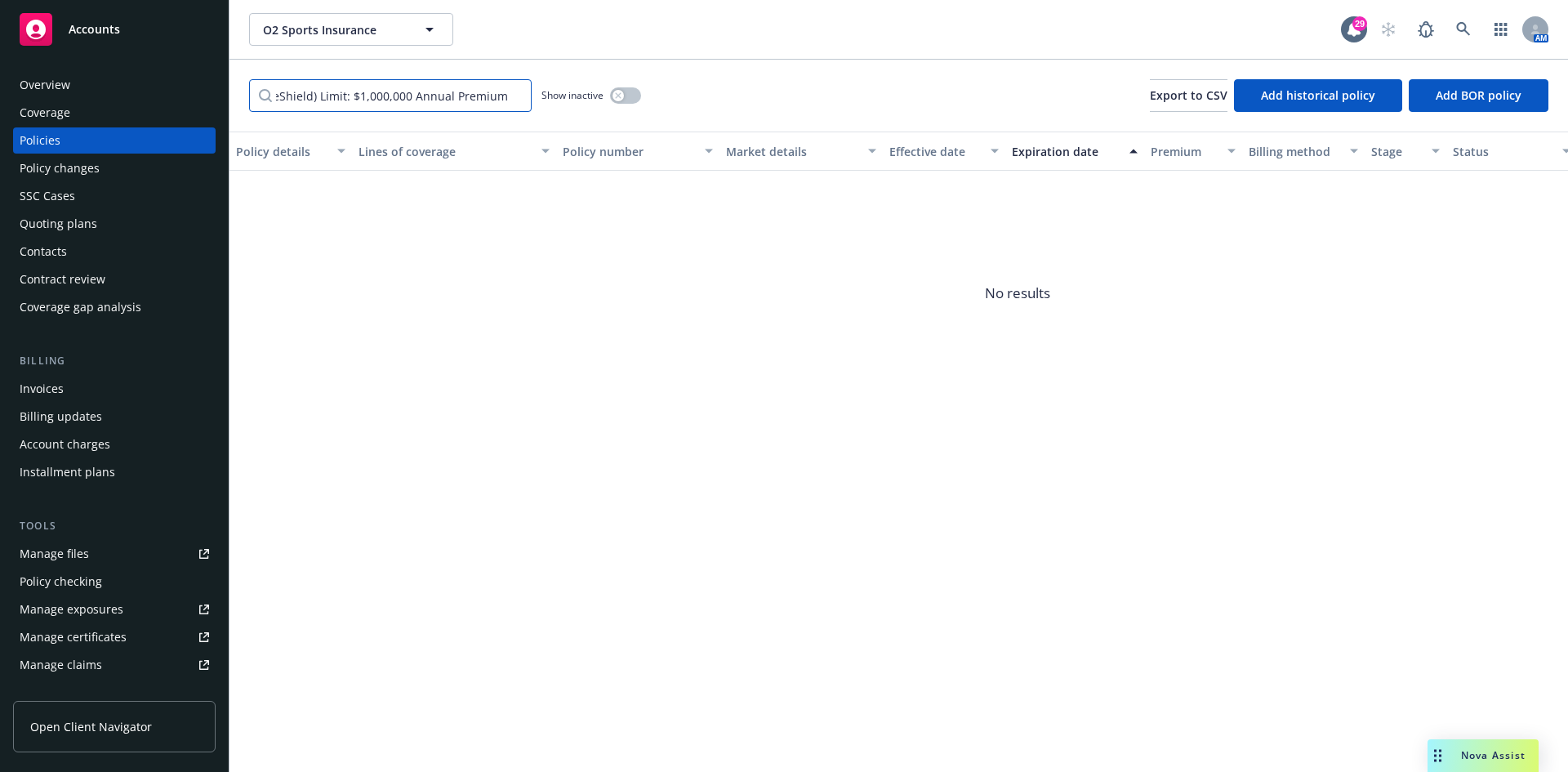
click at [392, 109] on input "O2 Sports Insurance Annual Premium: $2,888.00 Local Taxes and Fees - $28.50 Fid…" at bounding box center [390, 96] width 282 height 33
type input "6627"
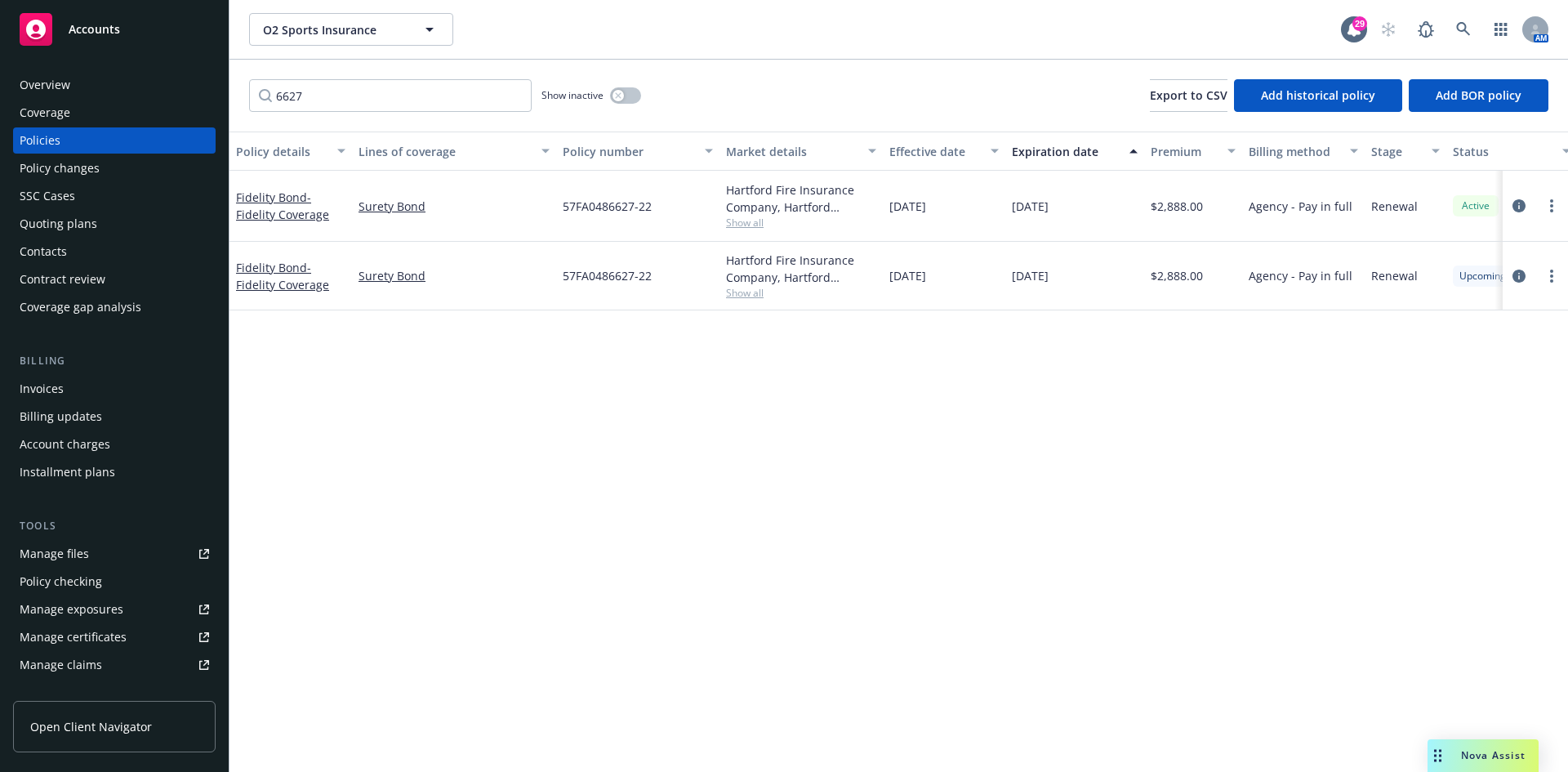
click at [81, 388] on div "Invoices" at bounding box center [114, 389] width 189 height 26
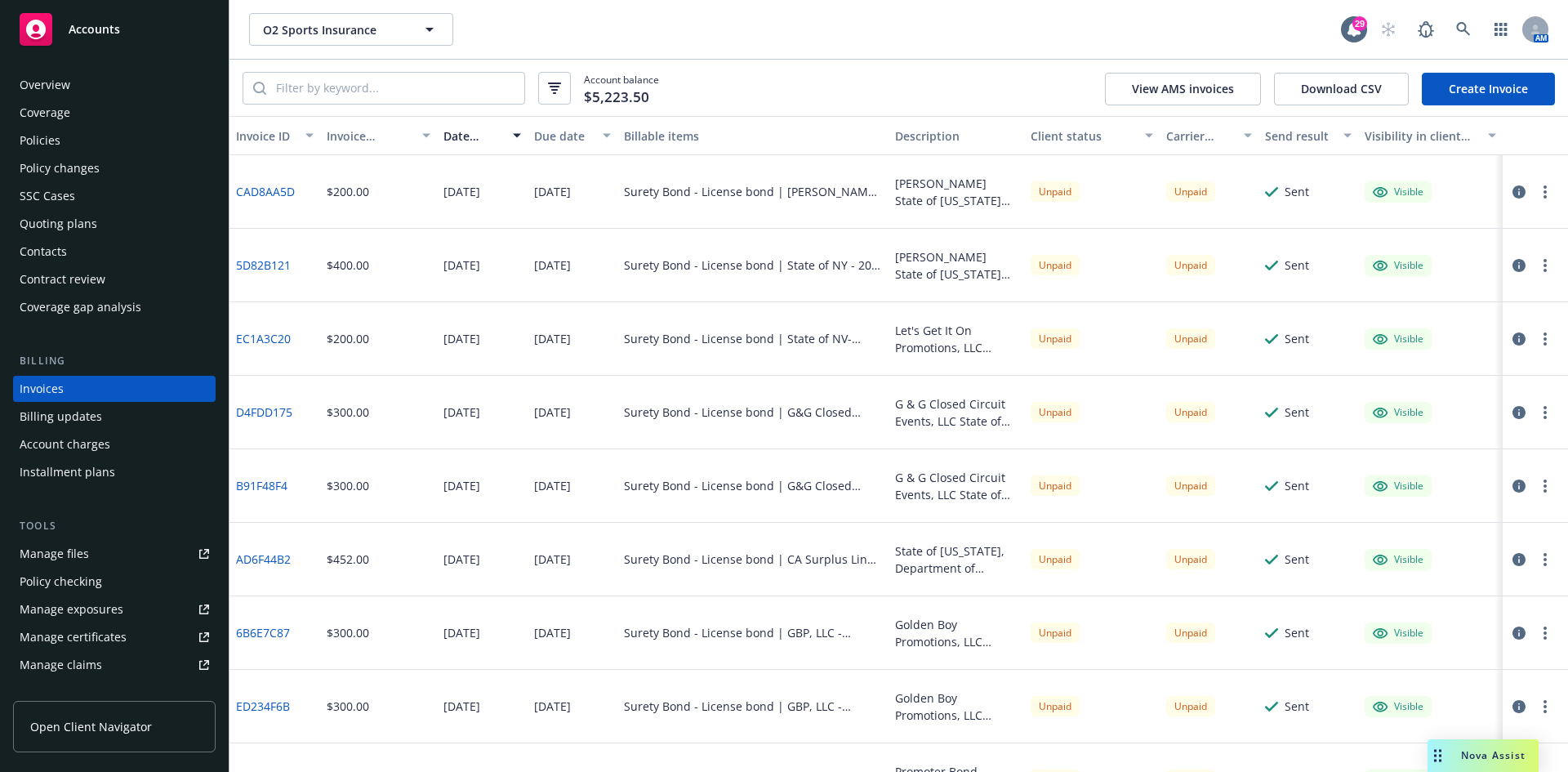
click at [72, 147] on div "Policies" at bounding box center [114, 141] width 189 height 26
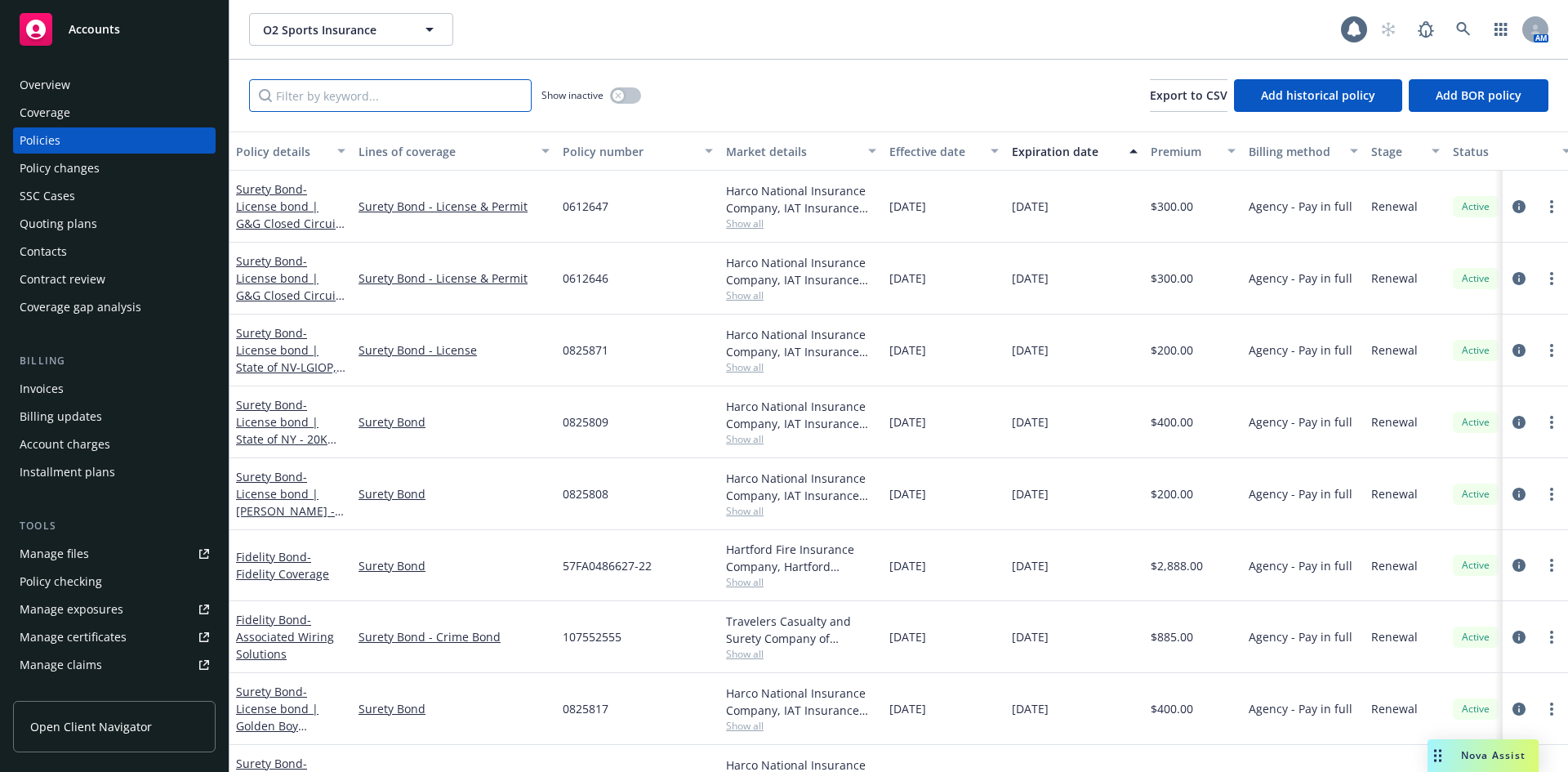
click at [345, 81] on input "Filter by keyword..." at bounding box center [390, 96] width 282 height 33
type input "6627"
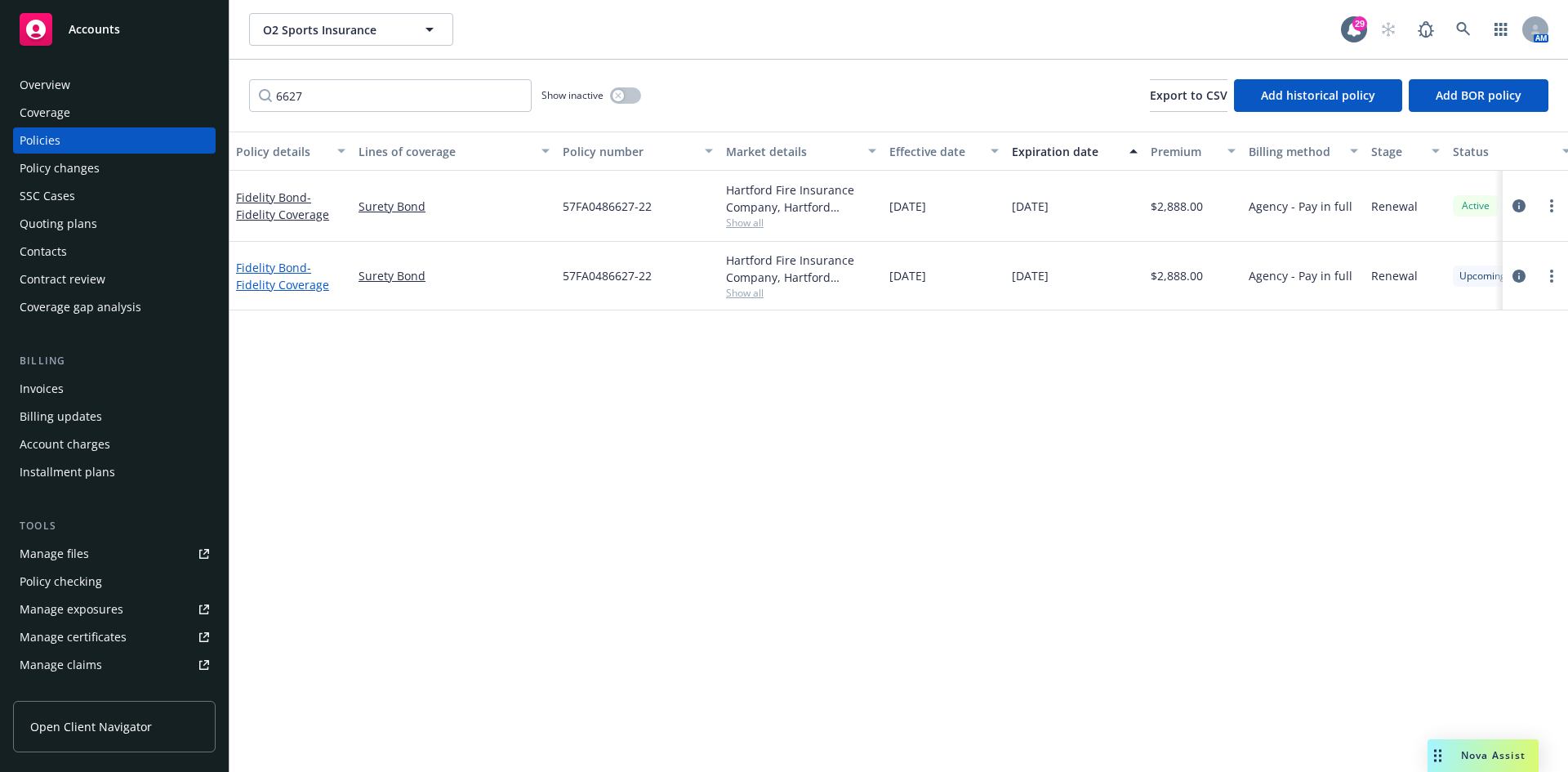
click at [272, 277] on span "- Fidelity Coverage" at bounding box center [282, 276] width 93 height 33
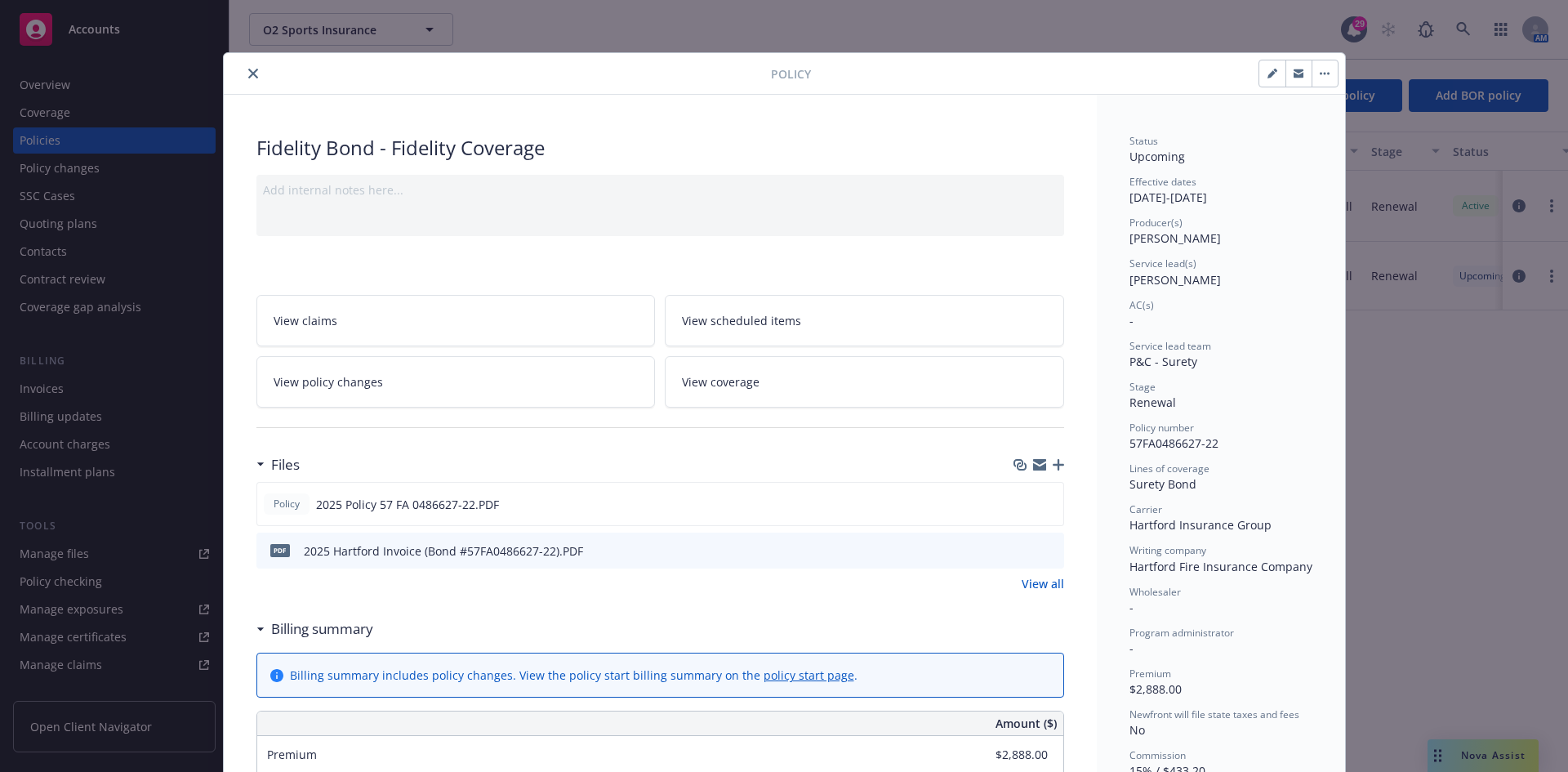
click at [250, 82] on button "close" at bounding box center [253, 73] width 20 height 20
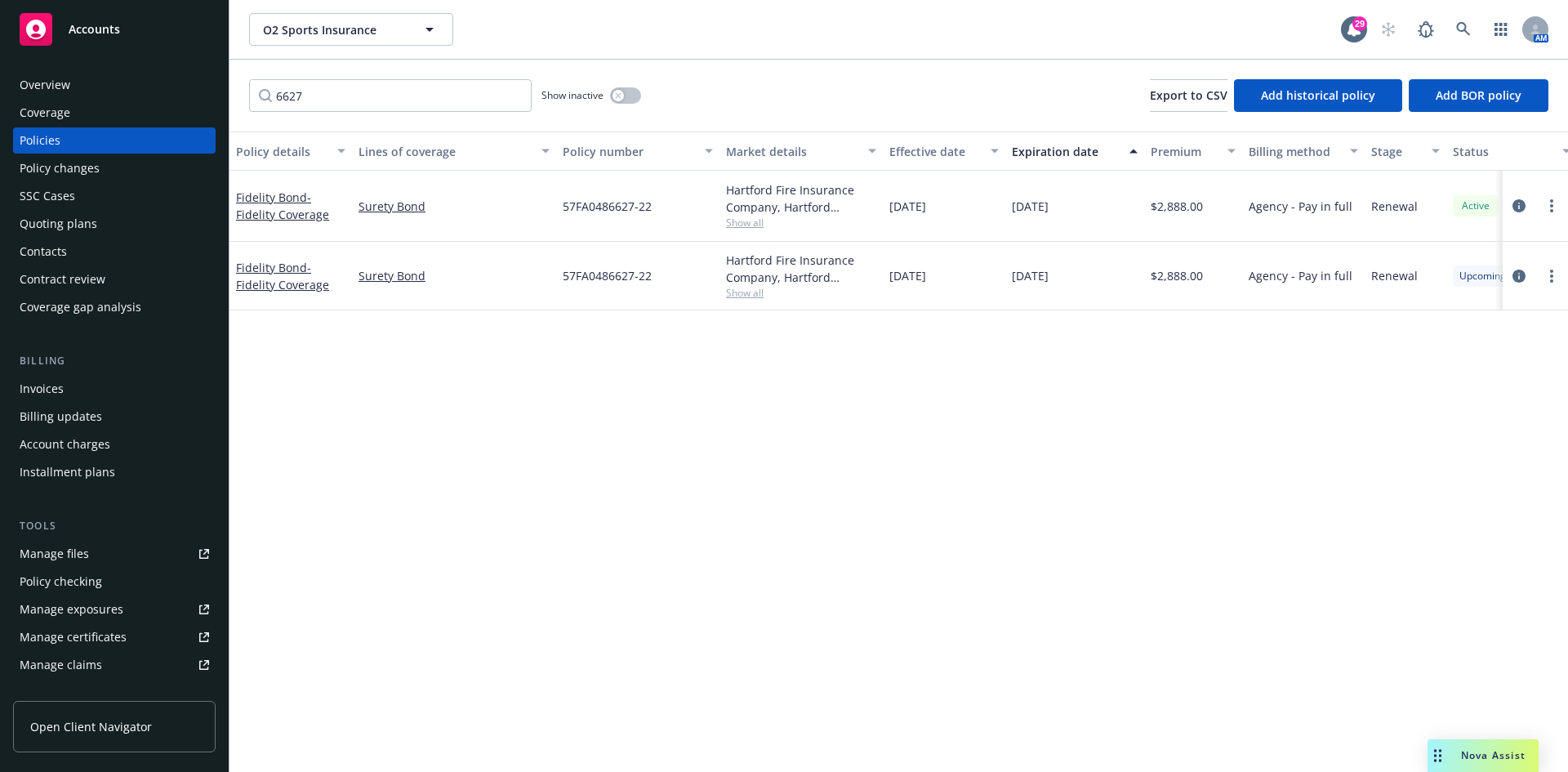
drag, startPoint x: 59, startPoint y: 377, endPoint x: 68, endPoint y: 373, distance: 9.8
click at [59, 377] on div "Invoices" at bounding box center [42, 389] width 44 height 26
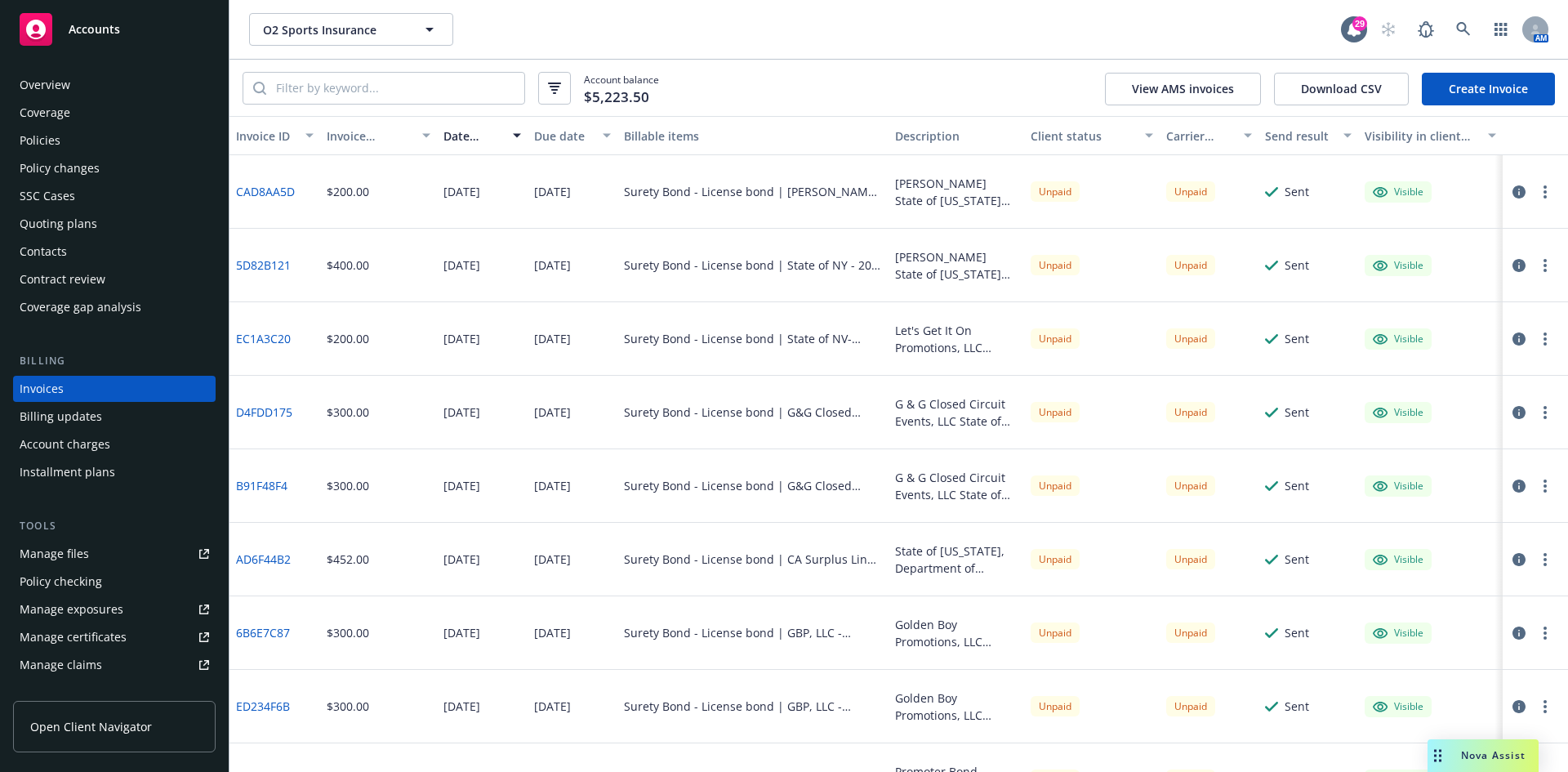
click at [1485, 90] on link "Create Invoice" at bounding box center [1488, 89] width 133 height 33
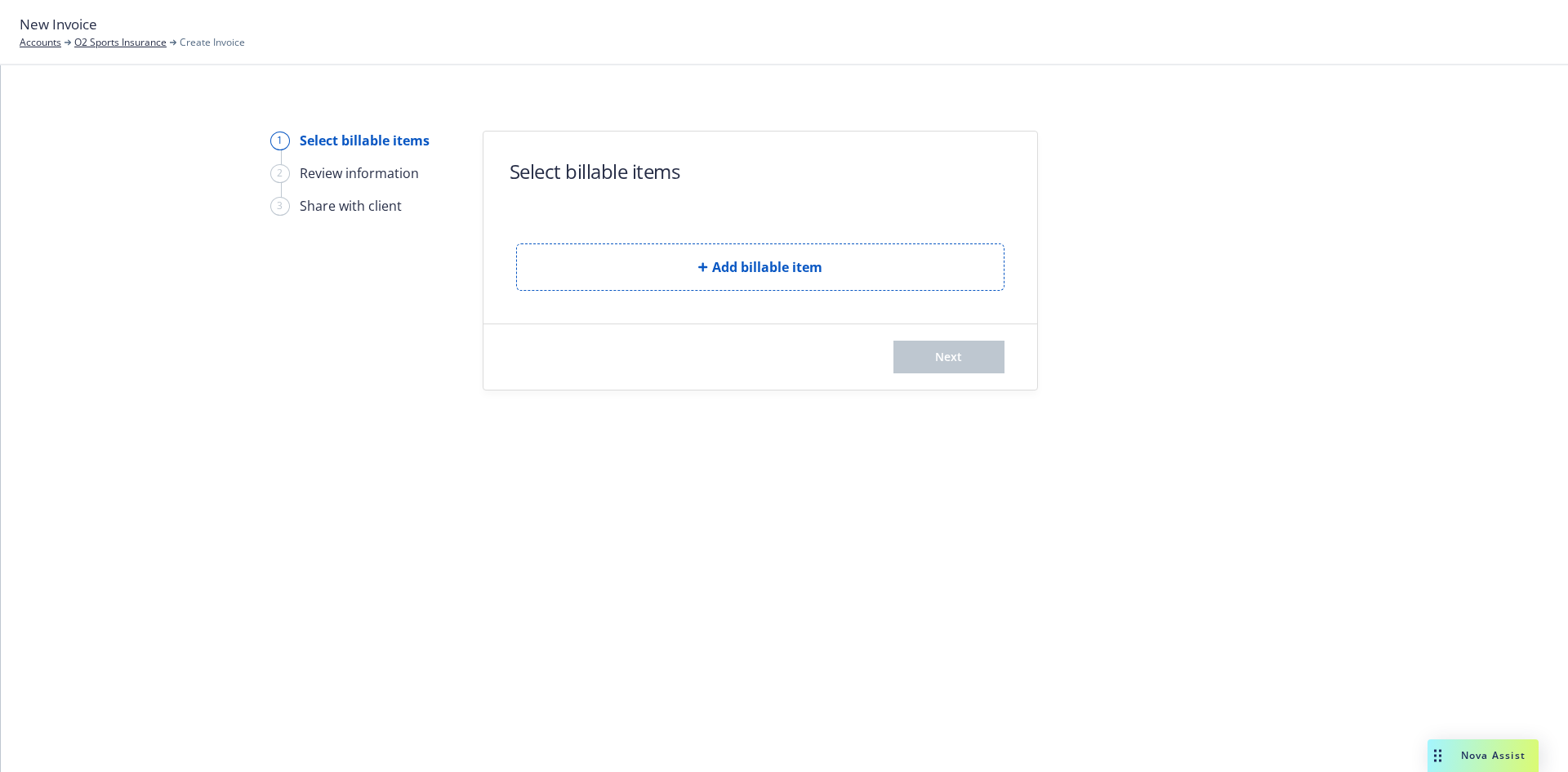
click at [760, 242] on div "Add billable item" at bounding box center [760, 254] width 488 height 73
click at [754, 255] on button "Add billable item" at bounding box center [760, 267] width 488 height 48
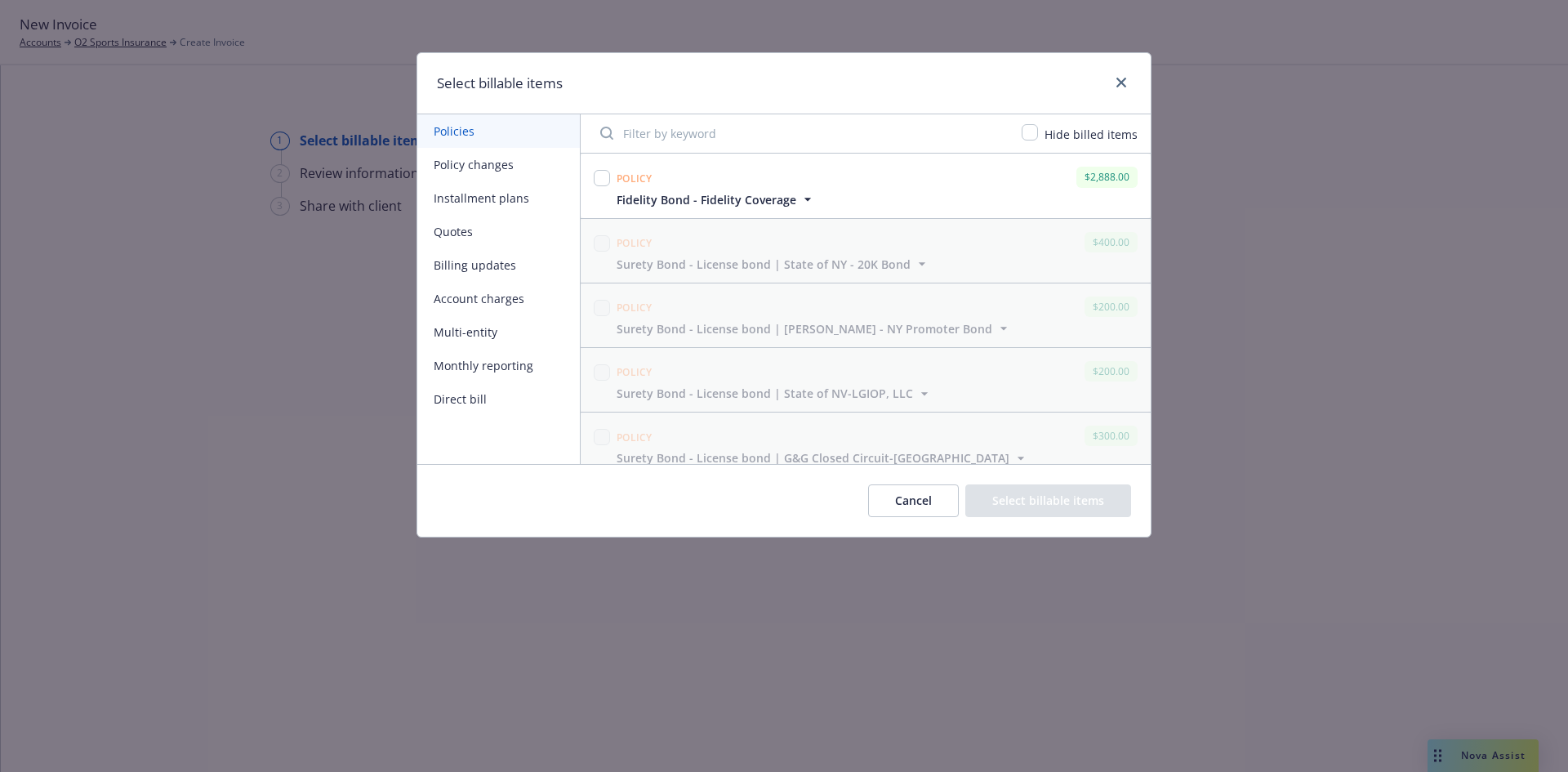
click at [611, 167] on div at bounding box center [602, 185] width 23 height 44
click at [603, 186] on input "checkbox" at bounding box center [602, 178] width 16 height 16
checkbox input "true"
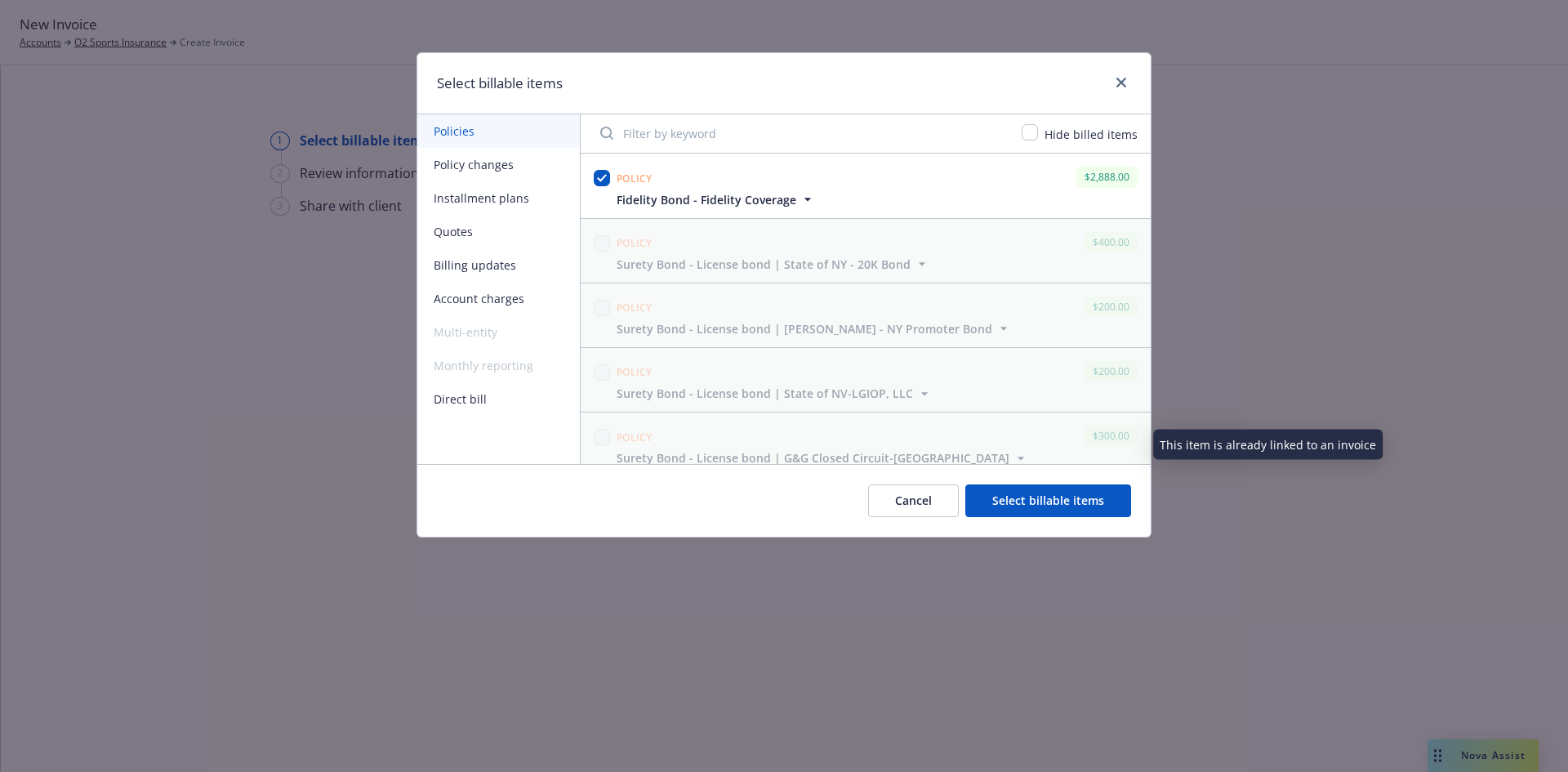
click at [1005, 513] on button "Select billable items" at bounding box center [1048, 501] width 166 height 33
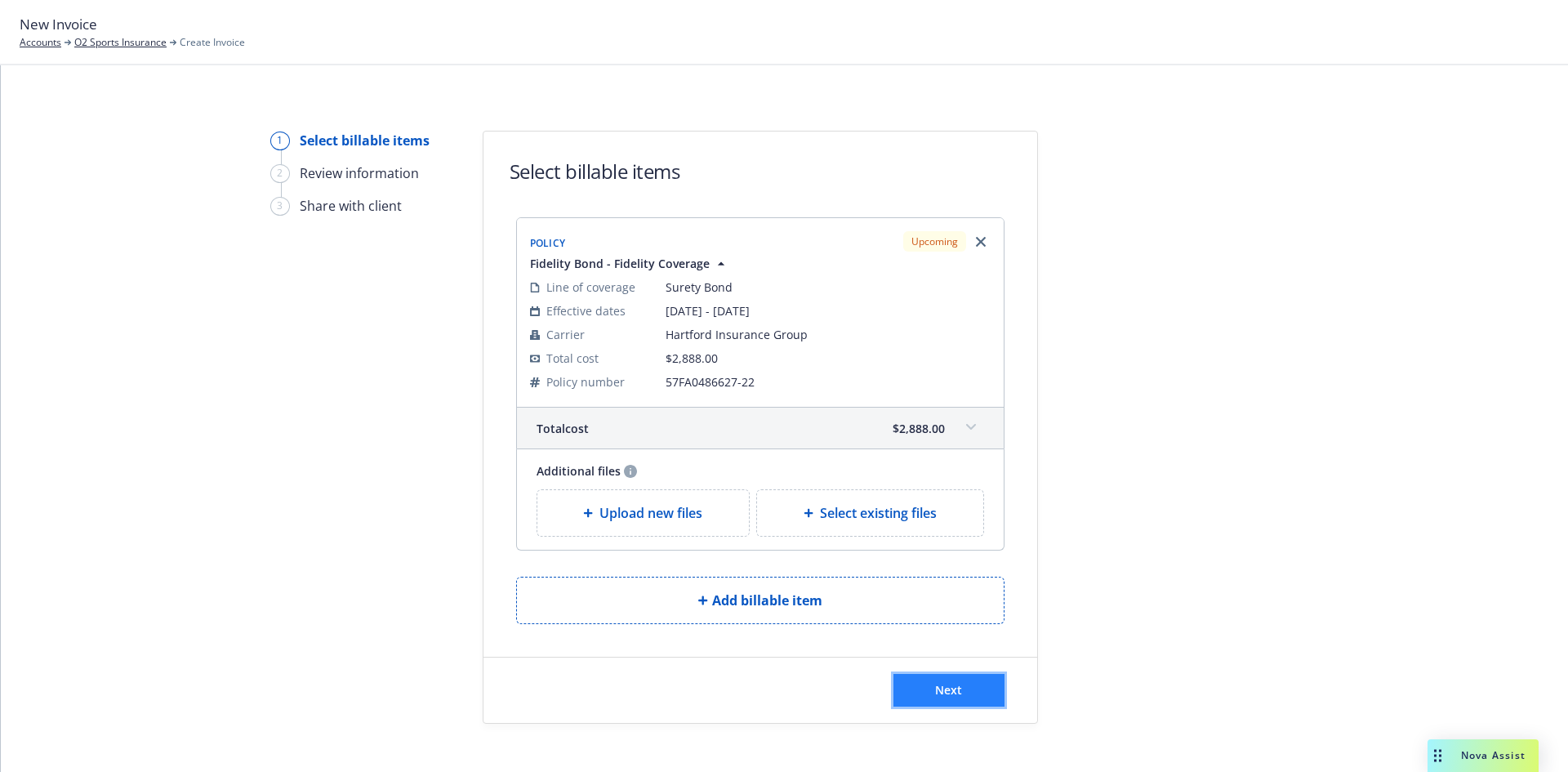
click at [905, 690] on button "Next" at bounding box center [949, 690] width 111 height 33
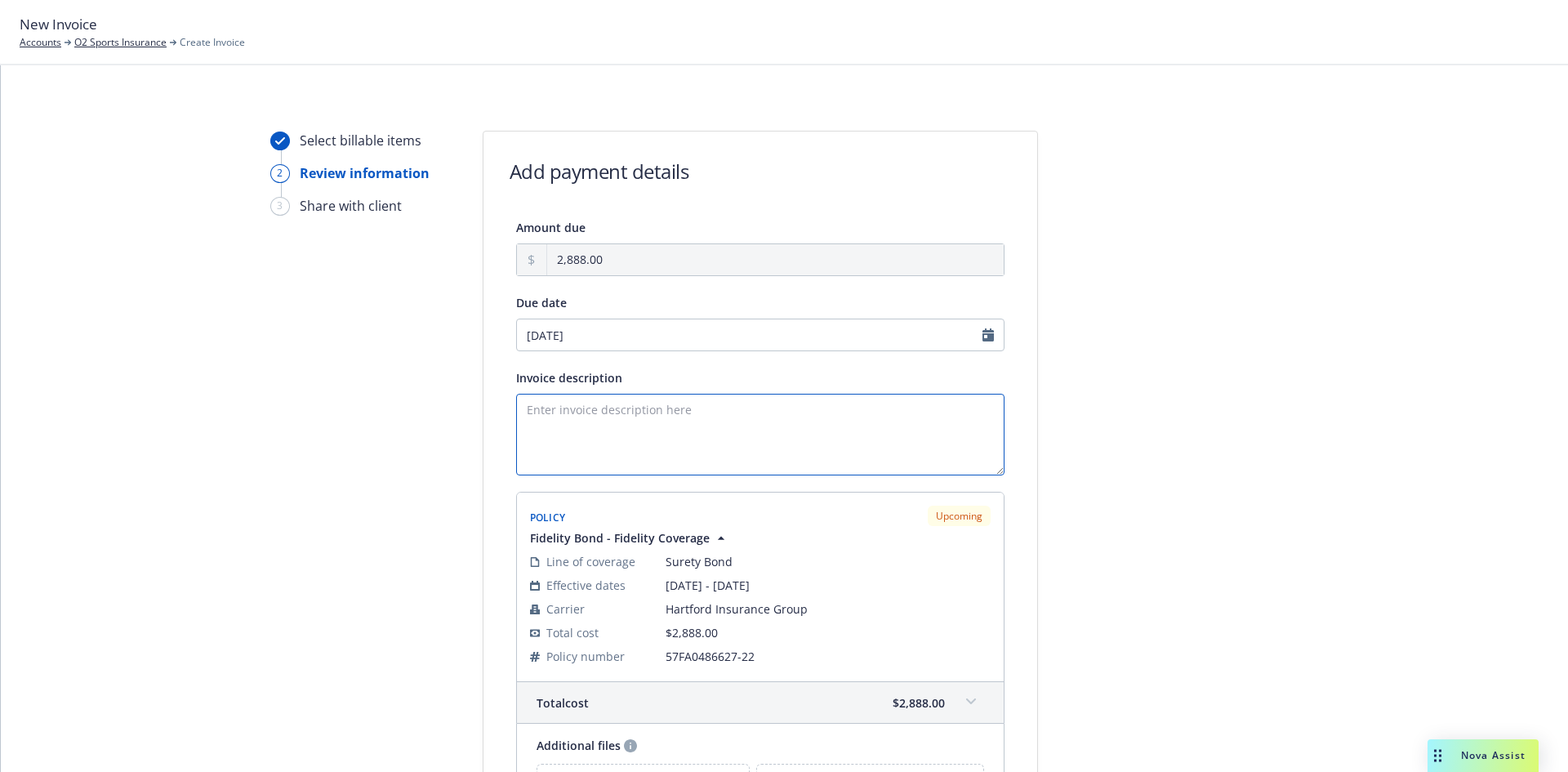
click at [586, 412] on textarea "Invoice description" at bounding box center [760, 434] width 488 height 82
paste textarea "O2 Sports Insurance Annual Premium: $2,888.00 Local Taxes and Fees - $28.50 Fid…"
drag, startPoint x: 691, startPoint y: 418, endPoint x: 488, endPoint y: 437, distance: 203.9
click at [488, 437] on div "Amount due 2,888.00 Due date 11/01/2025 Invoice description O2 Sports Insurance…" at bounding box center [760, 522] width 553 height 608
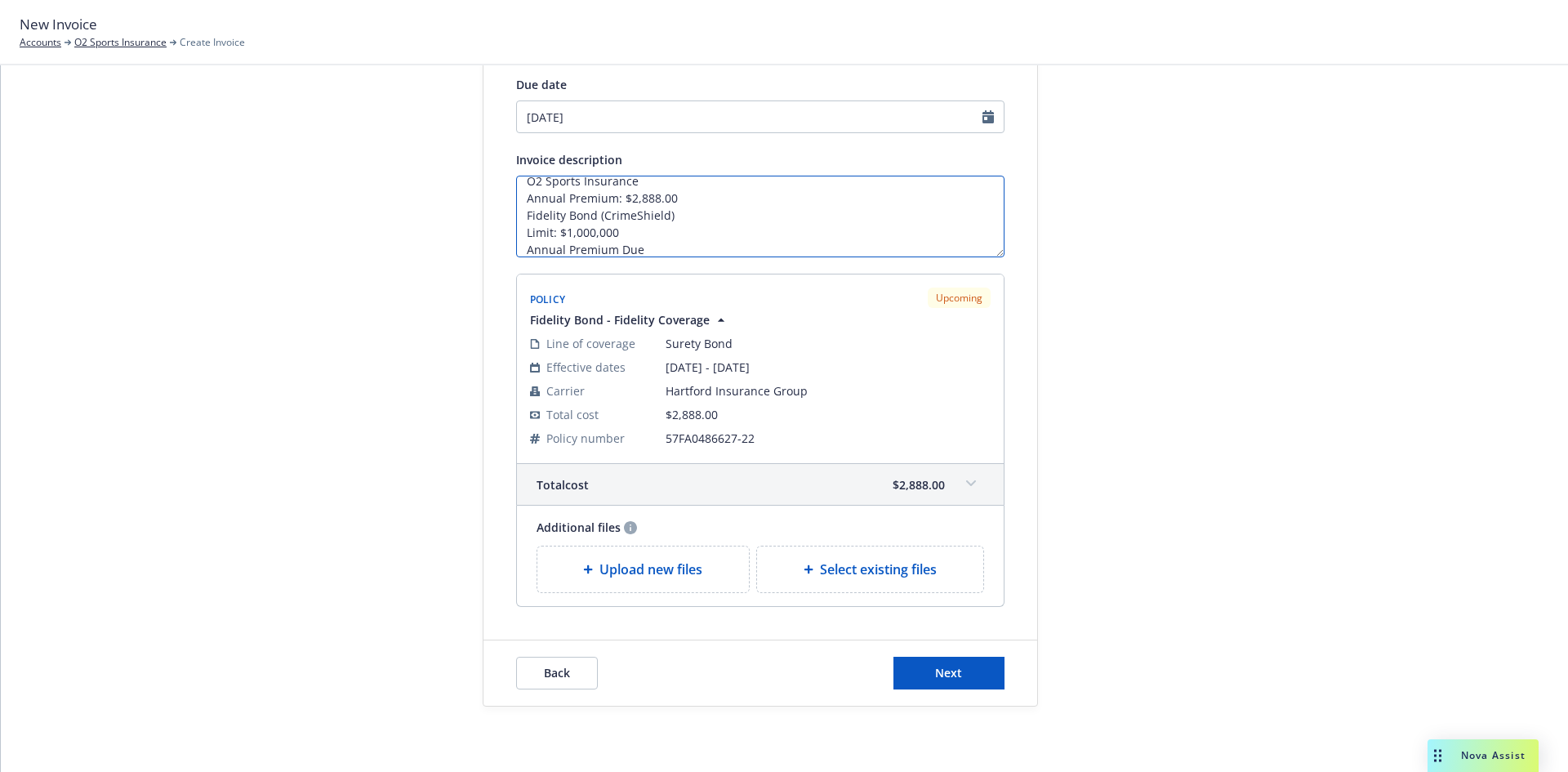
scroll to position [19, 0]
type textarea "O2 Sports Insurance Annual Premium: $2,888.00 Fidelity Bond (CrimeShield) Limit…"
click at [945, 680] on span "Next" at bounding box center [948, 672] width 27 height 16
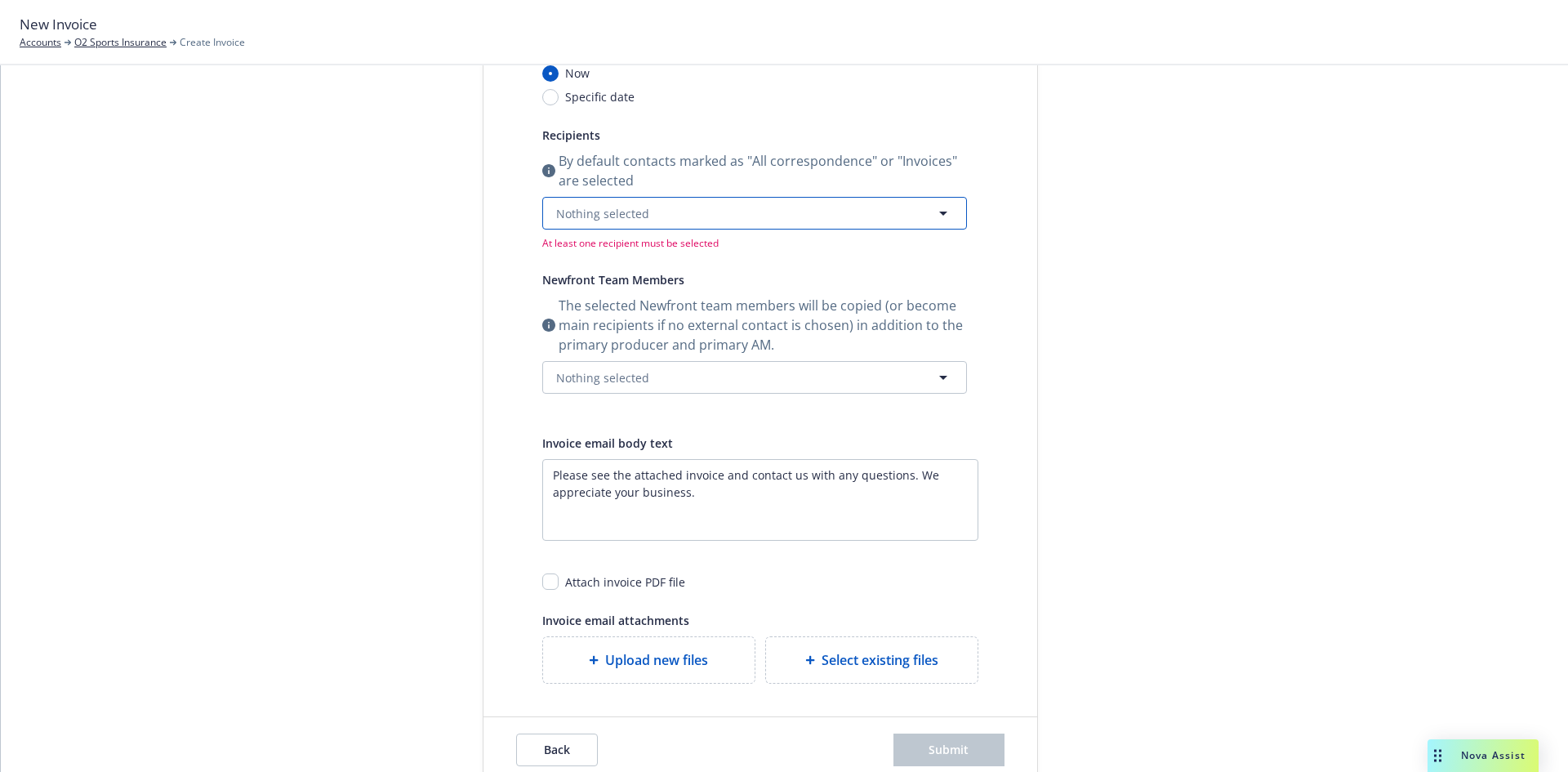
click at [636, 217] on span "Nothing selected" at bounding box center [602, 213] width 93 height 17
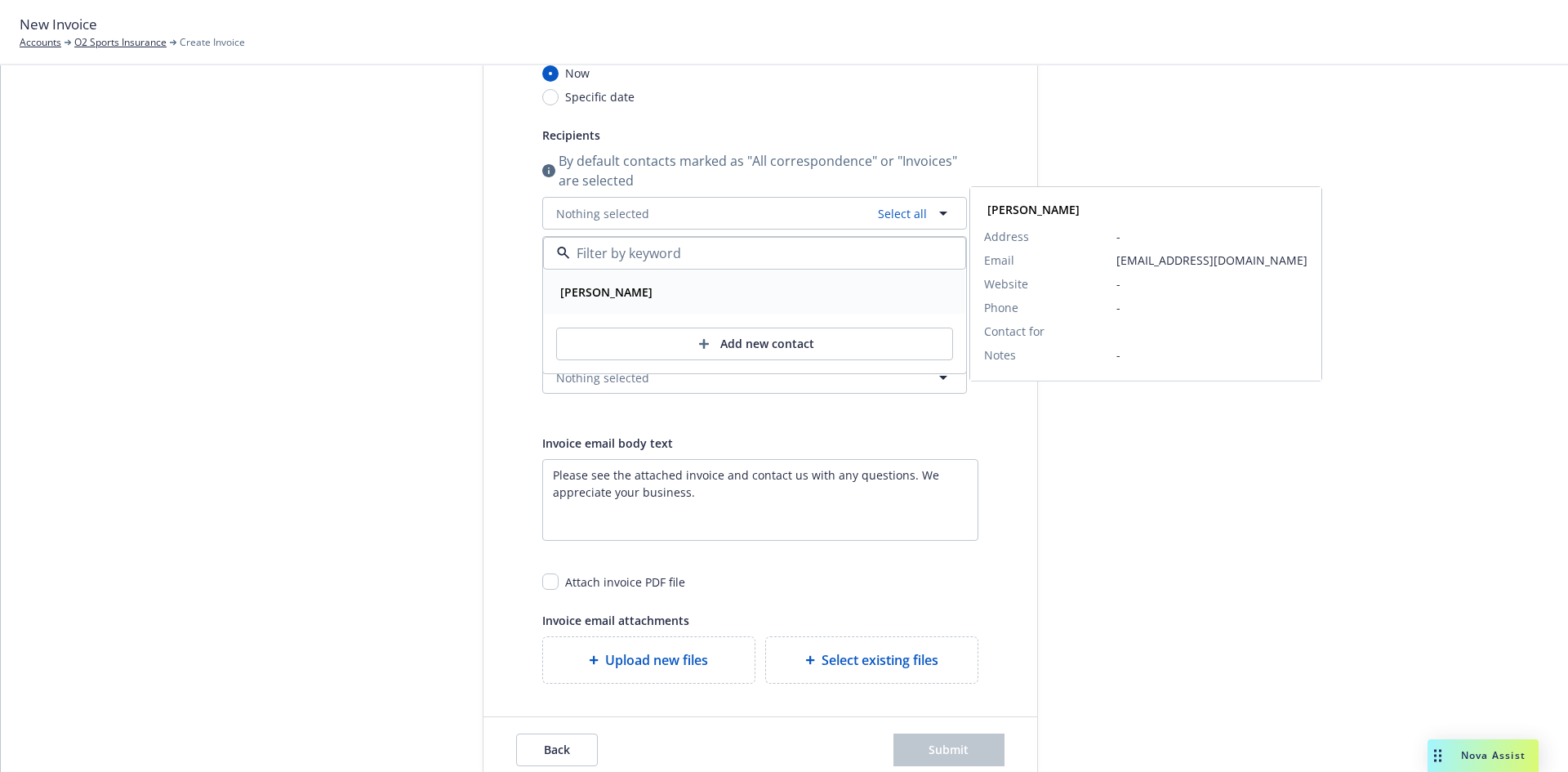
click at [624, 291] on strong "Patricia Chavez" at bounding box center [606, 292] width 92 height 16
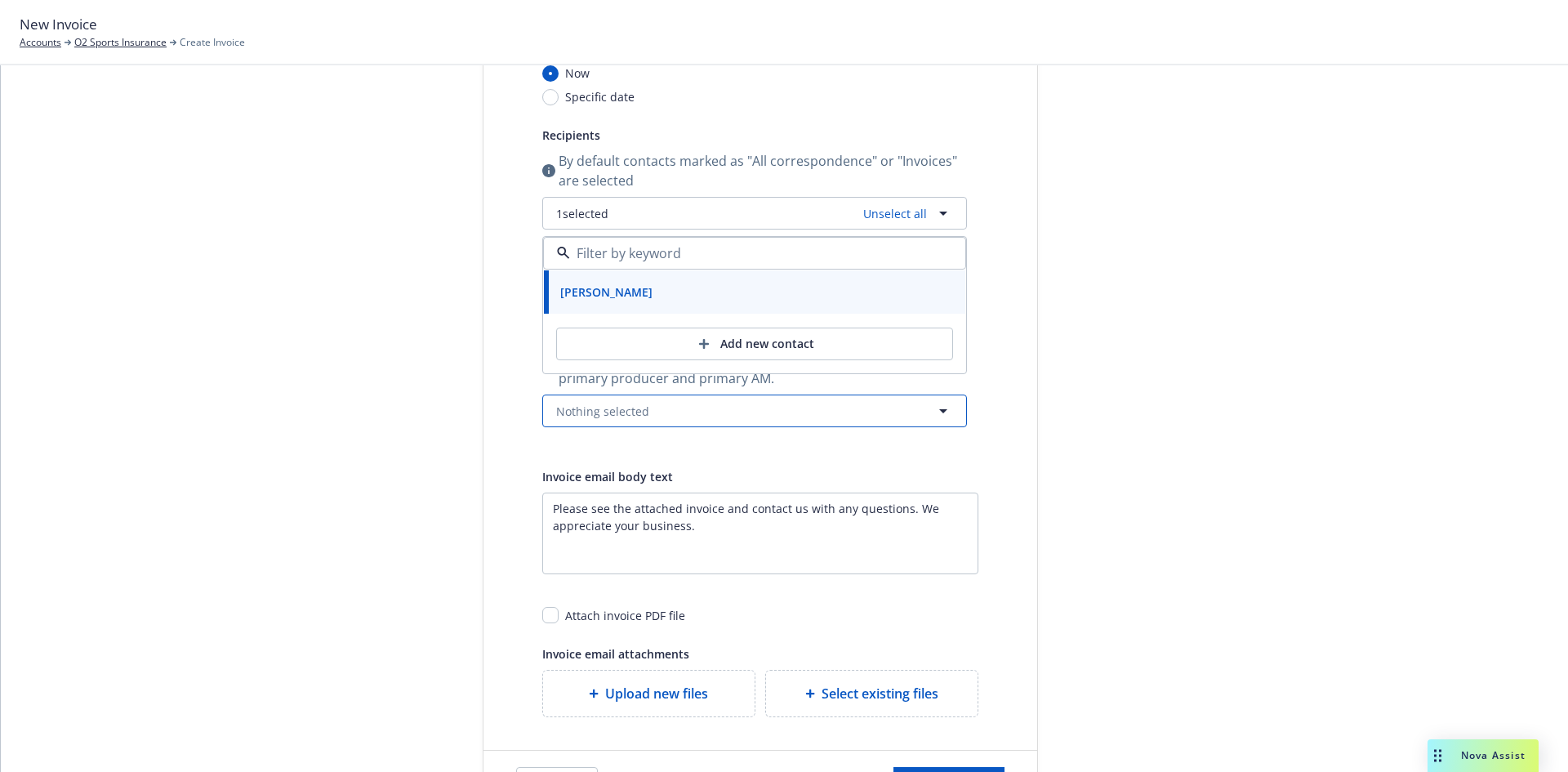
click at [564, 412] on span "Nothing selected" at bounding box center [602, 411] width 93 height 17
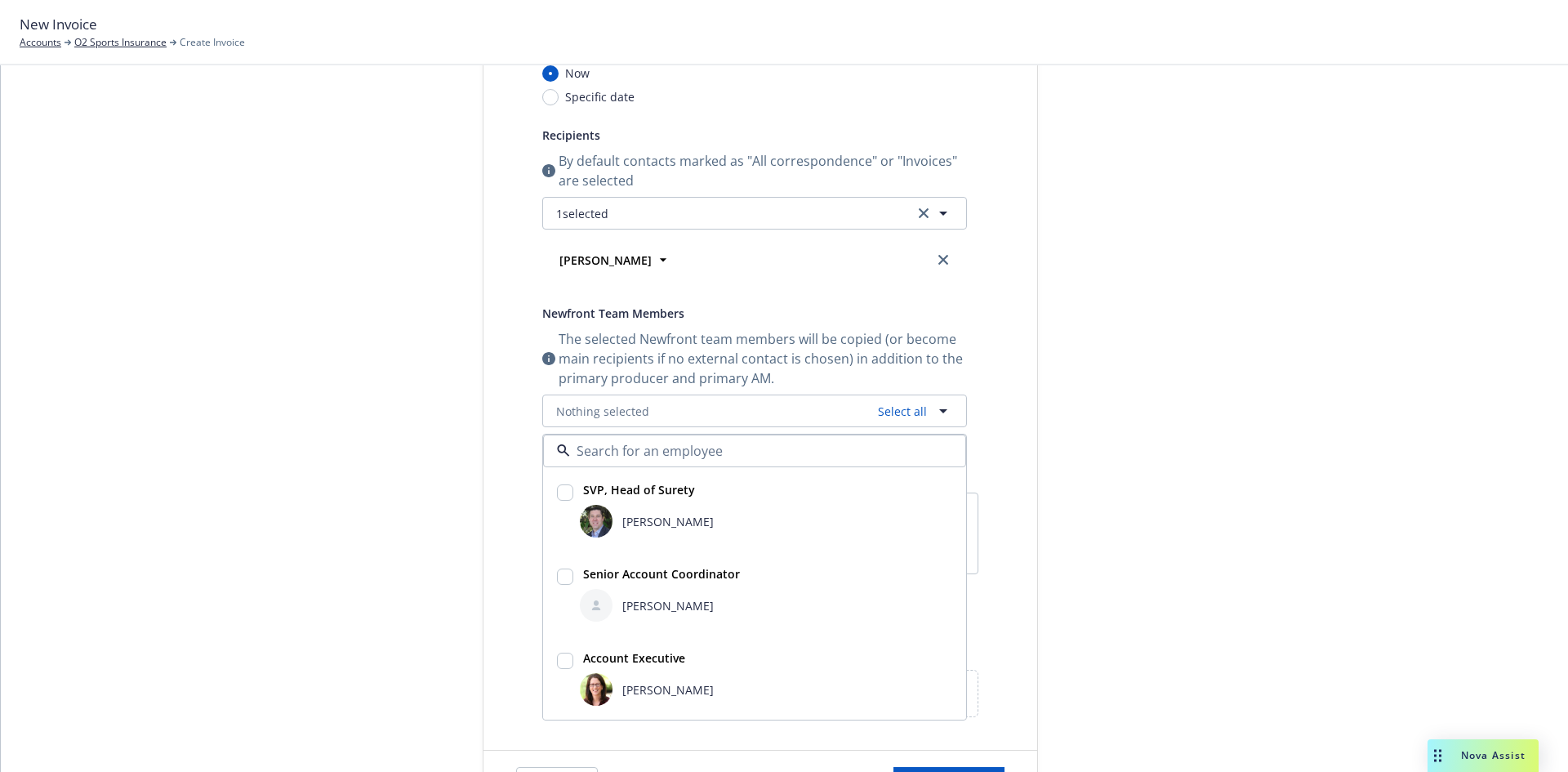
click at [632, 507] on div "[PERSON_NAME]" at bounding box center [766, 522] width 372 height 33
checkbox input "true"
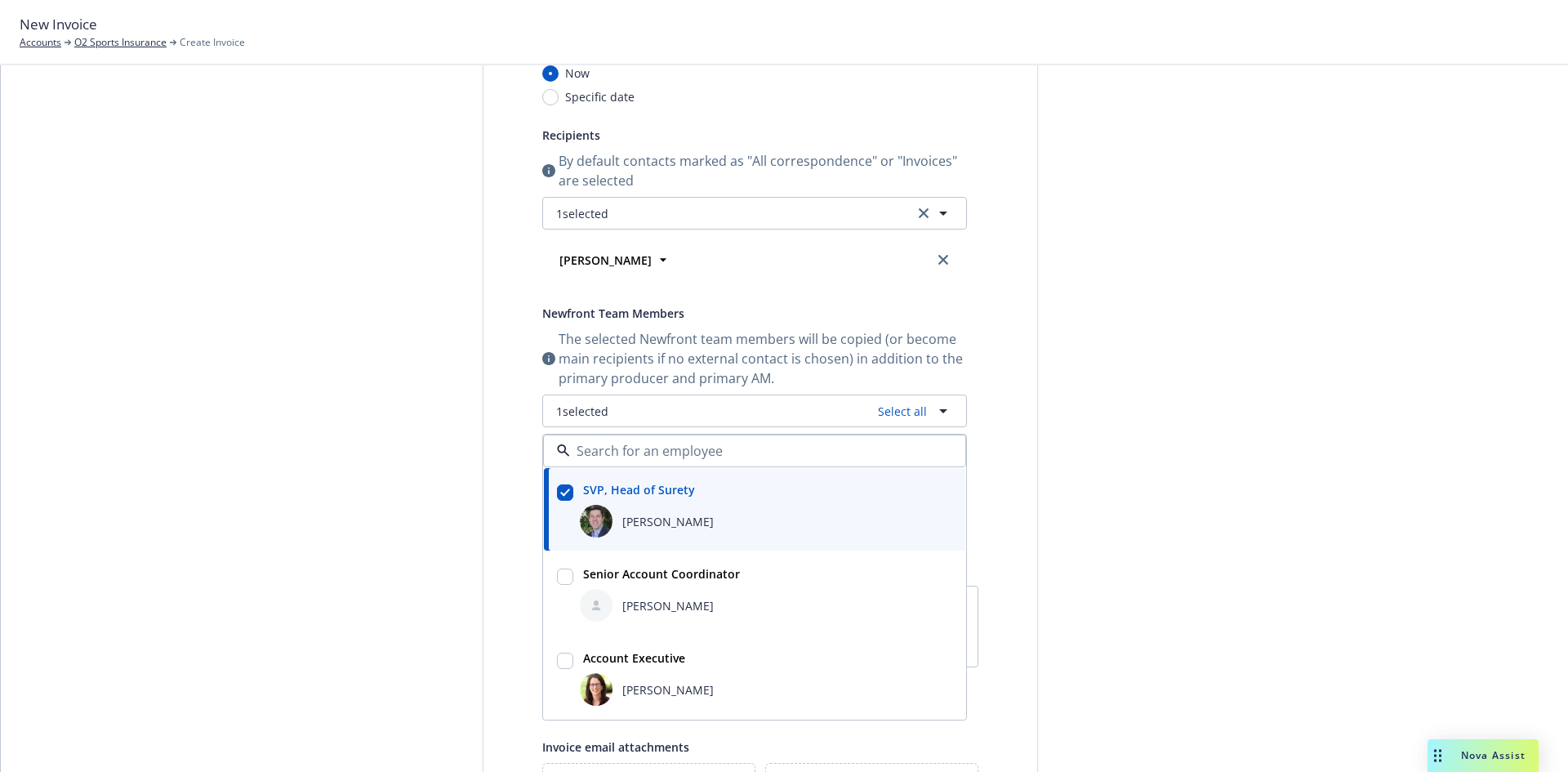
click at [637, 577] on strong "Senior Account Coordinator" at bounding box center [661, 573] width 156 height 16
checkbox input "true"
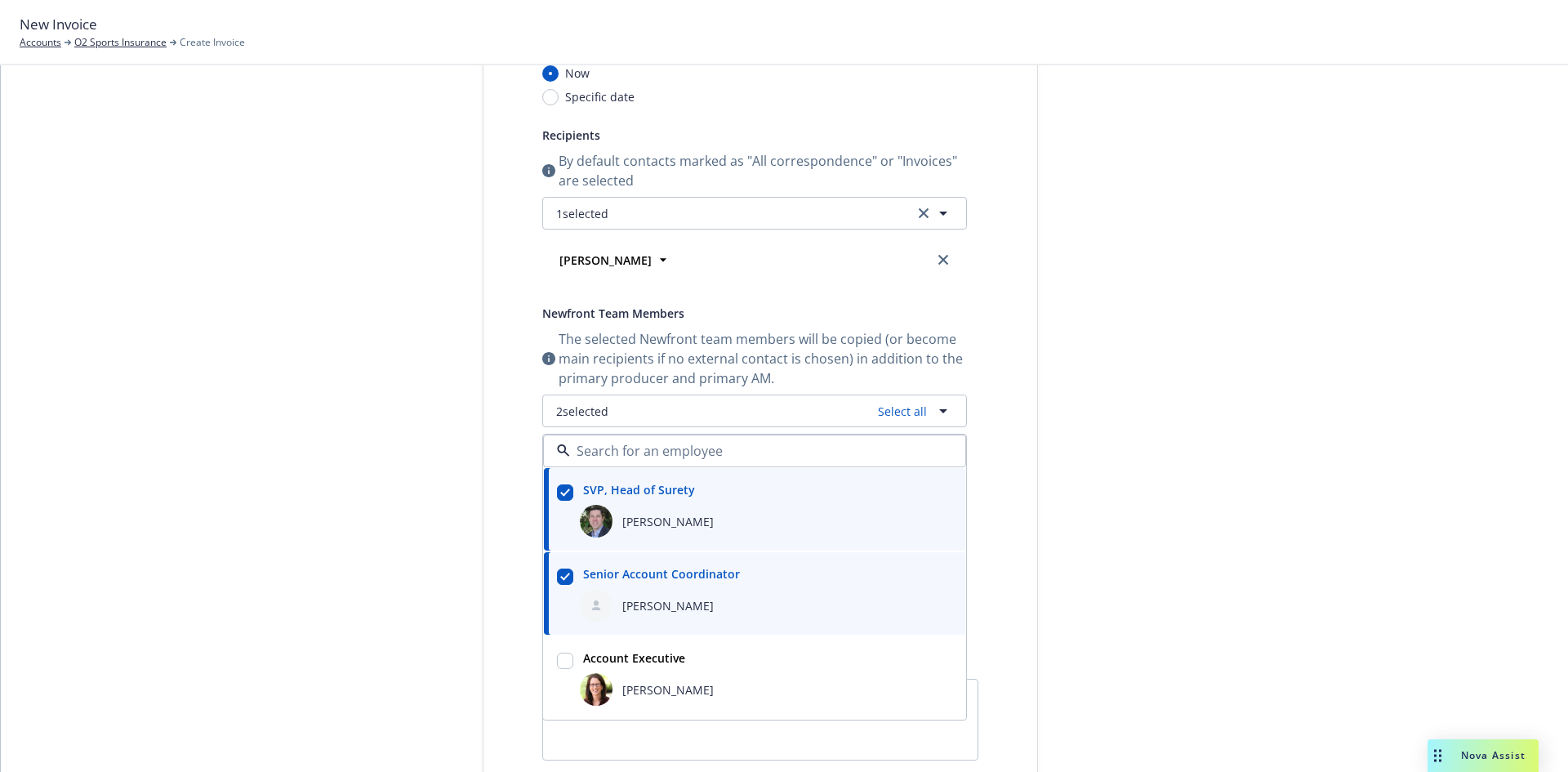
click at [420, 491] on div "Select billable items Review information 3 Share with client" at bounding box center [360, 458] width 180 height 1091
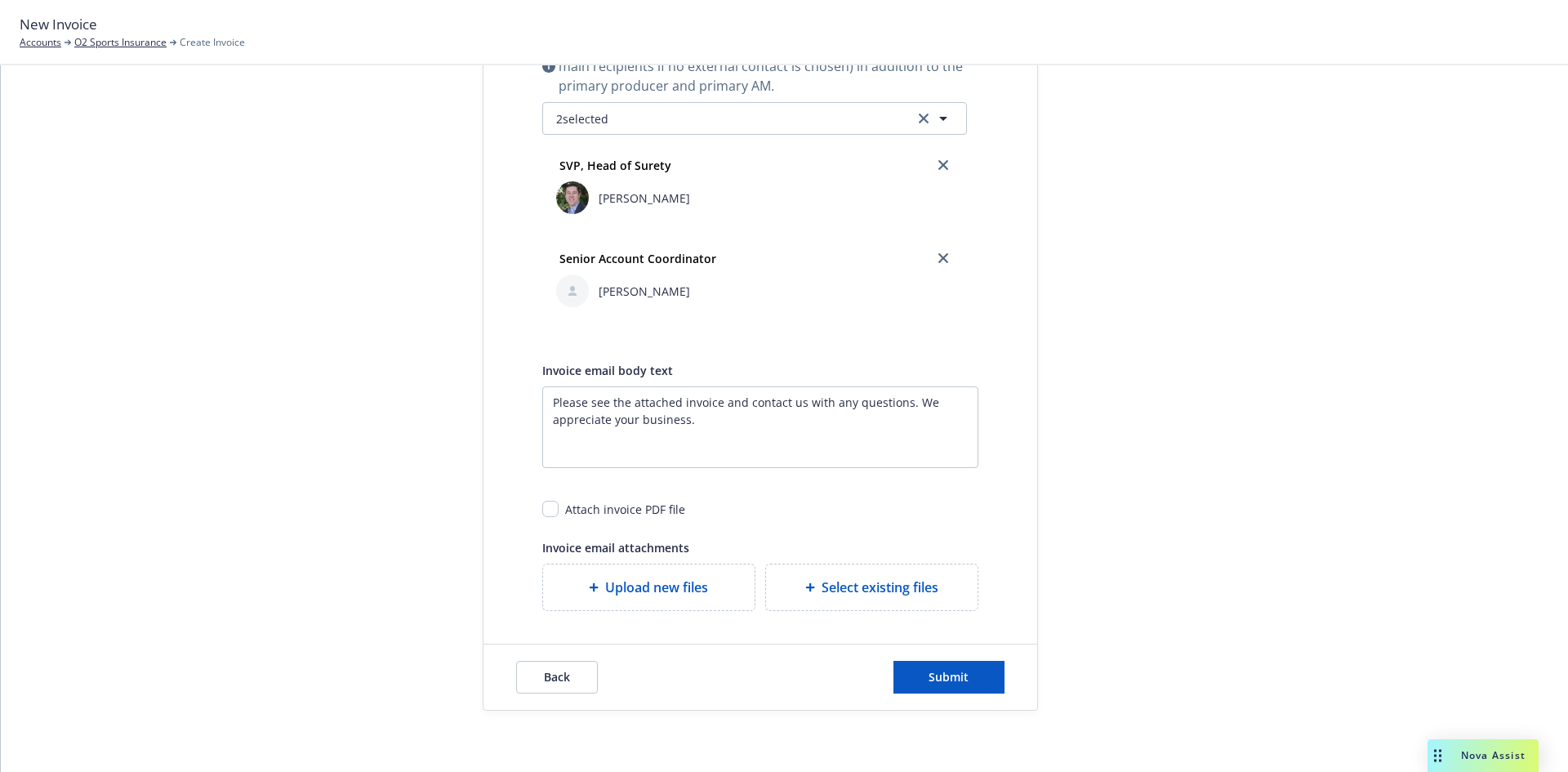
scroll to position [515, 0]
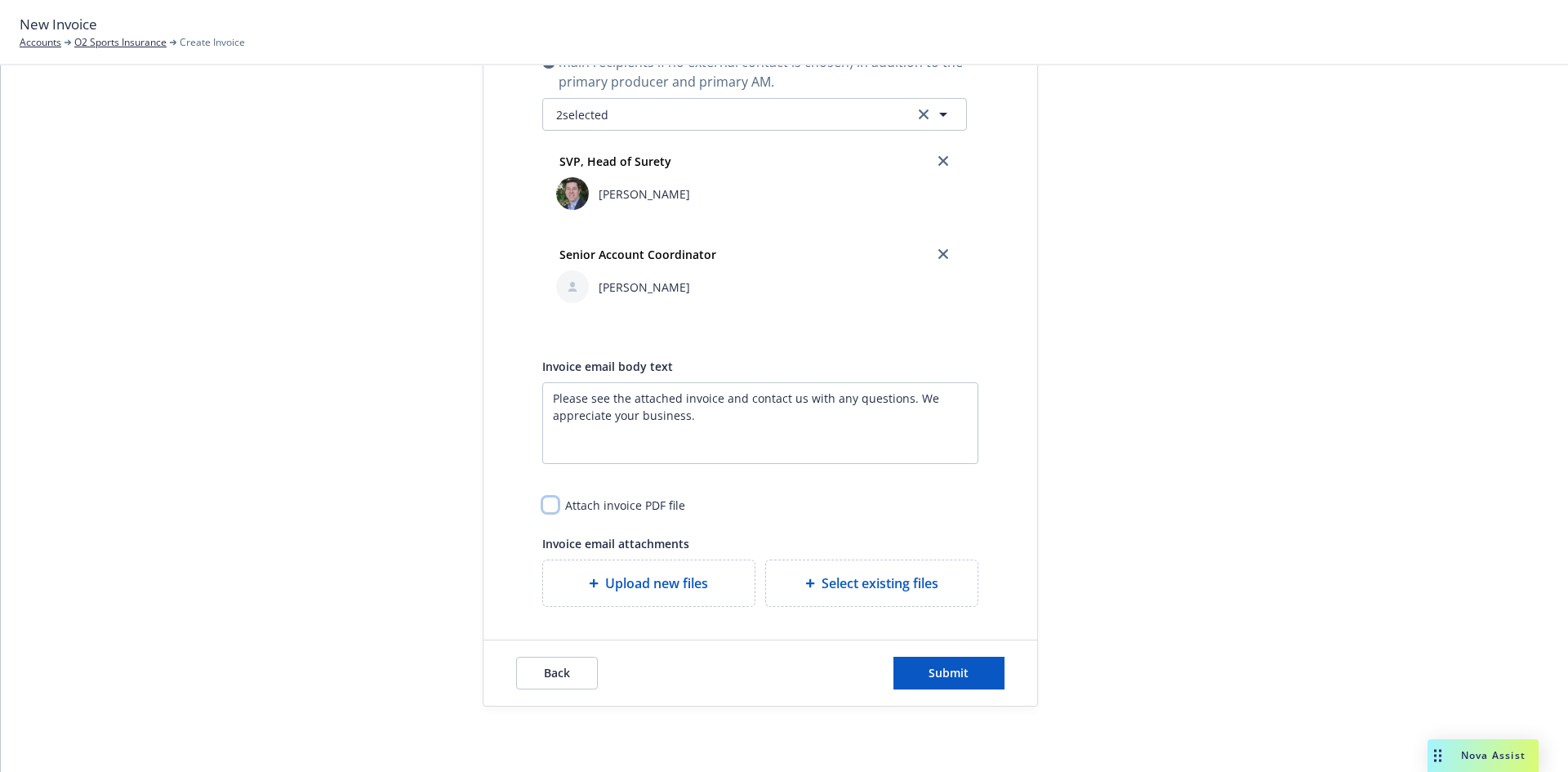
click at [547, 507] on input "checkbox" at bounding box center [550, 505] width 16 height 16
checkbox input "true"
click at [1006, 680] on div "Back Submit" at bounding box center [760, 672] width 553 height 65
click at [955, 680] on span "Submit" at bounding box center [948, 672] width 40 height 16
